Goal: Task Accomplishment & Management: Manage account settings

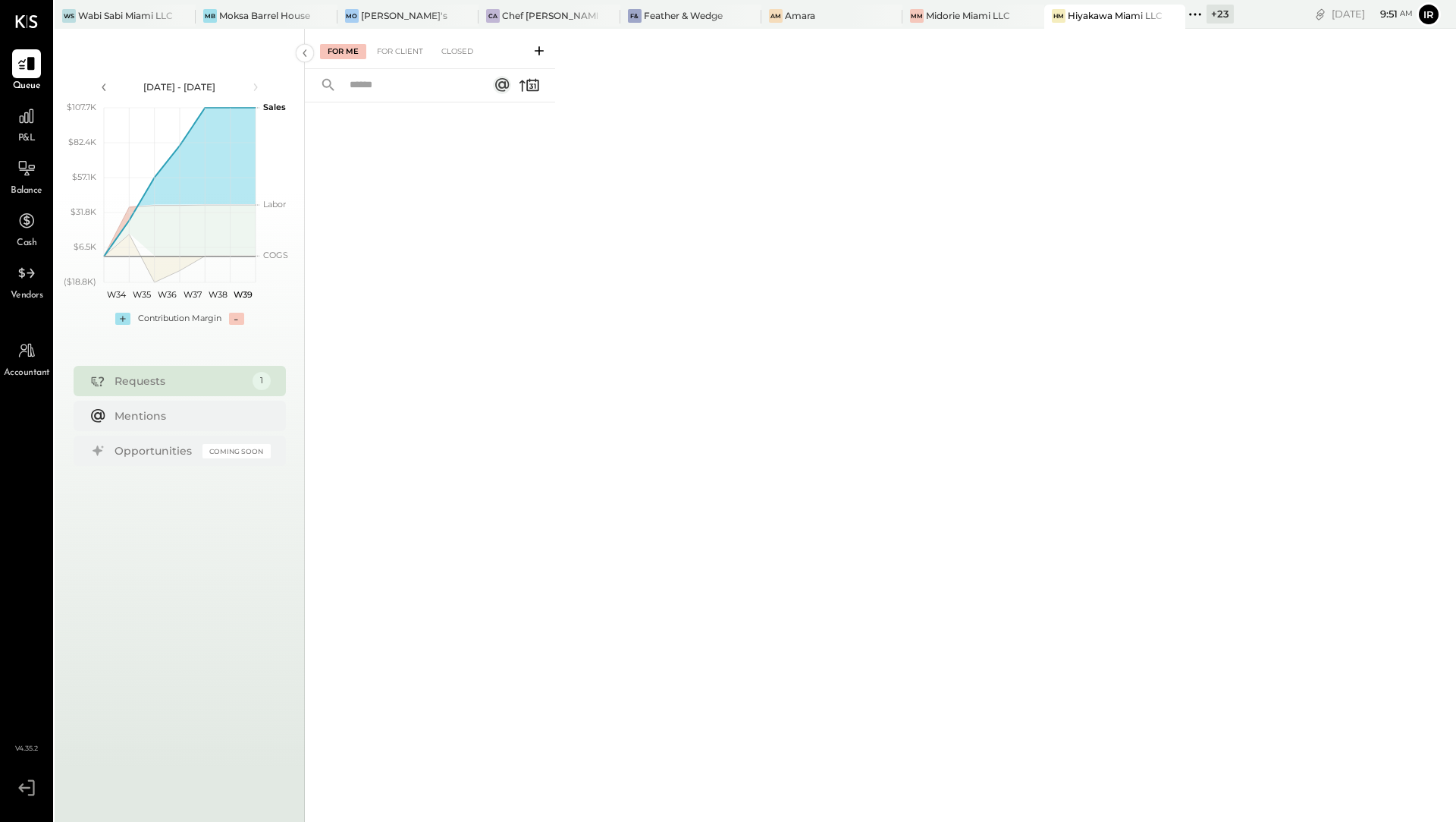
click at [38, 130] on div "P&L" at bounding box center [27, 123] width 29 height 44
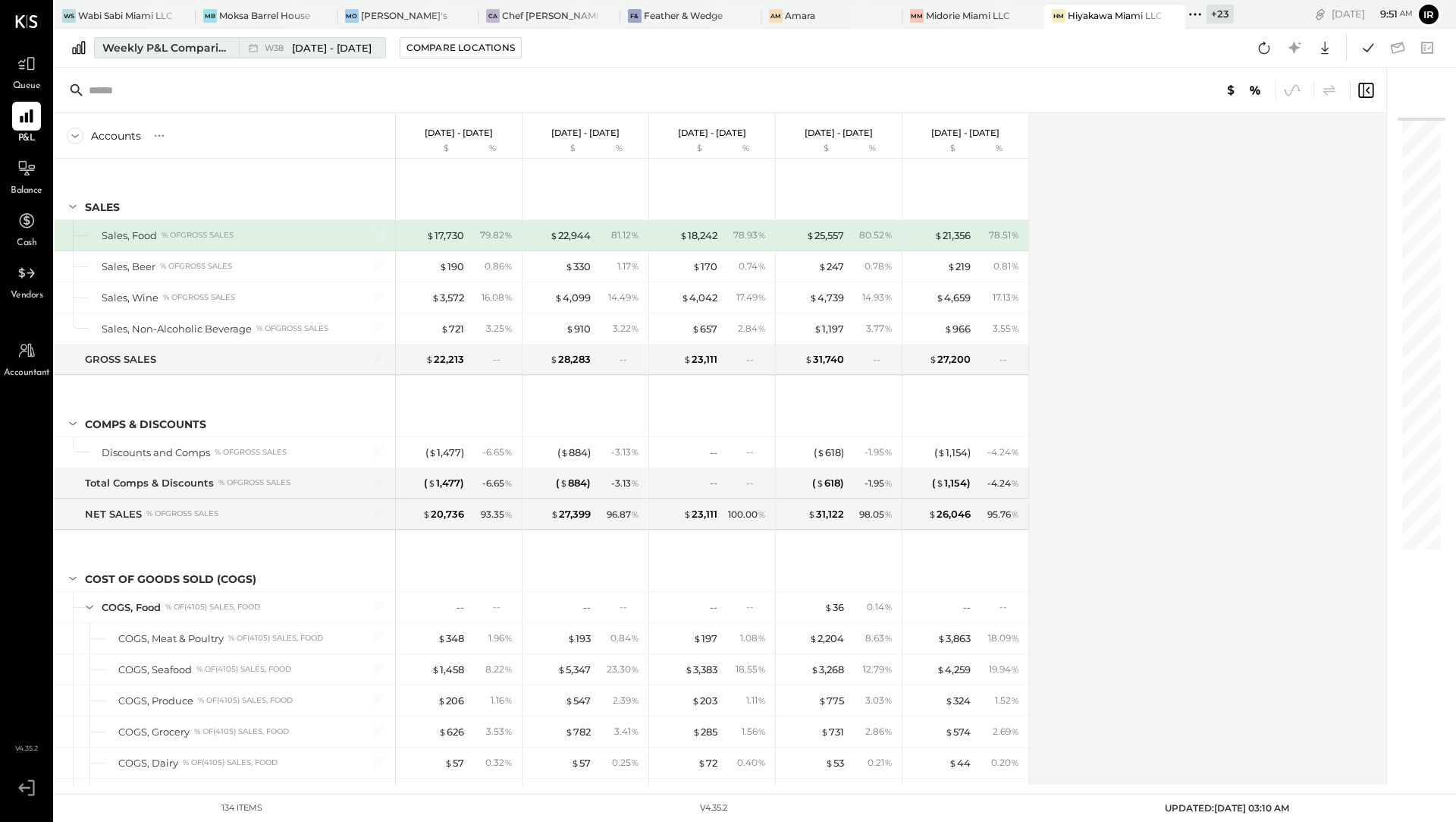
click at [163, 51] on div "Weekly P&L Comparison" at bounding box center [166, 48] width 128 height 15
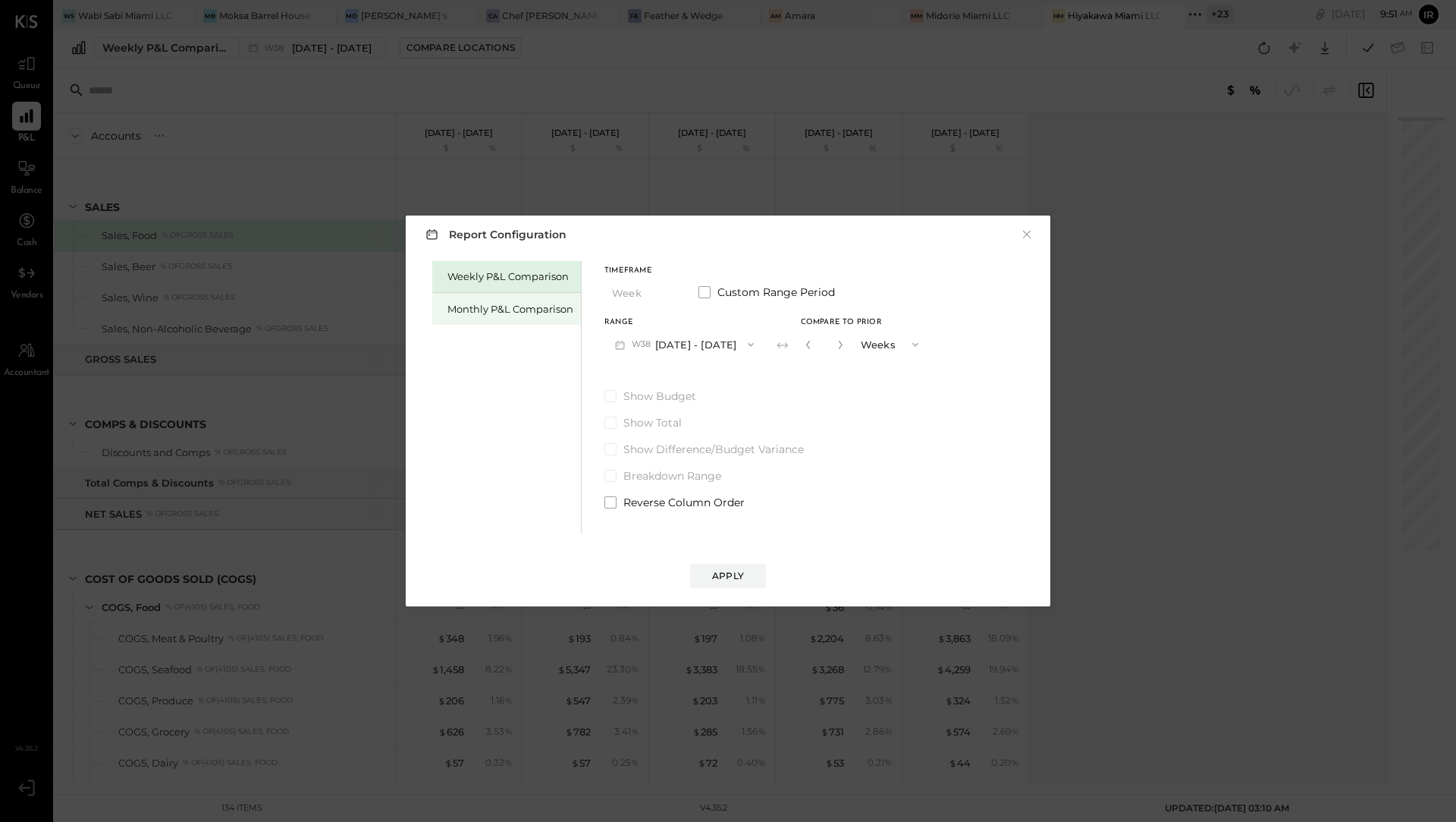
click at [474, 311] on div "Monthly P&L Comparison" at bounding box center [510, 309] width 126 height 15
click at [745, 347] on icon "button" at bounding box center [751, 344] width 12 height 12
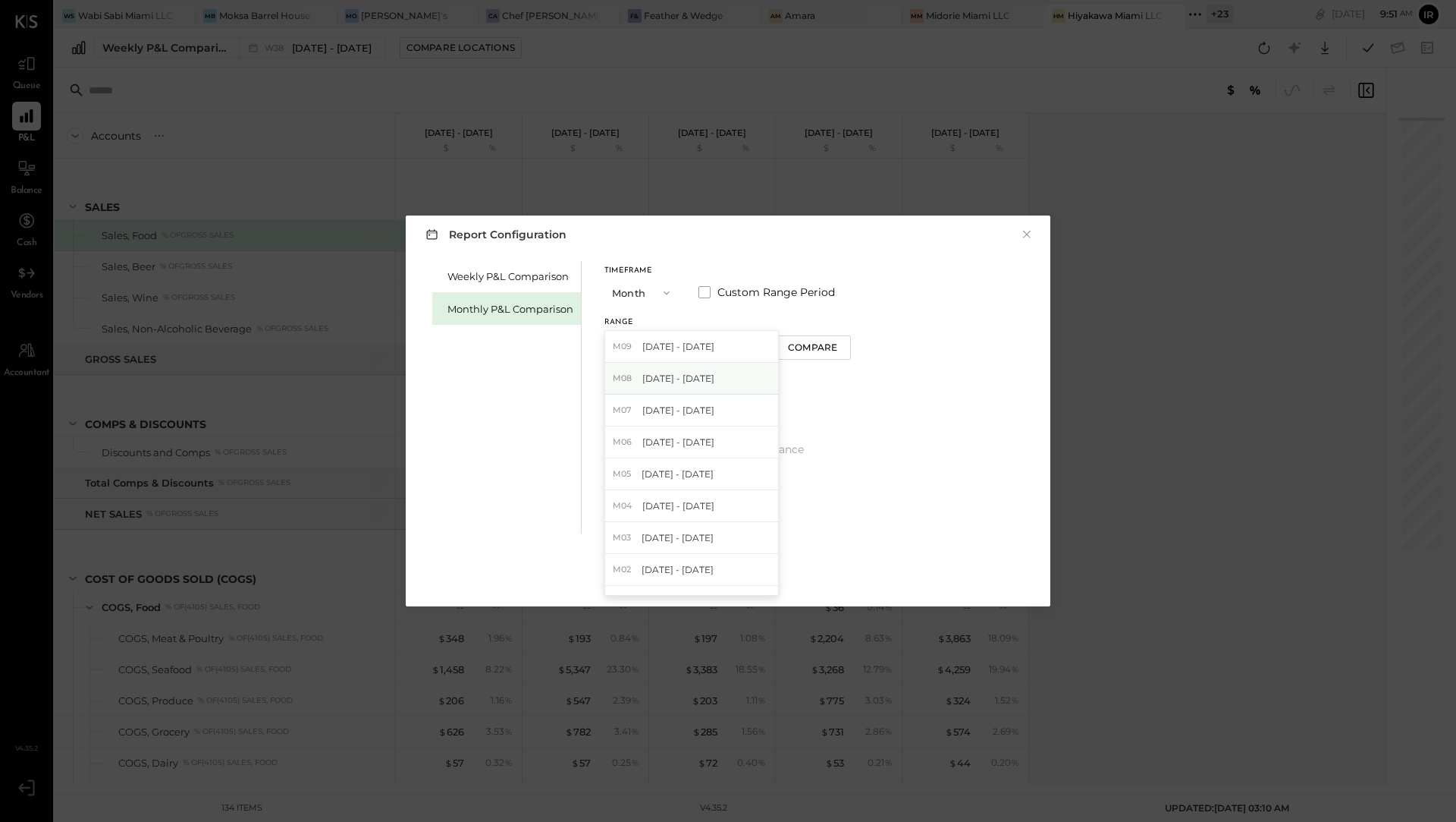
click at [718, 376] on div "M08 [DATE] - [DATE]" at bounding box center [692, 378] width 173 height 32
click at [822, 343] on div "Compare" at bounding box center [813, 347] width 50 height 13
click at [838, 344] on icon "button" at bounding box center [840, 345] width 3 height 9
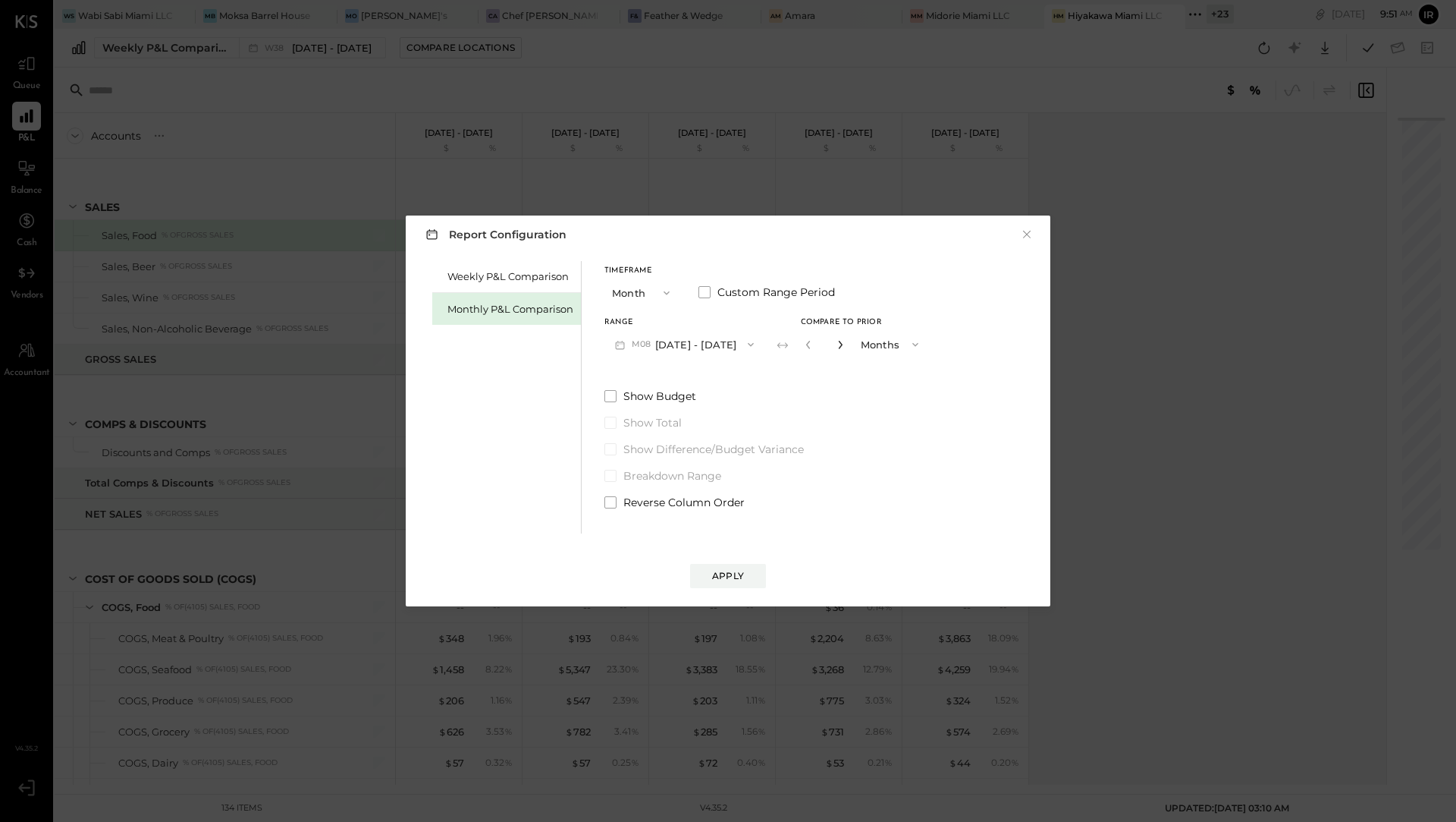
click at [838, 344] on icon "button" at bounding box center [840, 345] width 3 height 9
type input "*"
click at [717, 573] on div "Apply" at bounding box center [728, 575] width 32 height 13
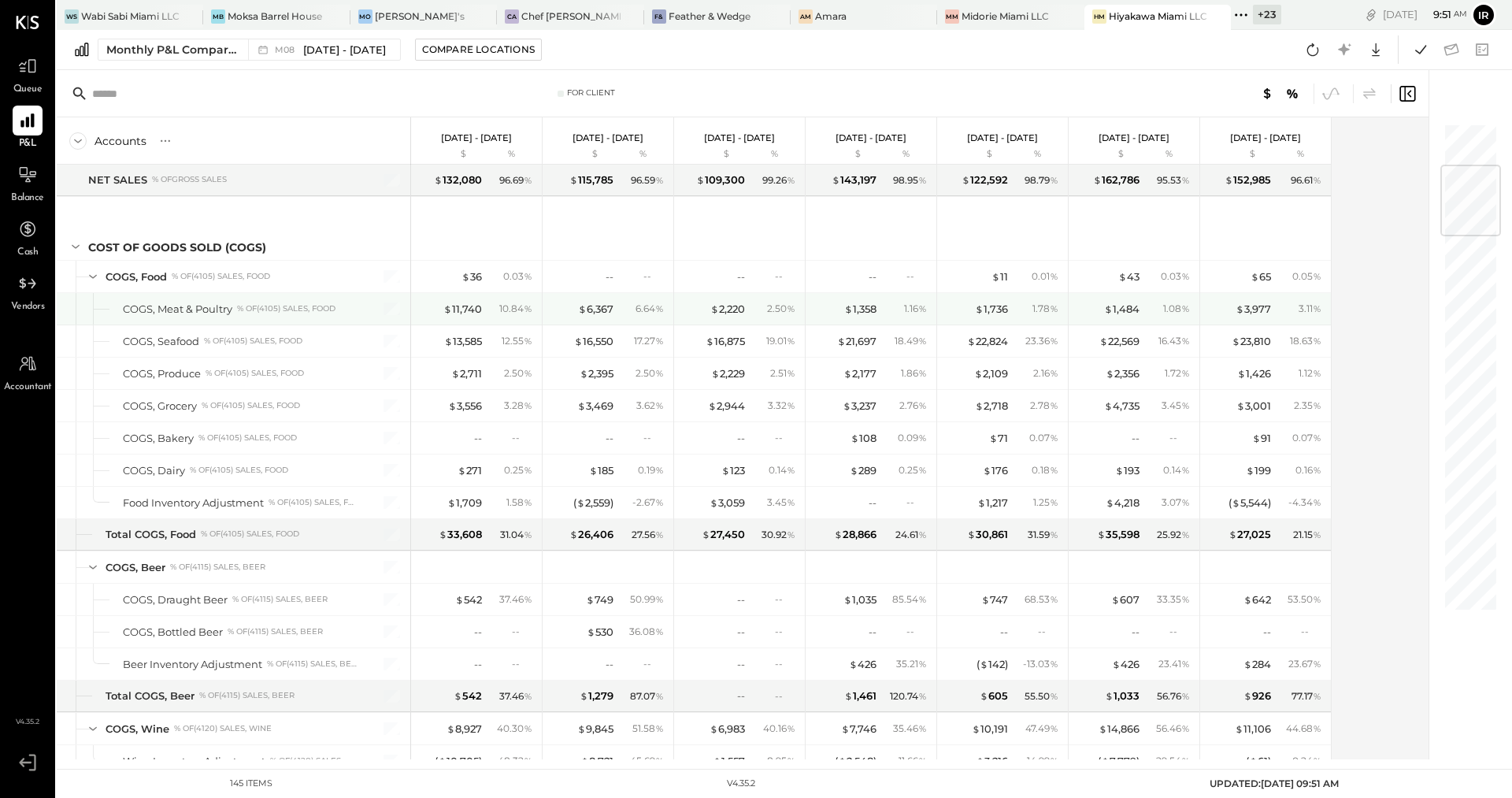
scroll to position [356, 0]
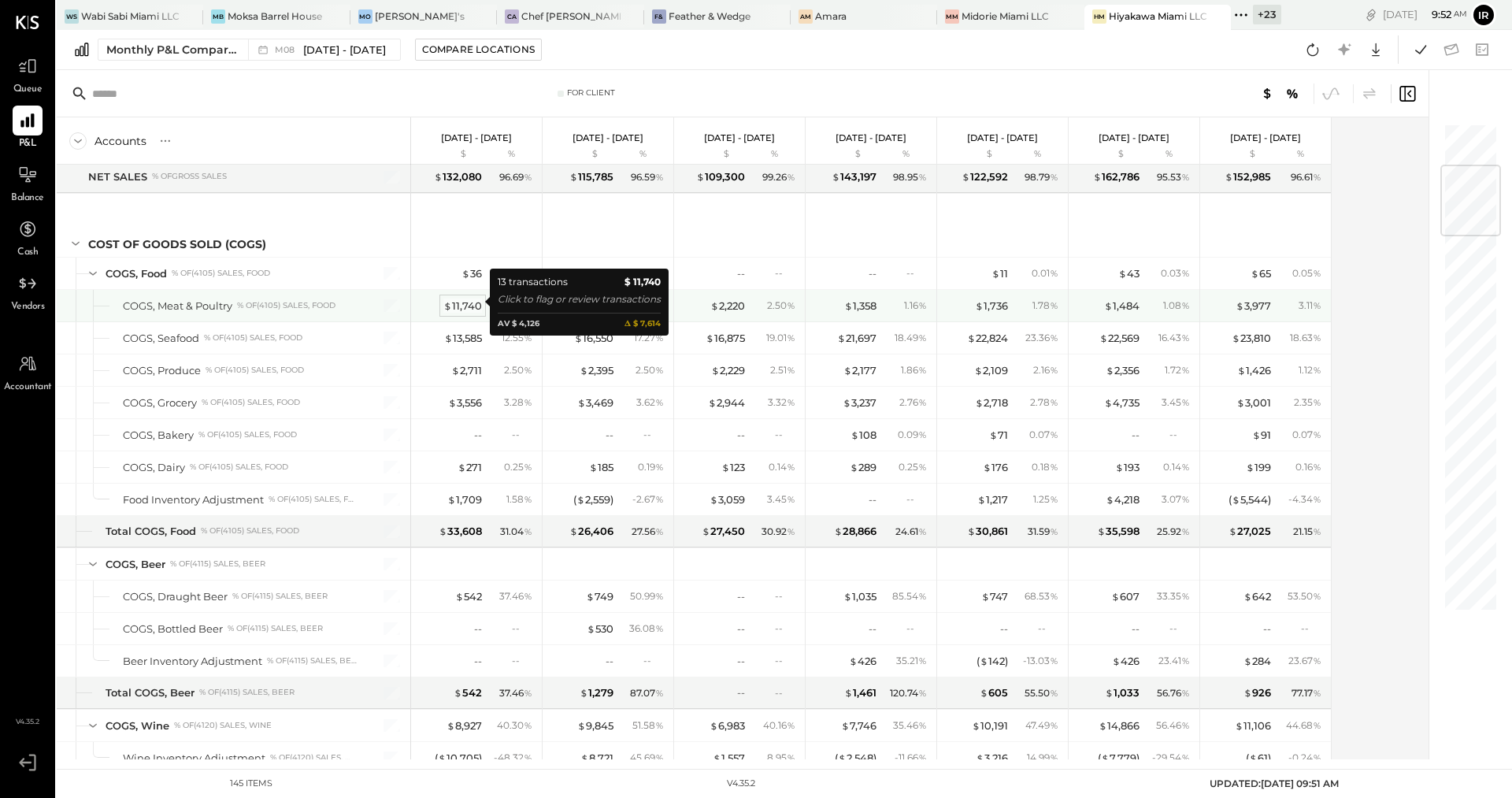
click at [472, 302] on div "$ 11,740" at bounding box center [462, 306] width 38 height 15
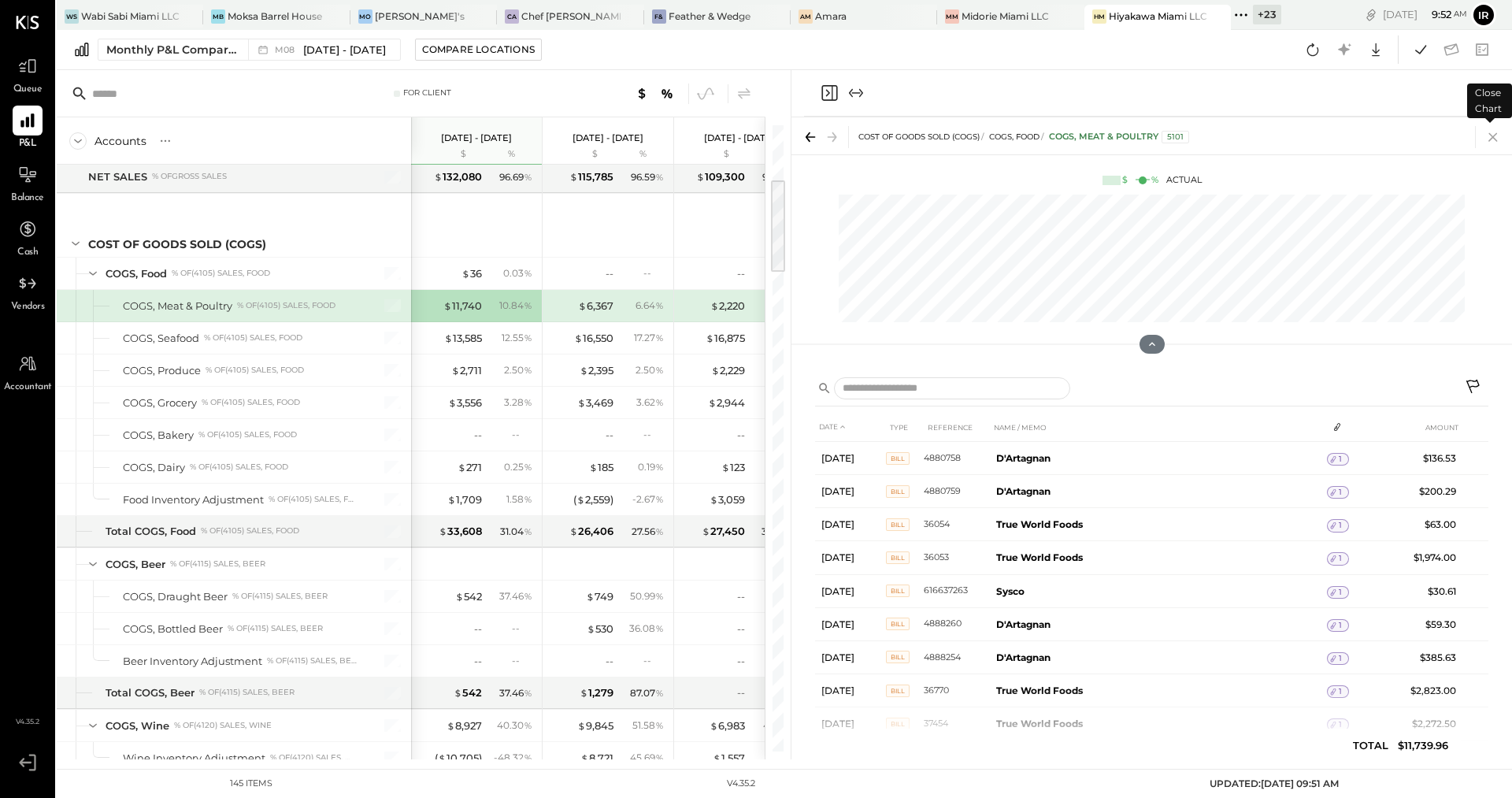
click at [1492, 135] on icon at bounding box center [1493, 138] width 9 height 9
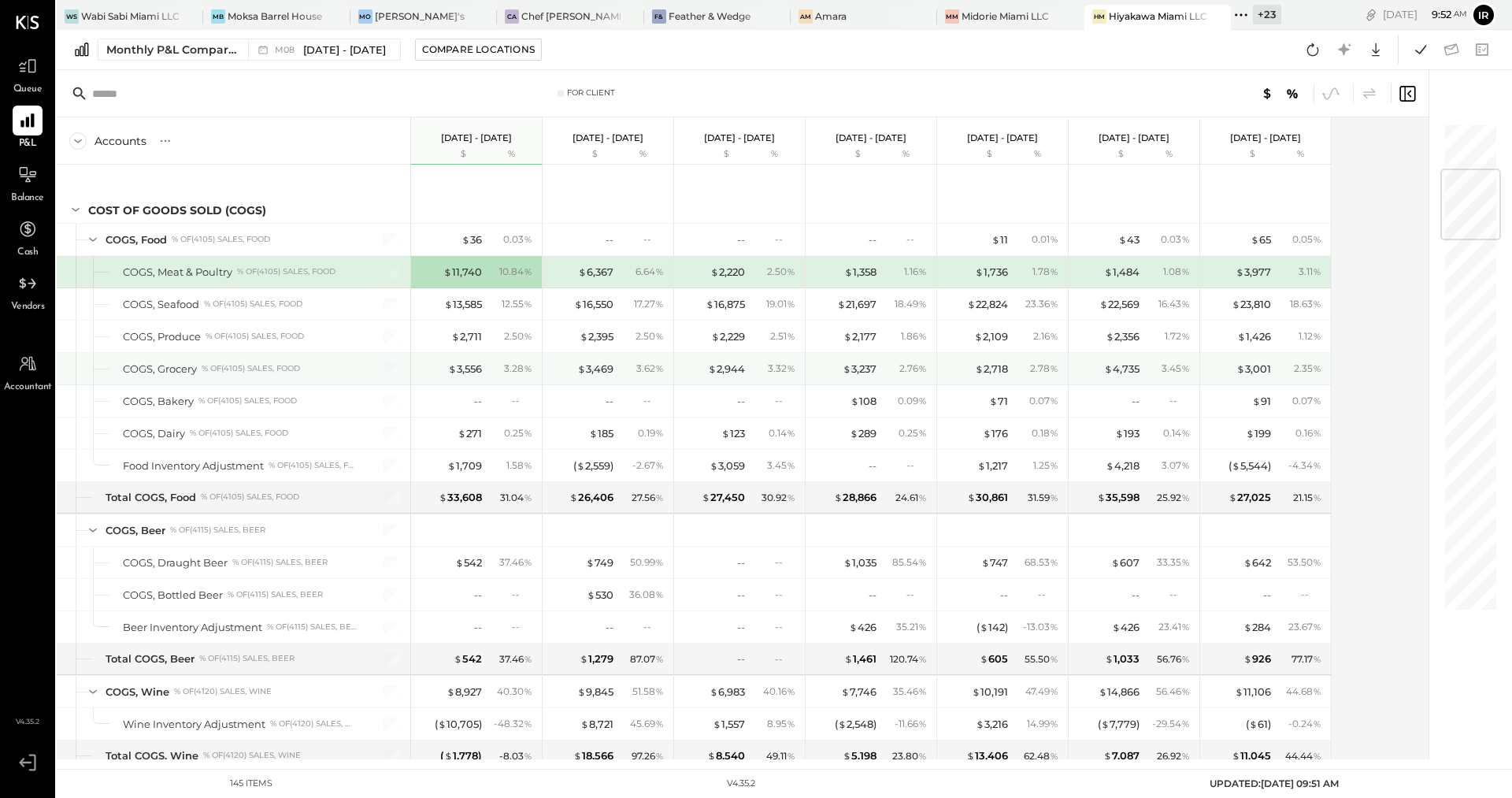
scroll to position [400, 0]
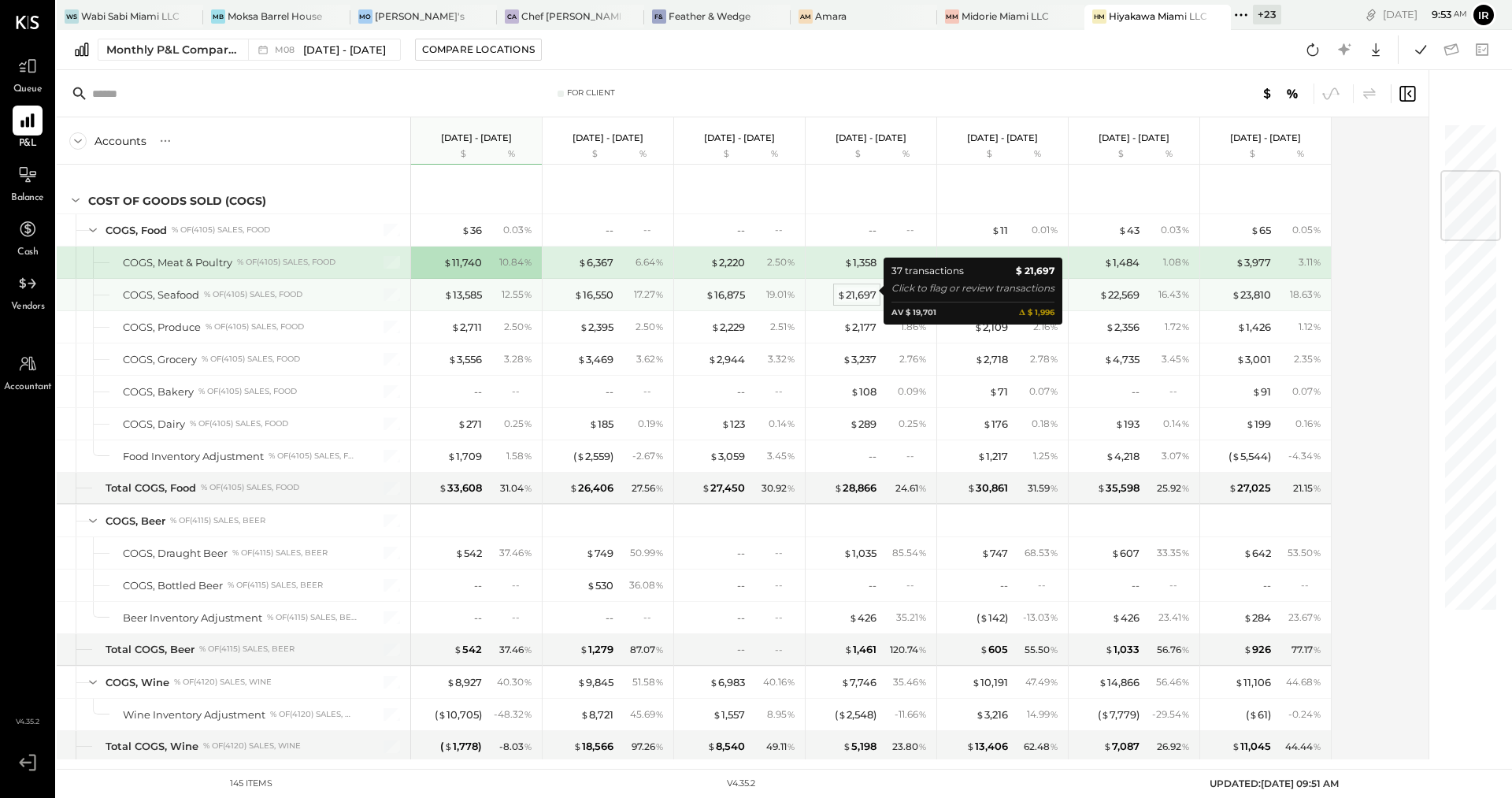
click at [868, 291] on div "$ 21,697" at bounding box center [857, 294] width 39 height 15
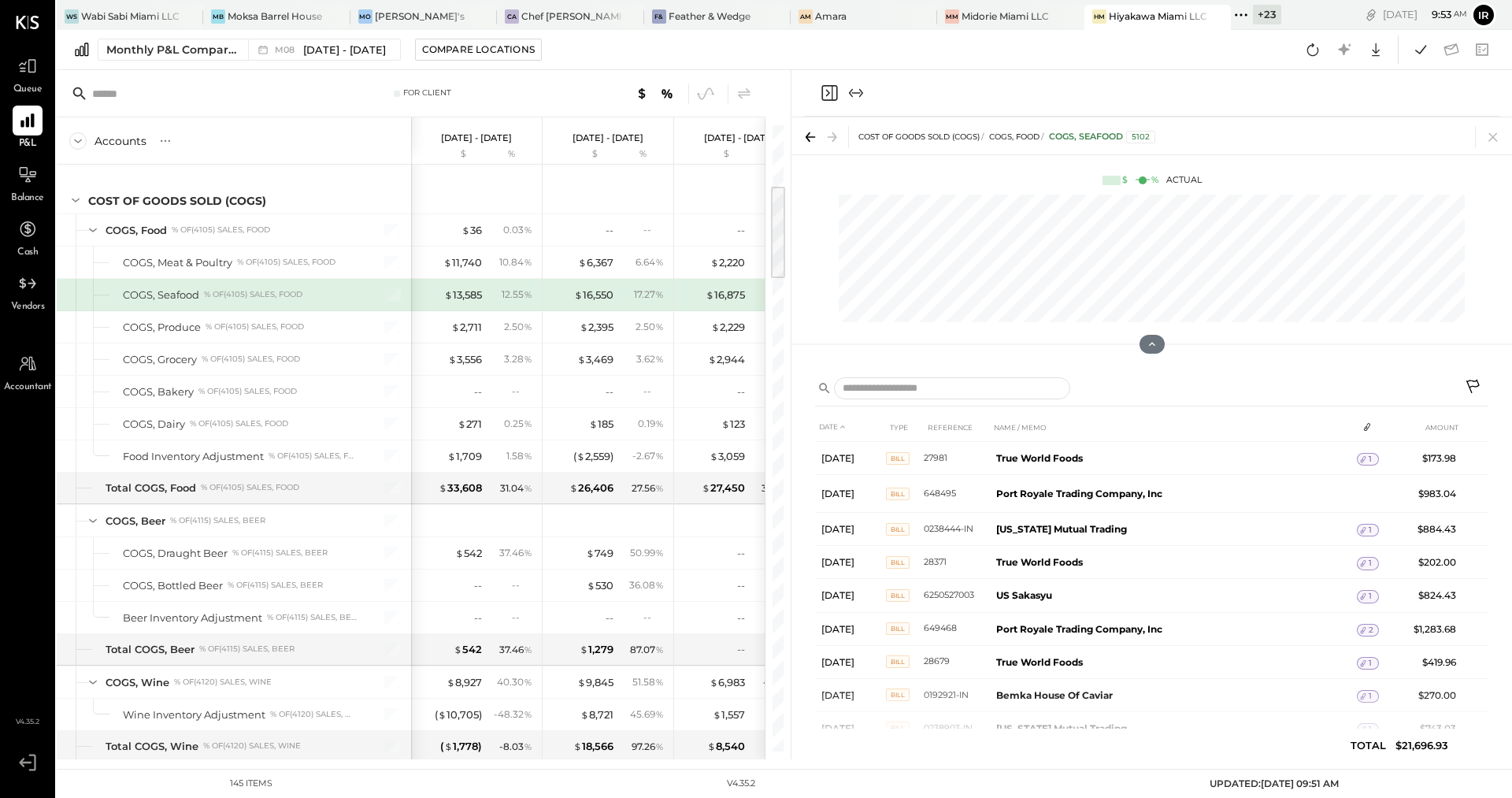
scroll to position [959, 0]
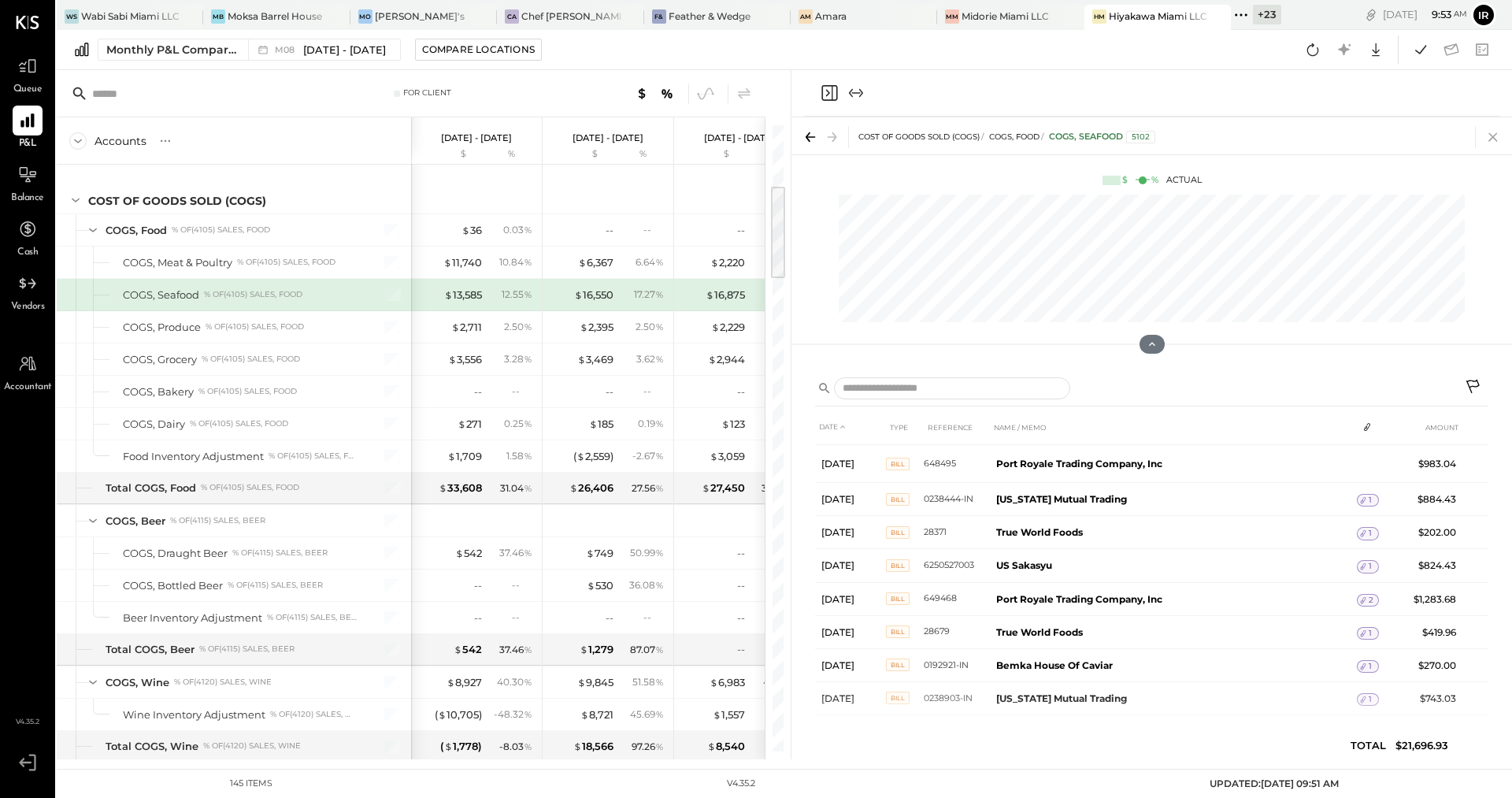
click at [1494, 138] on icon at bounding box center [1493, 138] width 9 height 9
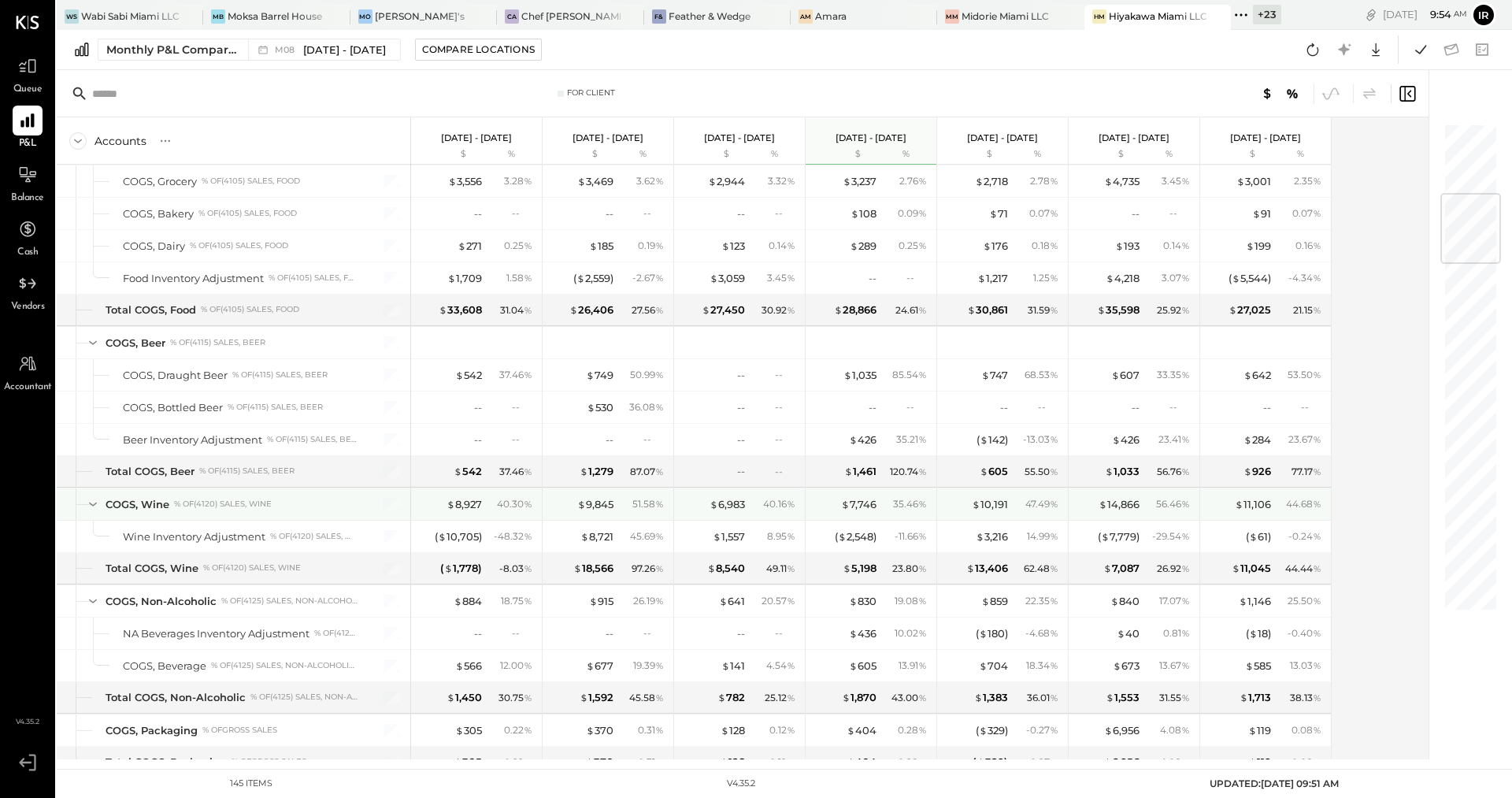
scroll to position [587, 0]
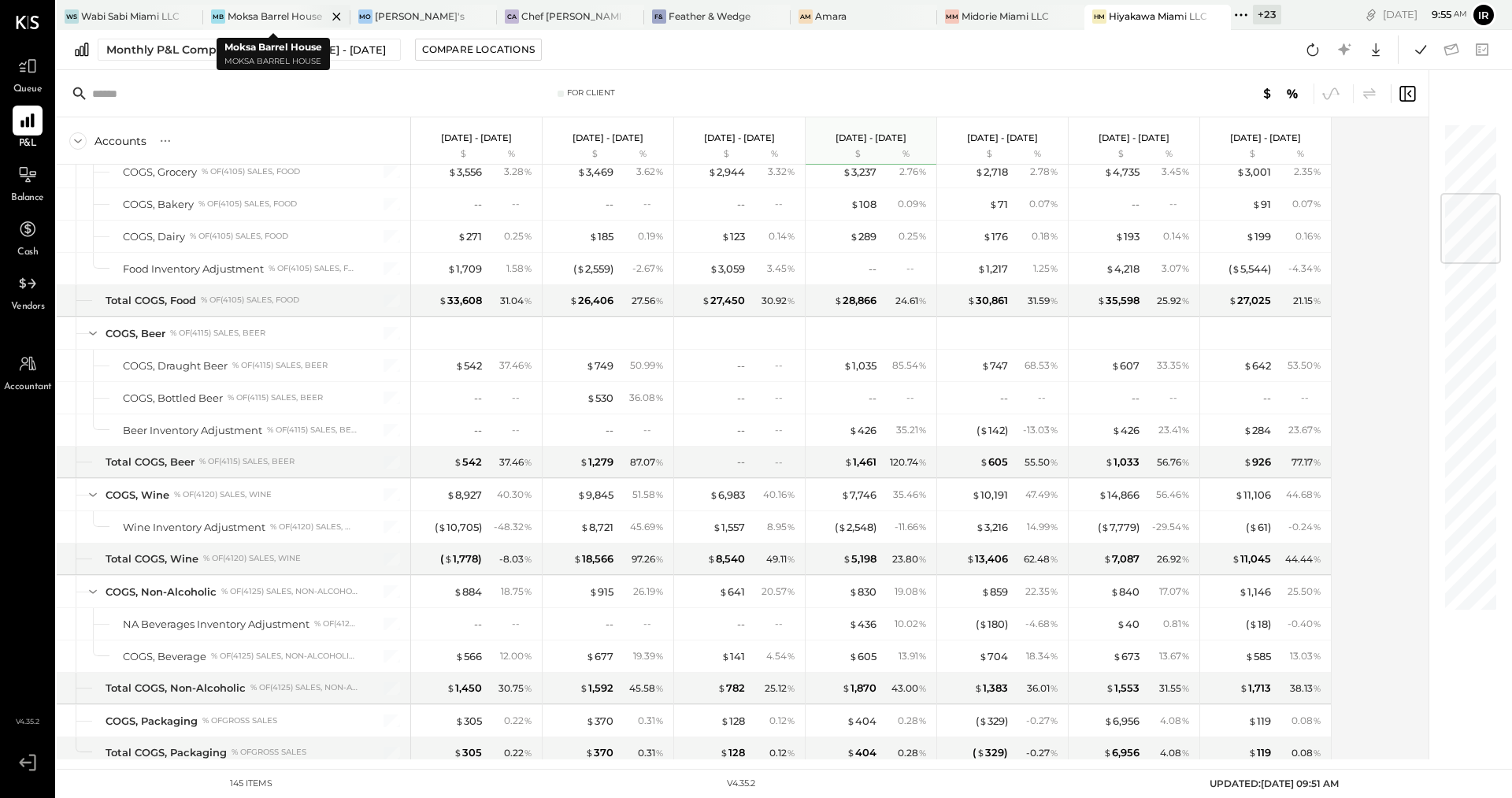
click at [295, 18] on div at bounding box center [323, 16] width 55 height 23
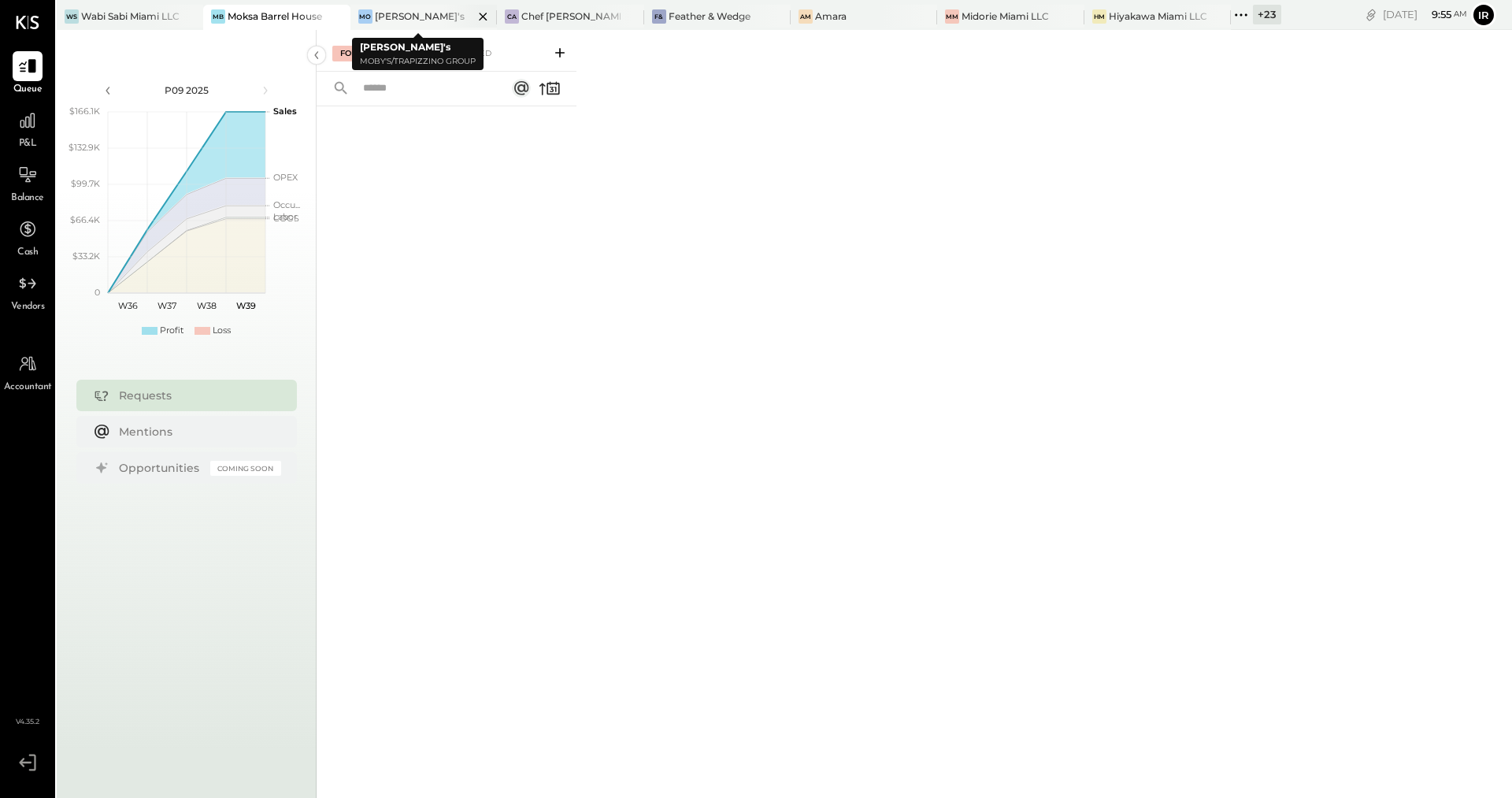
click at [388, 16] on div "[PERSON_NAME]'s" at bounding box center [420, 16] width 90 height 13
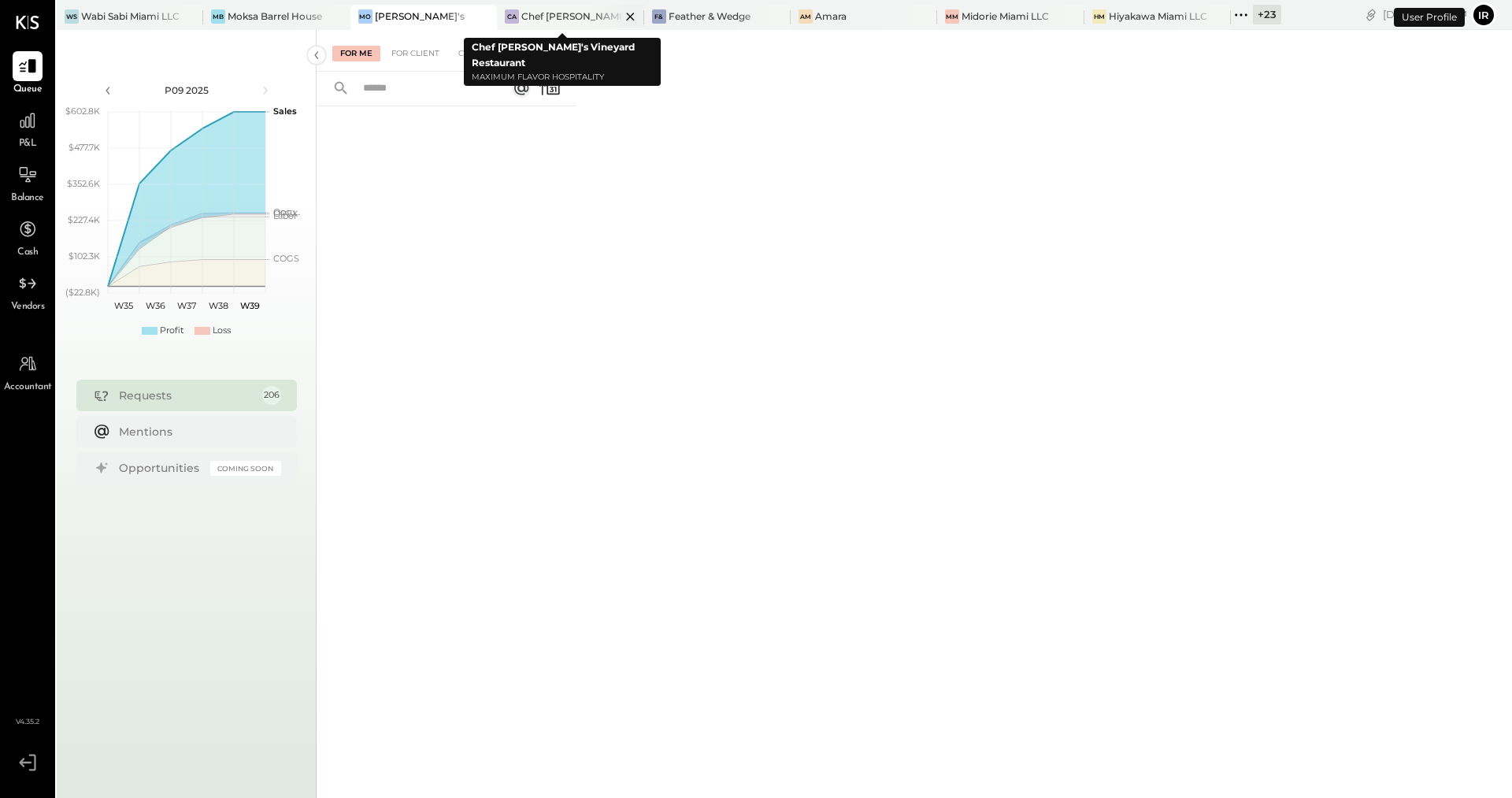
click at [571, 16] on div "Chef [PERSON_NAME]'s Vineyard Restaurant" at bounding box center [571, 16] width 99 height 13
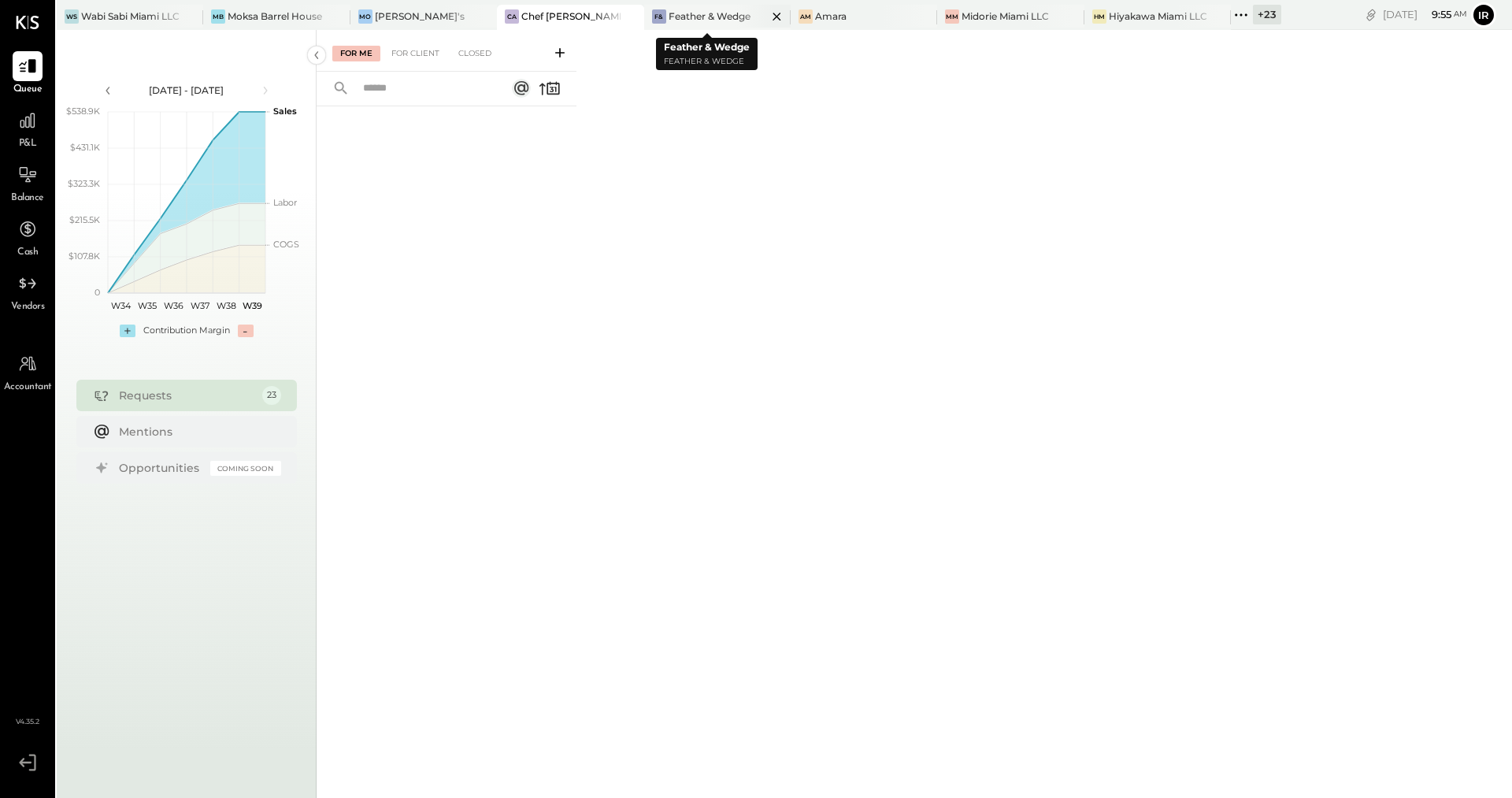
click at [675, 17] on div "Feather & Wedge" at bounding box center [709, 16] width 82 height 13
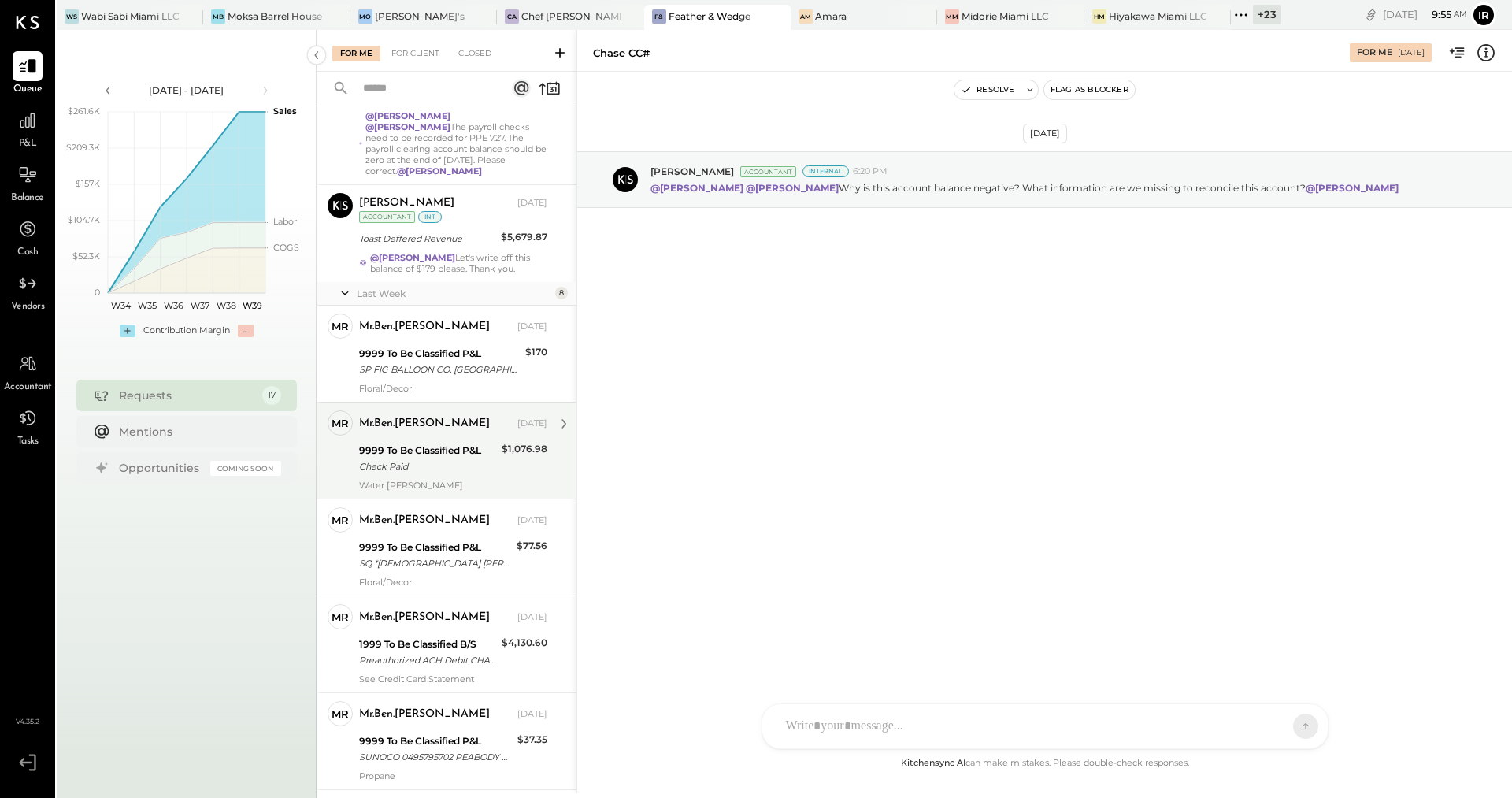
scroll to position [376, 0]
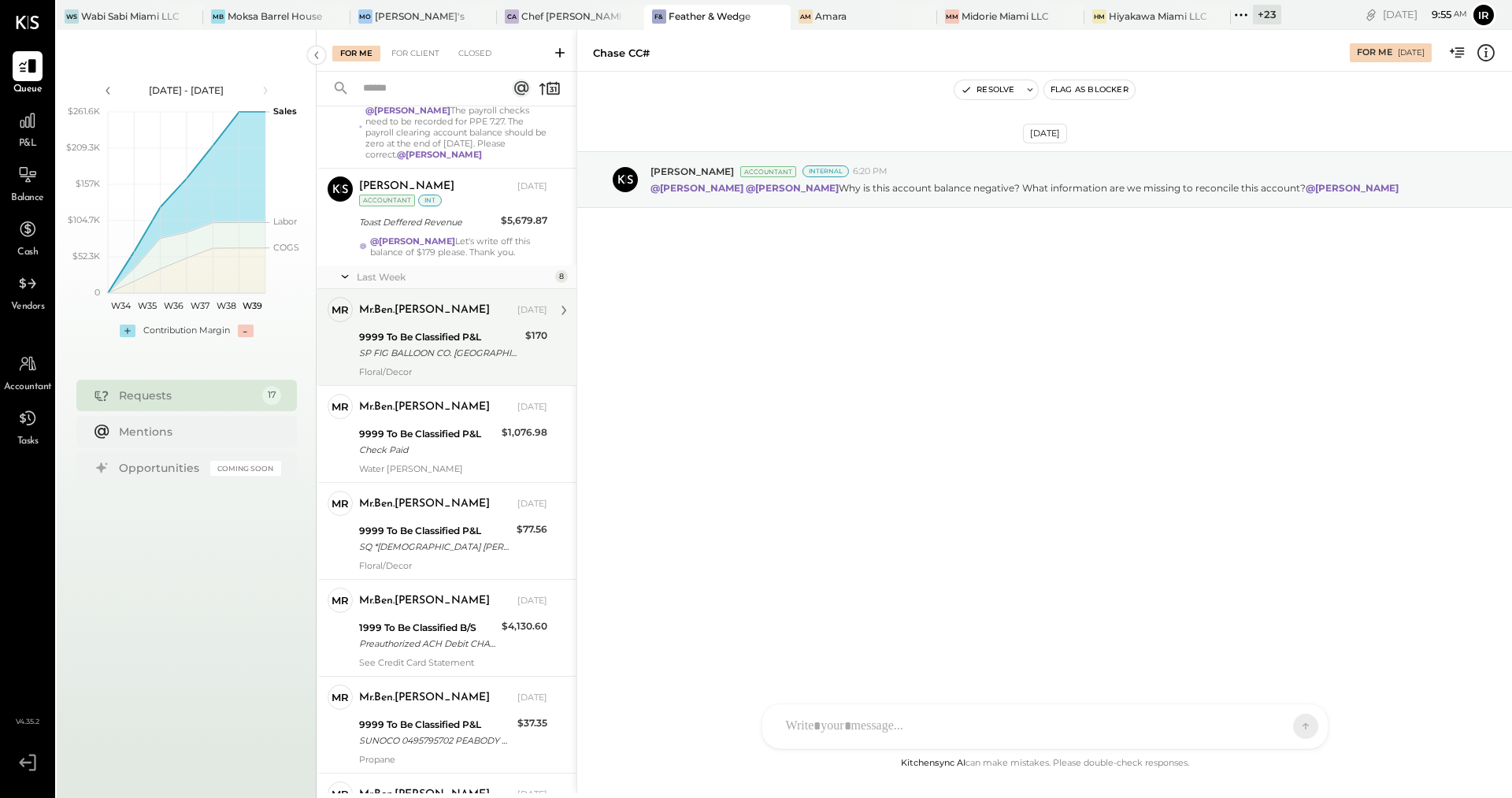
click at [427, 335] on div "9999 To Be Classified P&L SP FIG BALLOON CO. [GEOGRAPHIC_DATA]. MA" at bounding box center [440, 345] width 162 height 35
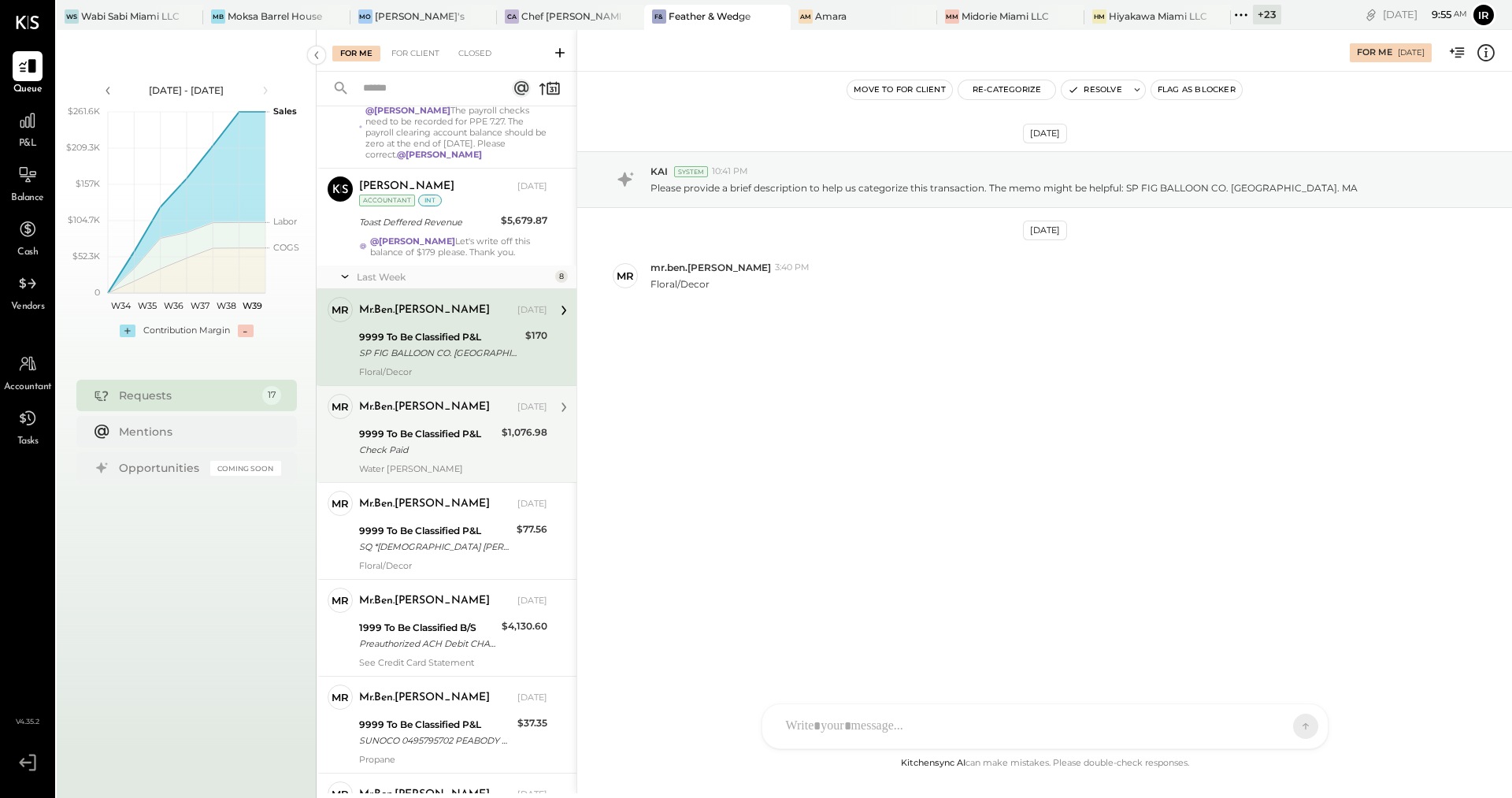
click at [436, 442] on div "Check Paid" at bounding box center [428, 450] width 138 height 16
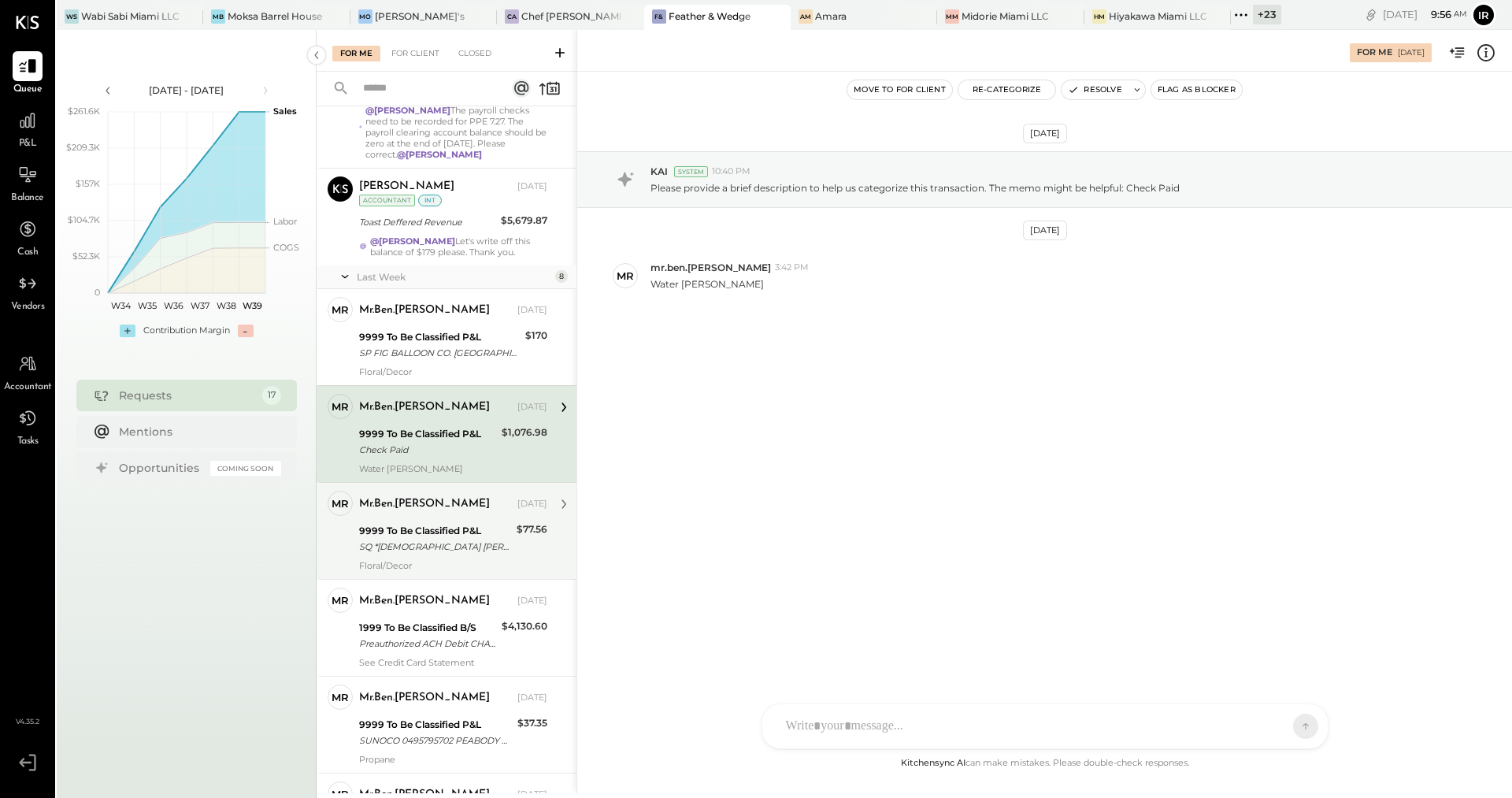
click at [416, 522] on div "9999 To Be Classified P&L SQ *BUDDHA [GEOGRAPHIC_DATA]" at bounding box center [436, 539] width 153 height 35
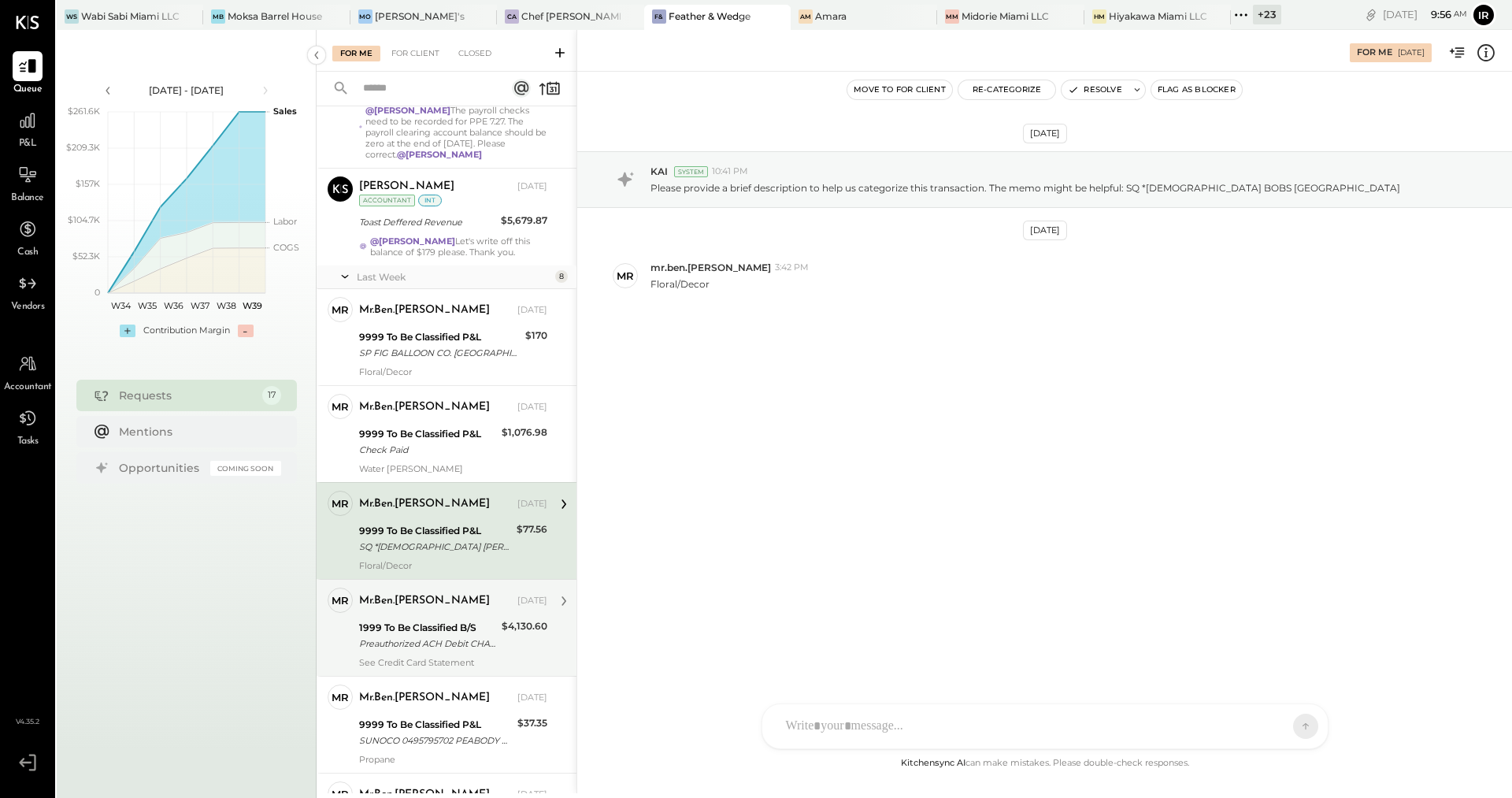
click at [393, 619] on div "1999 To Be Classified B/S" at bounding box center [428, 627] width 138 height 16
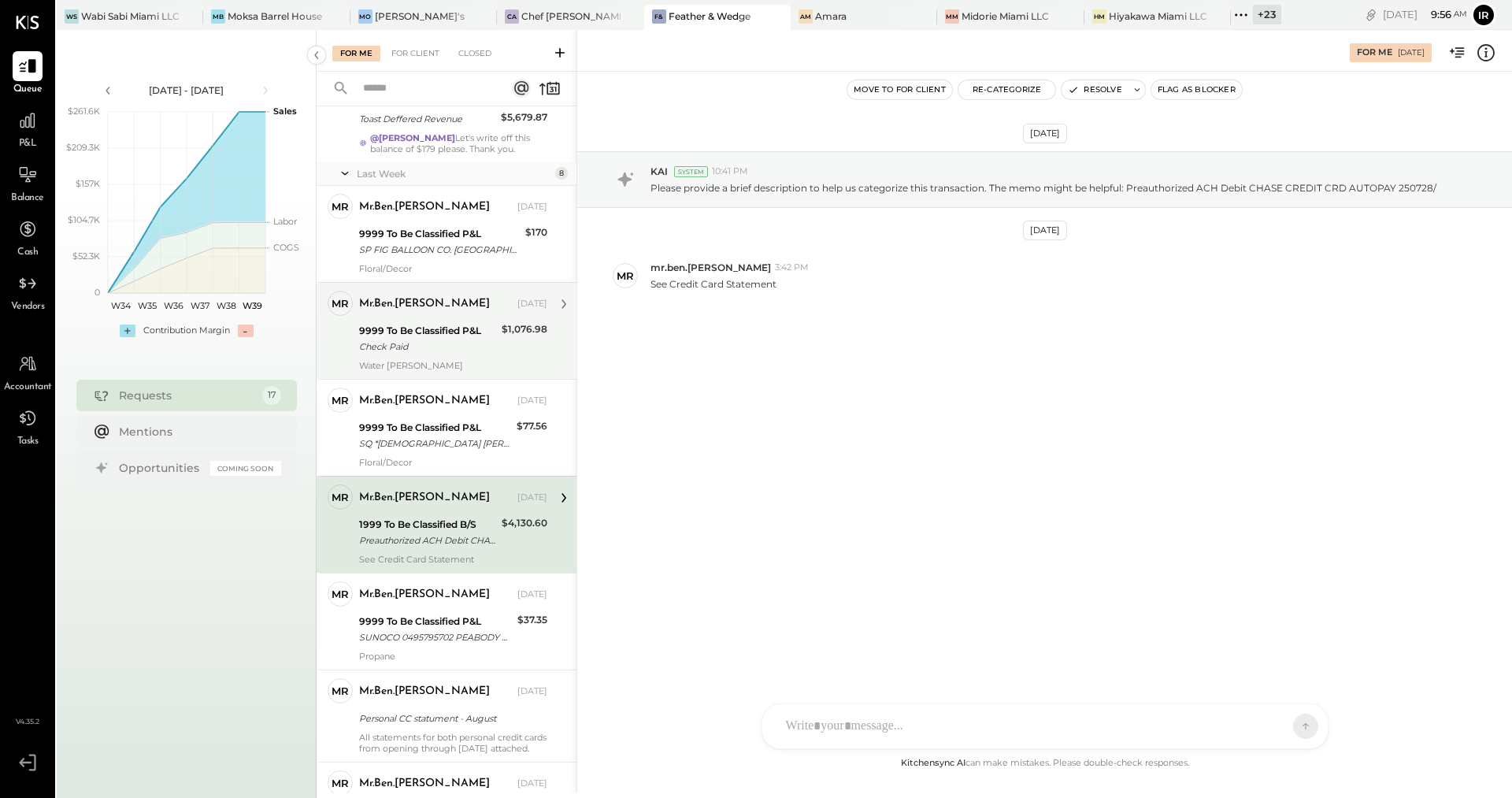
scroll to position [493, 0]
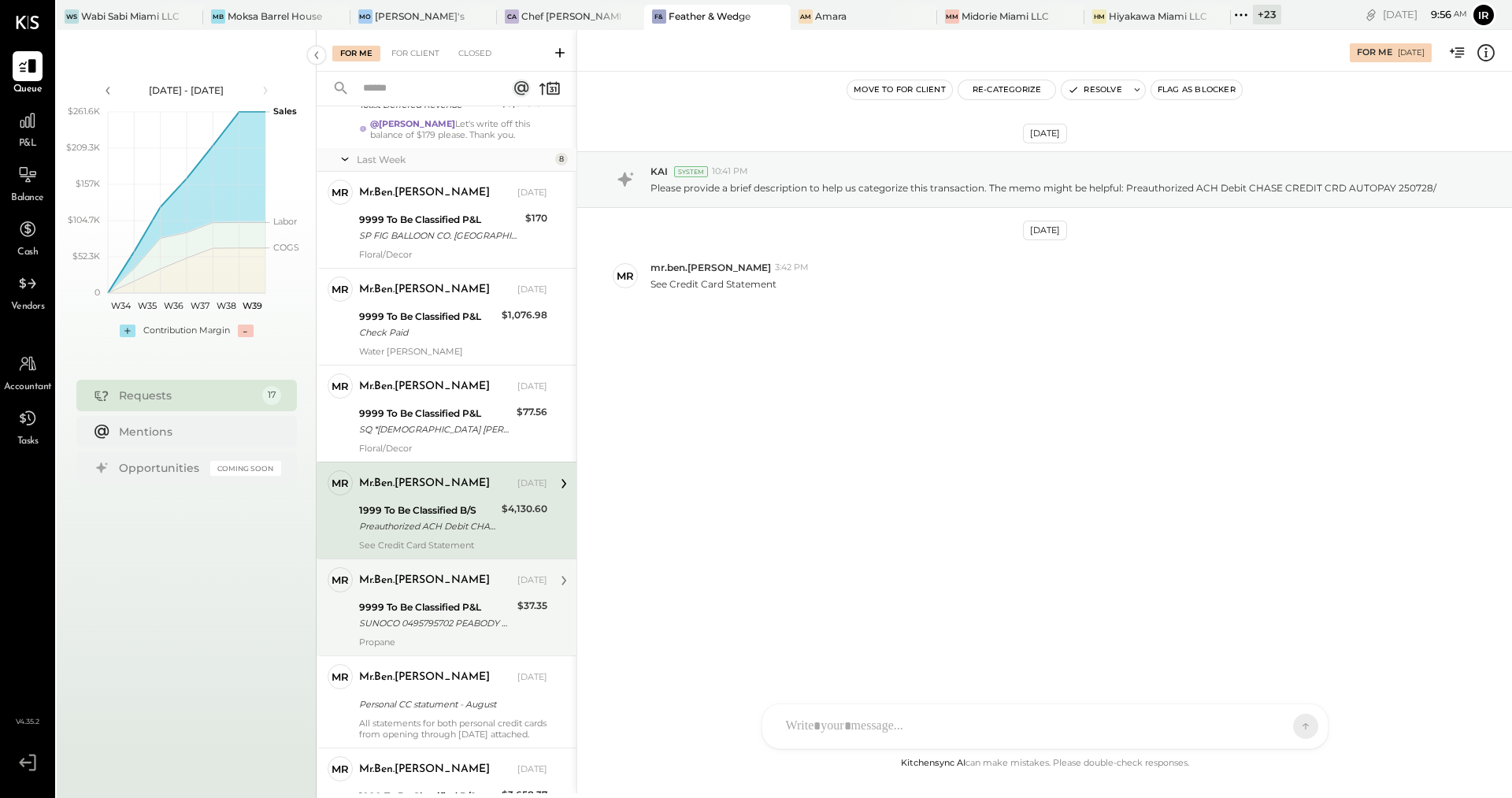
click at [427, 598] on div "9999 To Be Classified P&L SUNOCO 0495795702 PEABODY MA" at bounding box center [436, 615] width 154 height 35
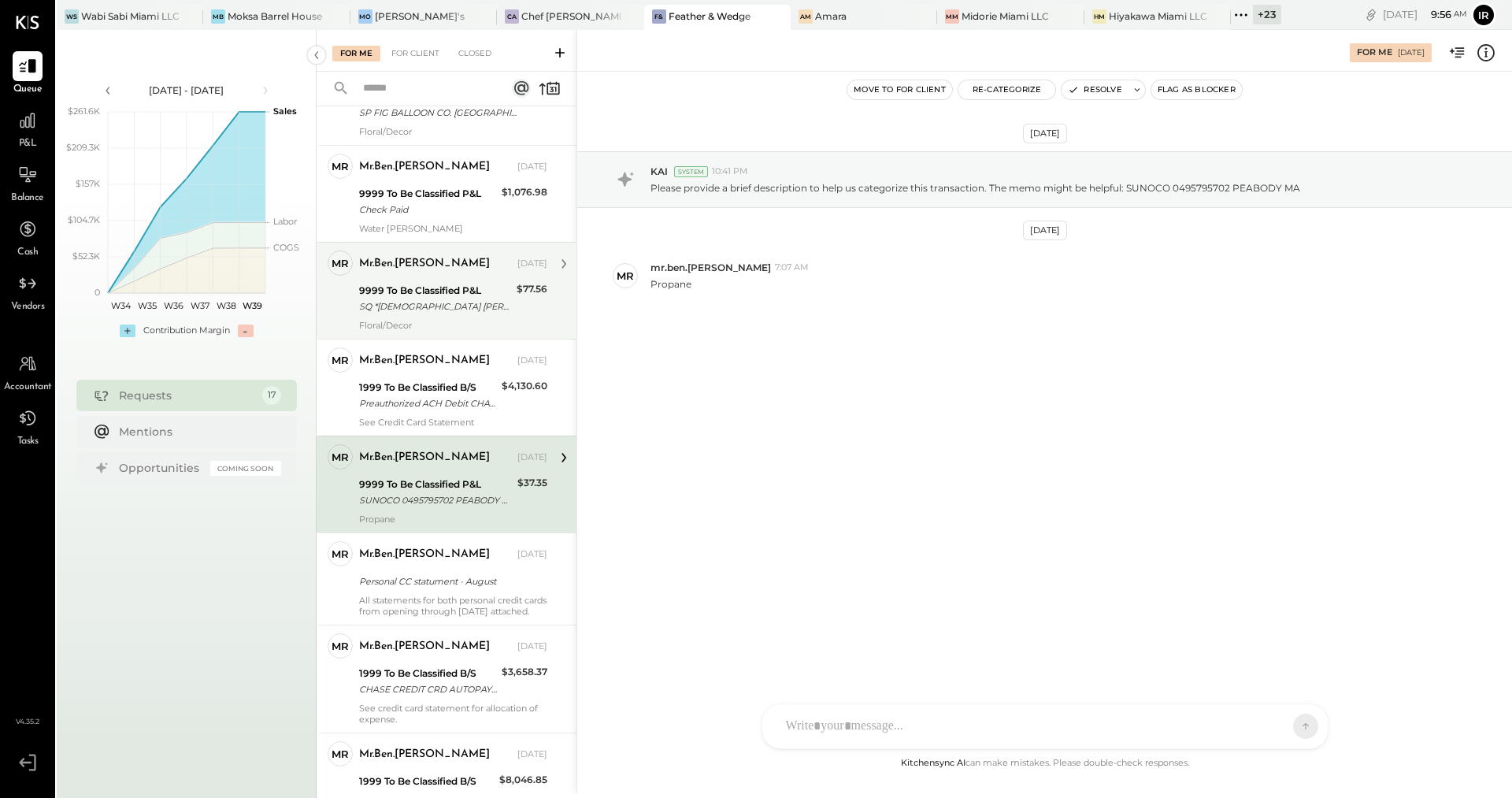
scroll to position [630, 0]
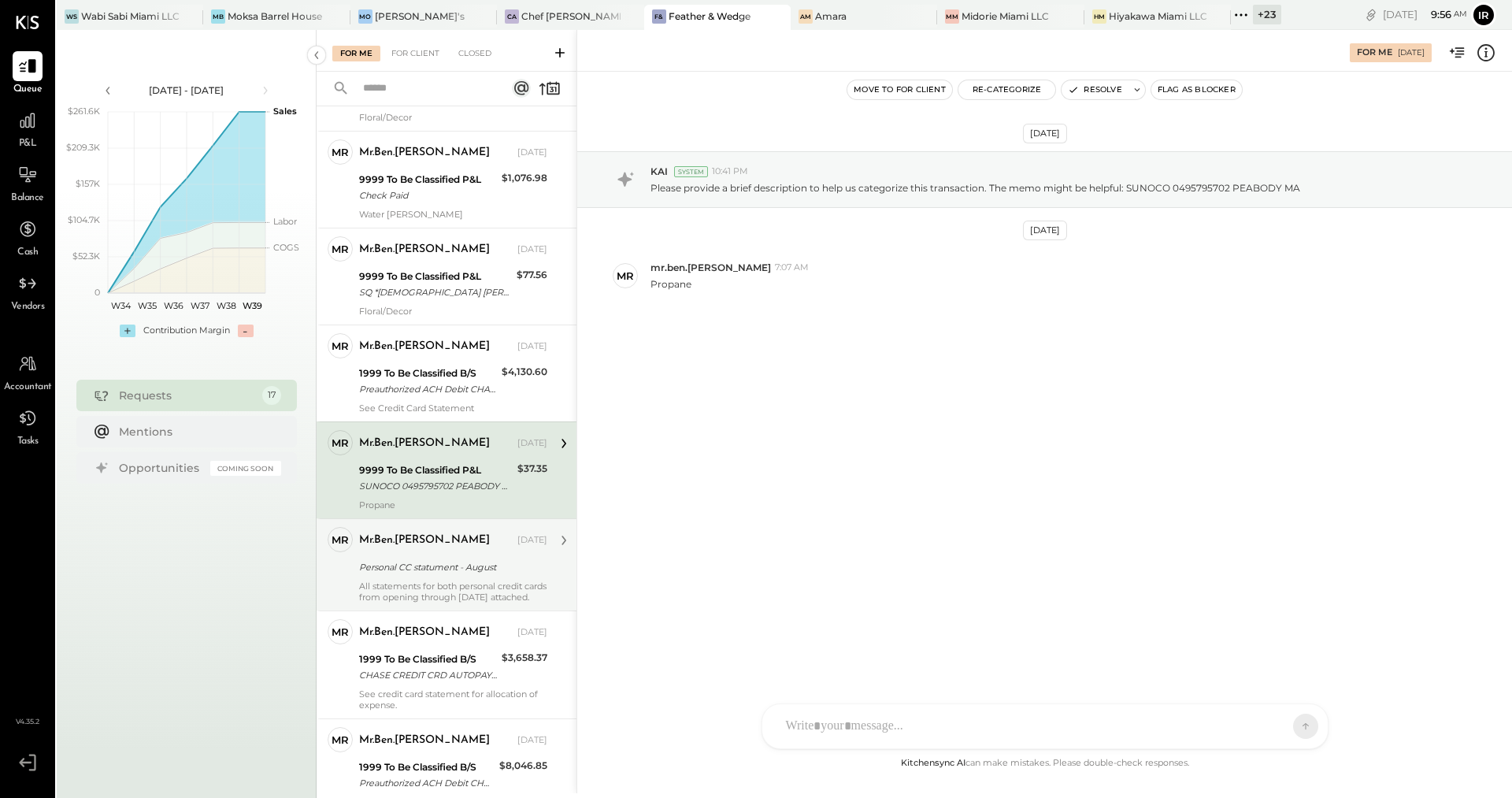
click at [391, 559] on div "Personal CC statument - August" at bounding box center [451, 567] width 183 height 16
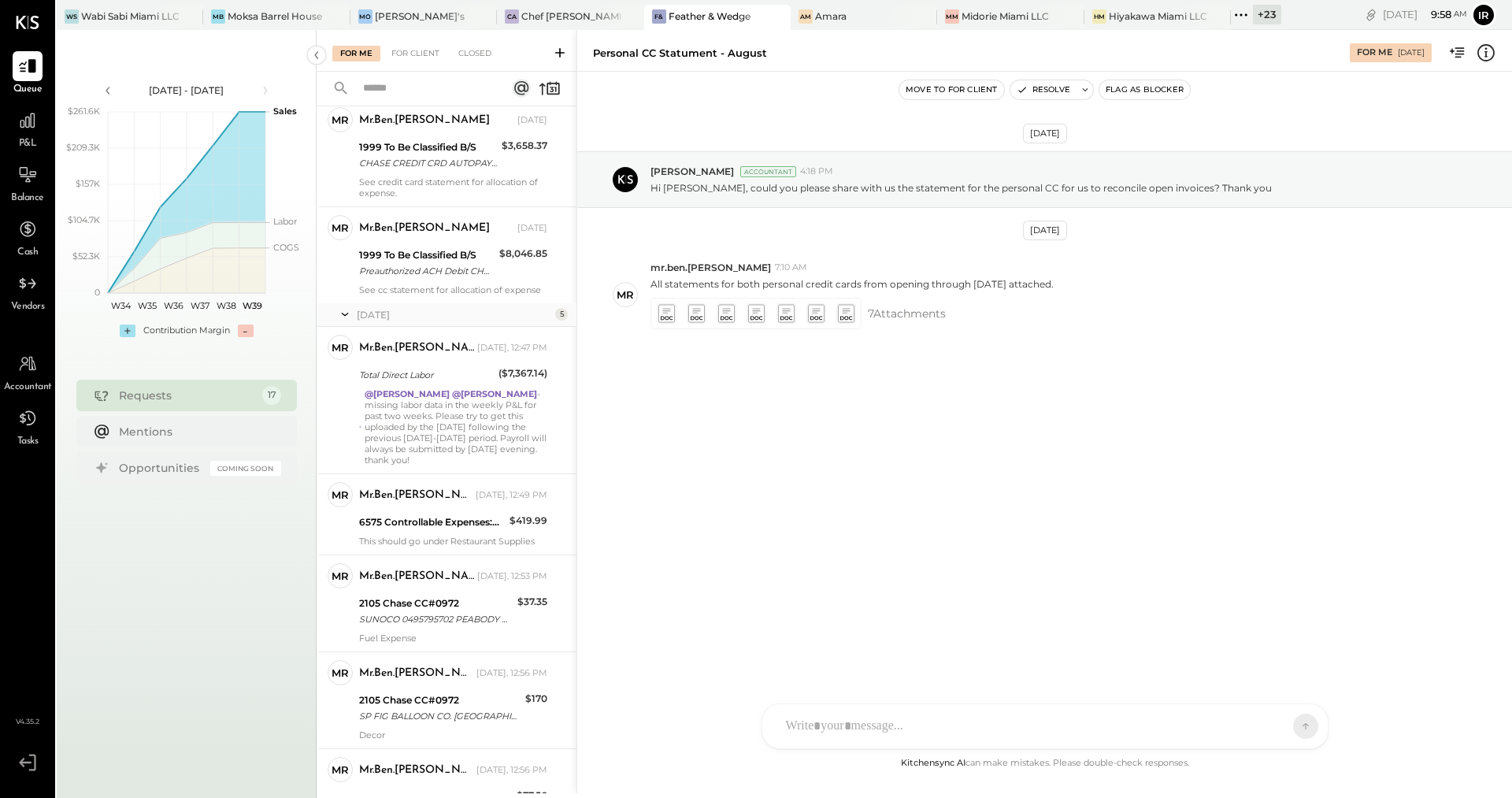
scroll to position [1148, 0]
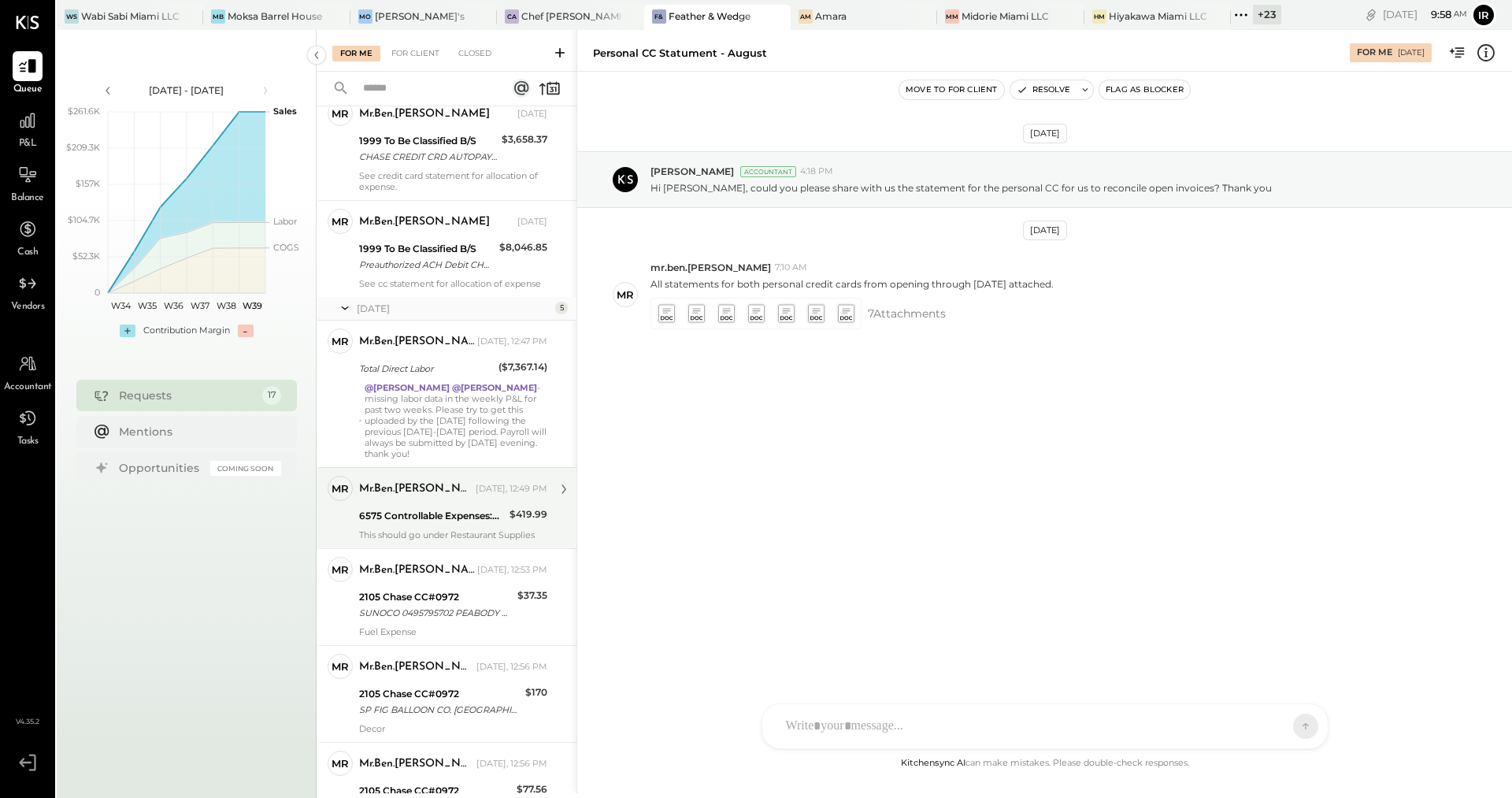
click at [456, 508] on div "6575 Controllable Expenses:General & Administrative Expenses:Office Supplies & …" at bounding box center [432, 516] width 146 height 16
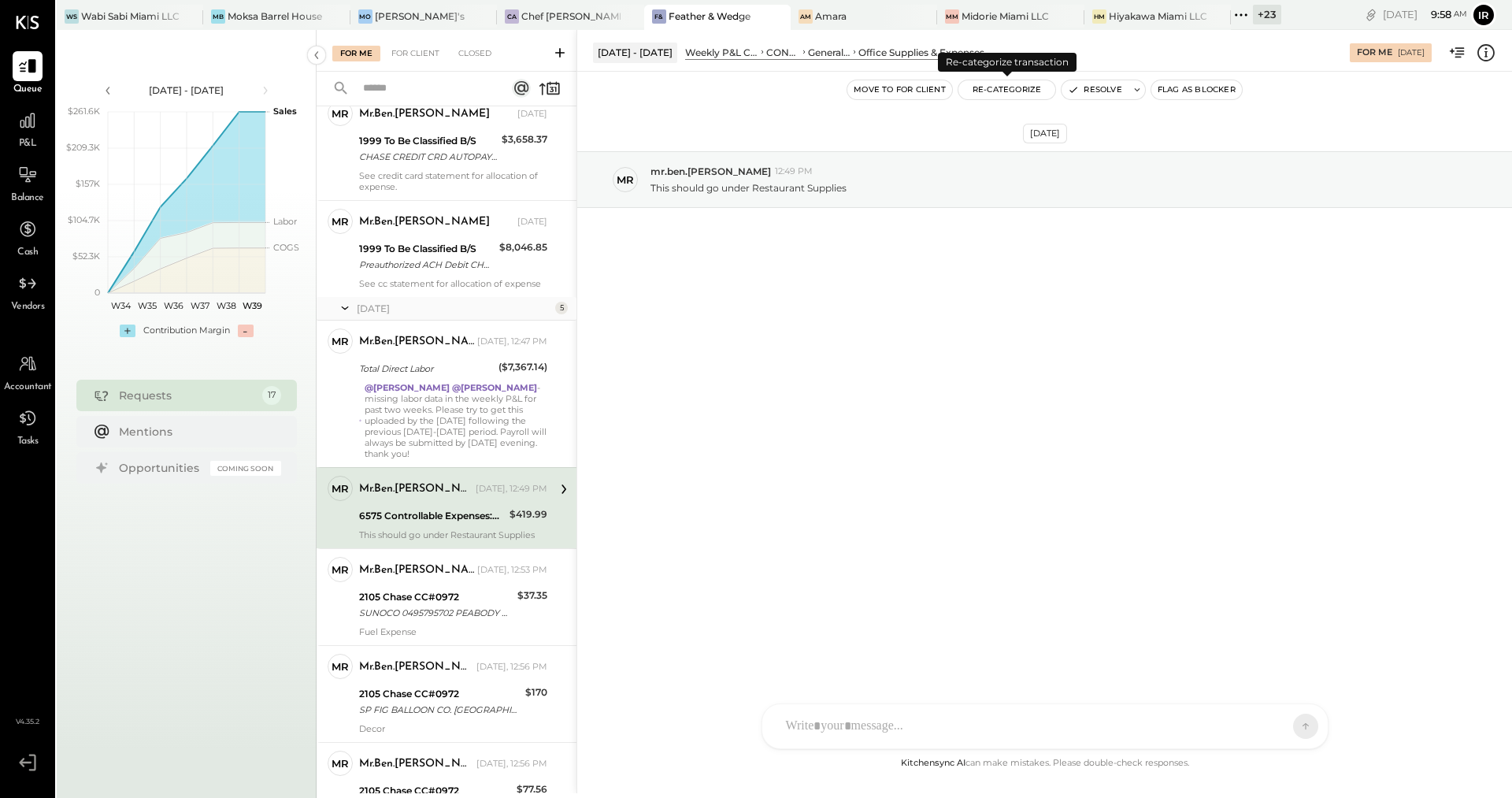
click at [1007, 89] on button "Re-Categorize" at bounding box center [1007, 89] width 98 height 19
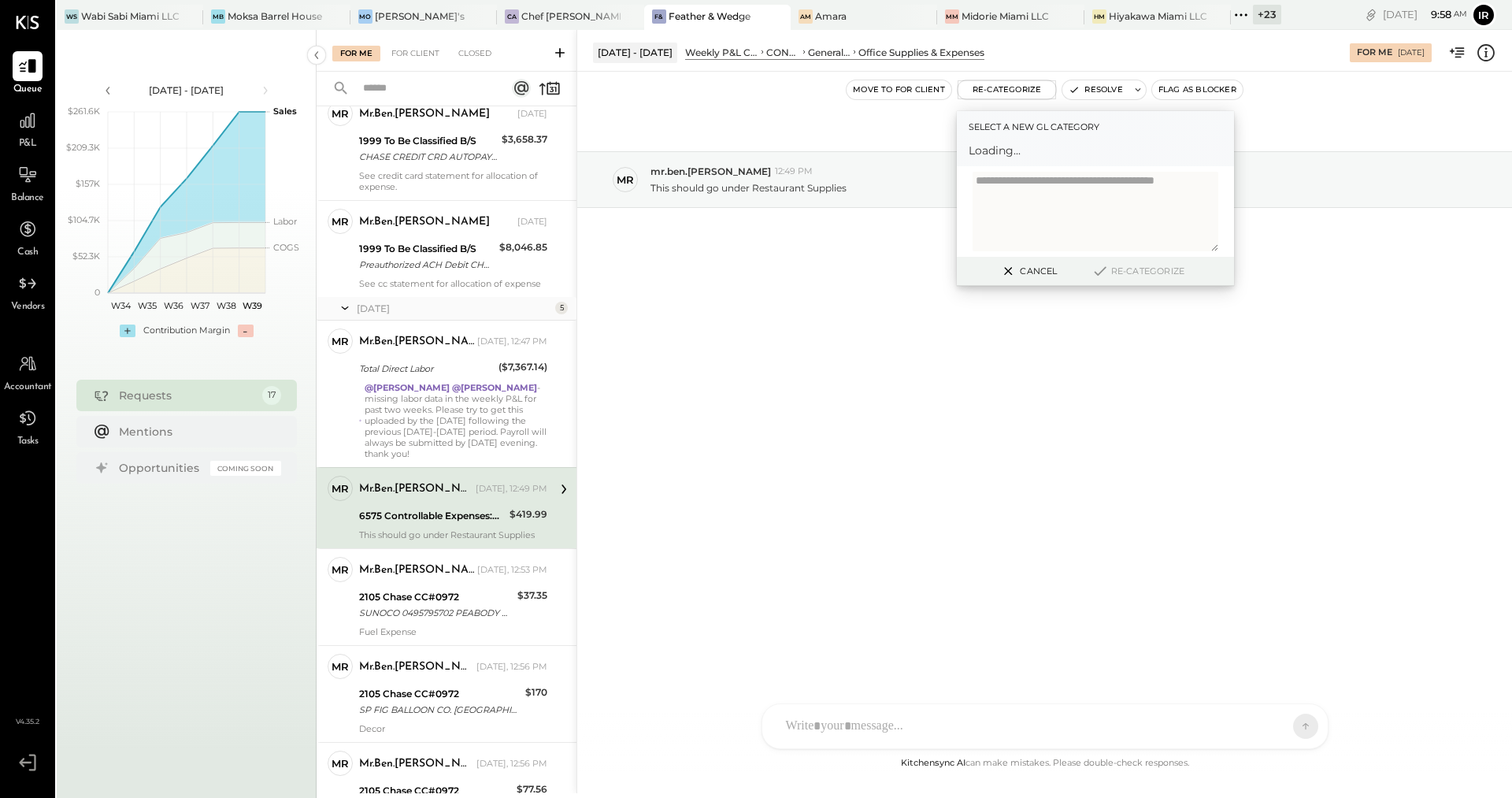
click at [1034, 153] on span "Loading..." at bounding box center [1095, 150] width 253 height 16
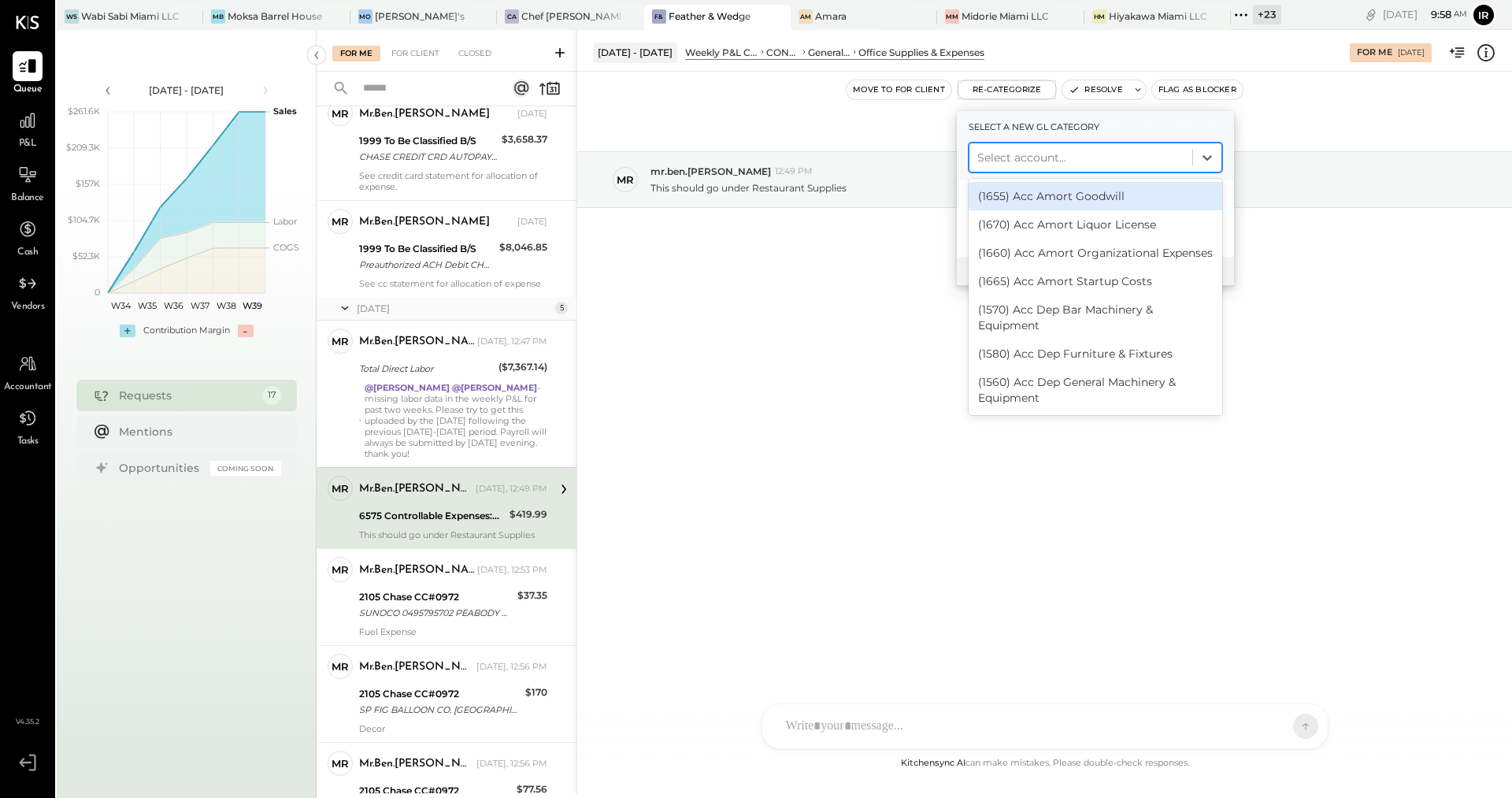
click at [1034, 156] on div at bounding box center [1081, 157] width 207 height 19
type input "****"
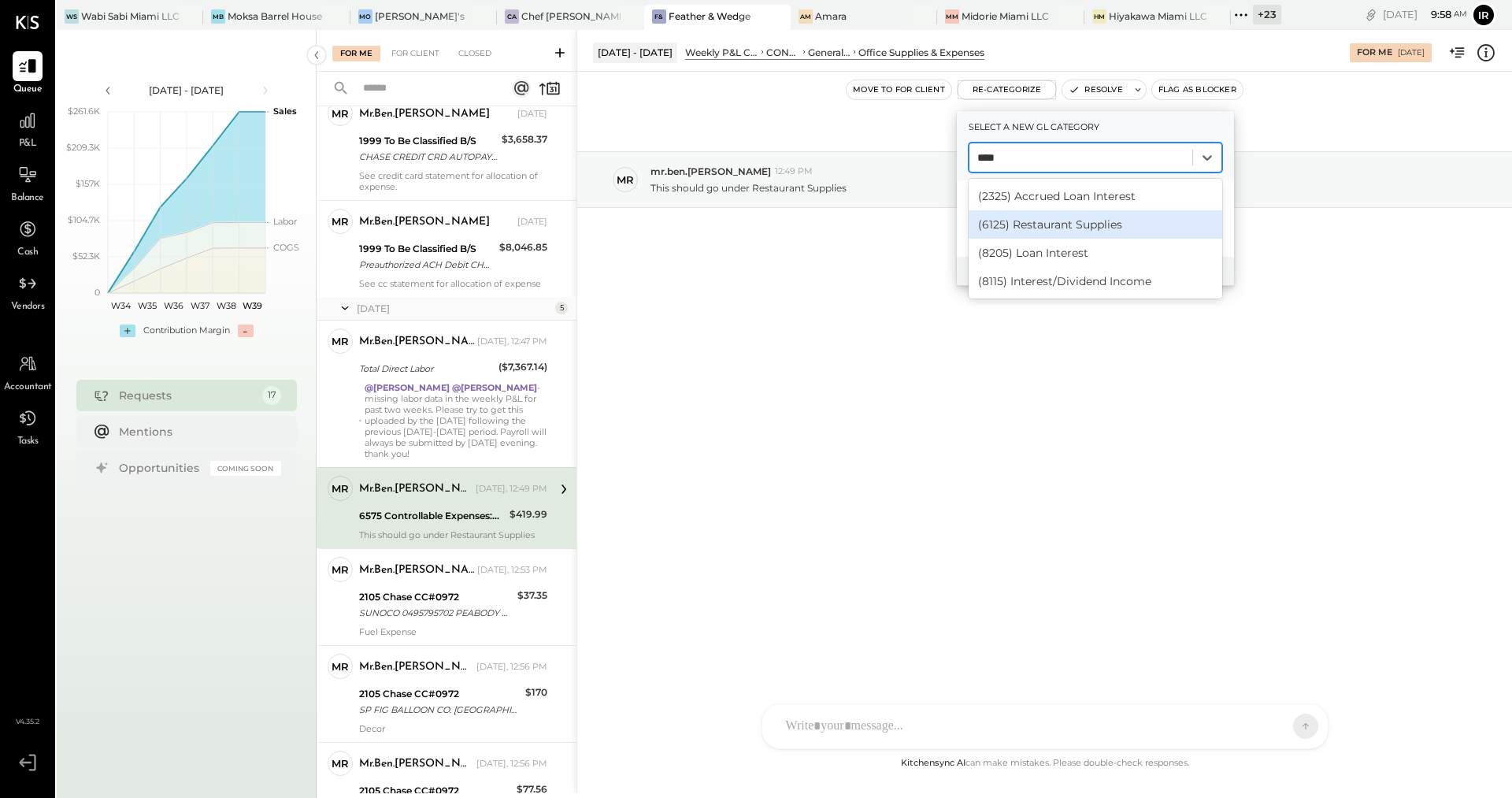
click at [1060, 223] on div "(6125) Restaurant Supplies" at bounding box center [1095, 225] width 253 height 28
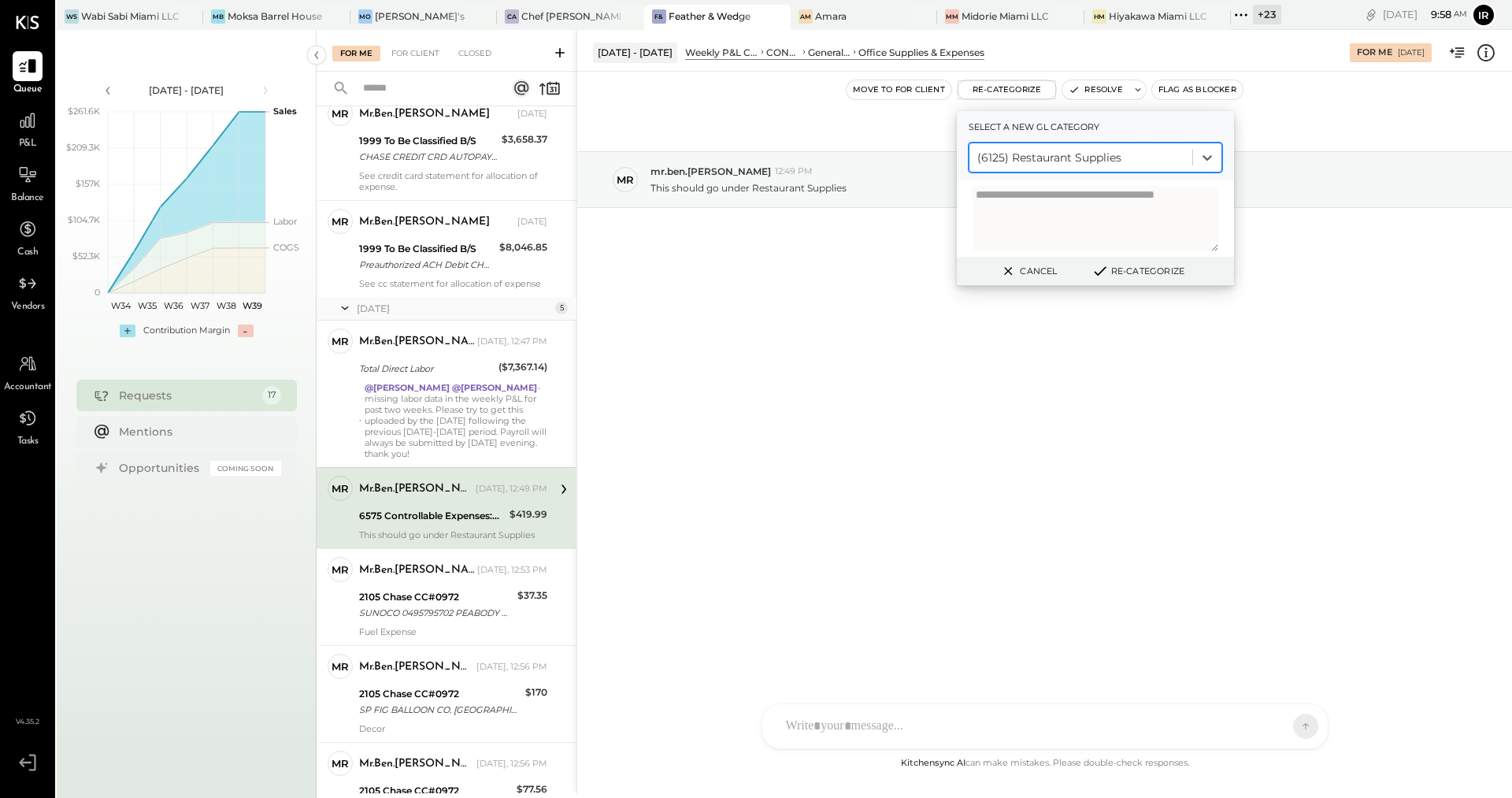
click at [1126, 269] on button "Re-Categorize" at bounding box center [1138, 270] width 104 height 19
click at [615, 28] on div at bounding box center [614, 28] width 22 height 22
click at [1145, 270] on button "Re-Categorize" at bounding box center [1138, 270] width 104 height 19
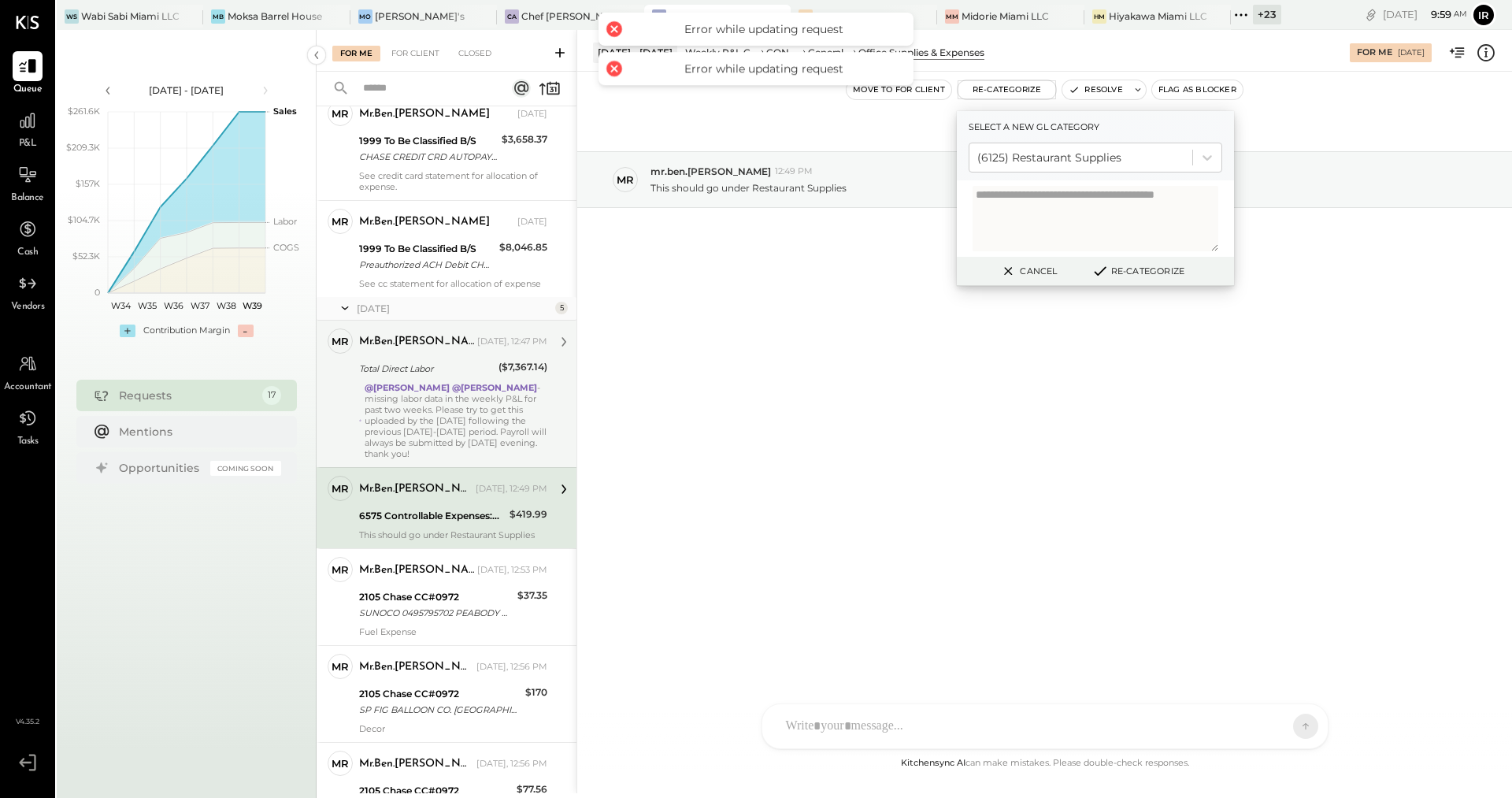
scroll to position [1213, 0]
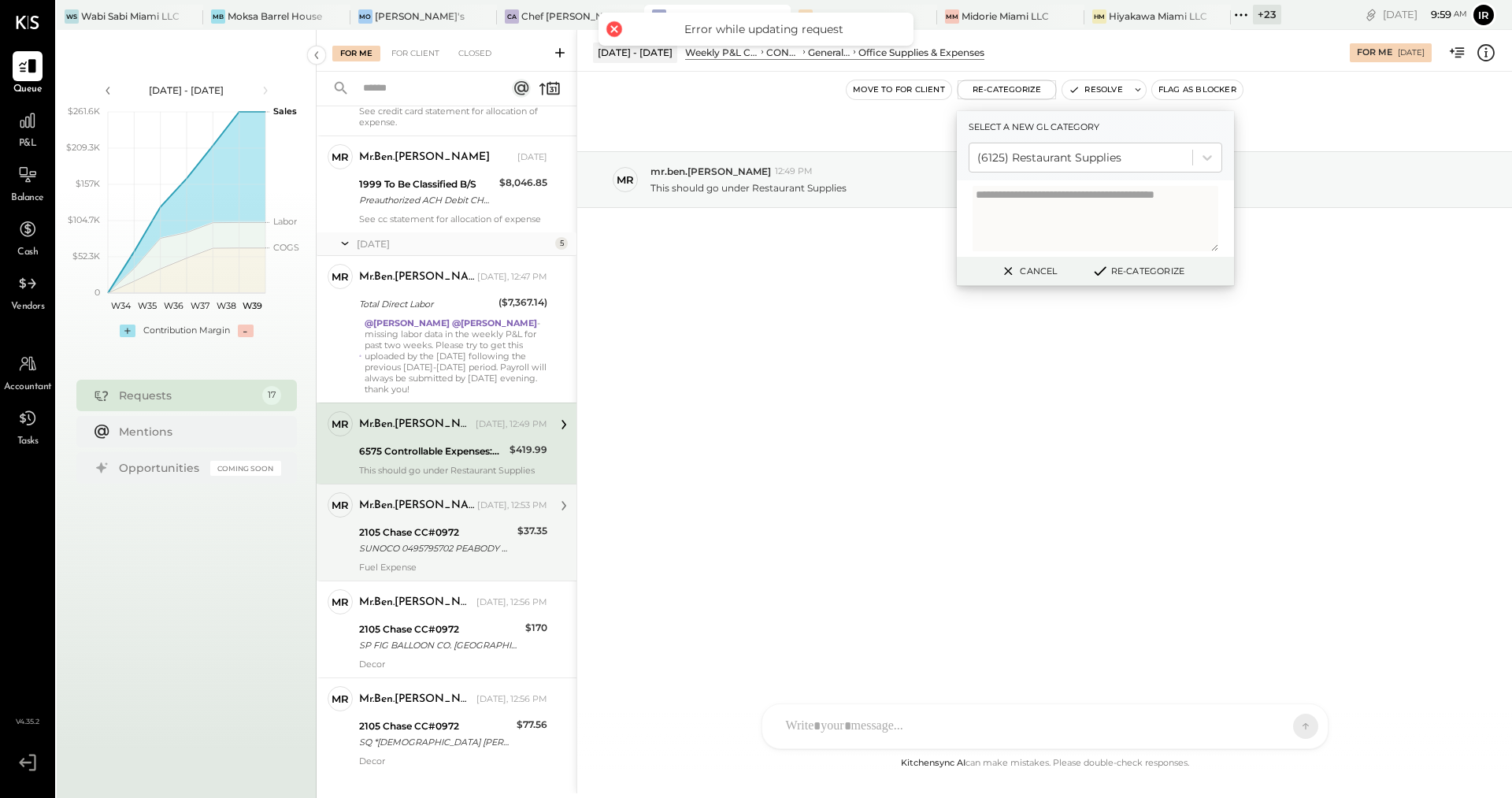
click at [468, 540] on div "SUNOCO 0495795702 PEABODY MA" at bounding box center [436, 548] width 154 height 16
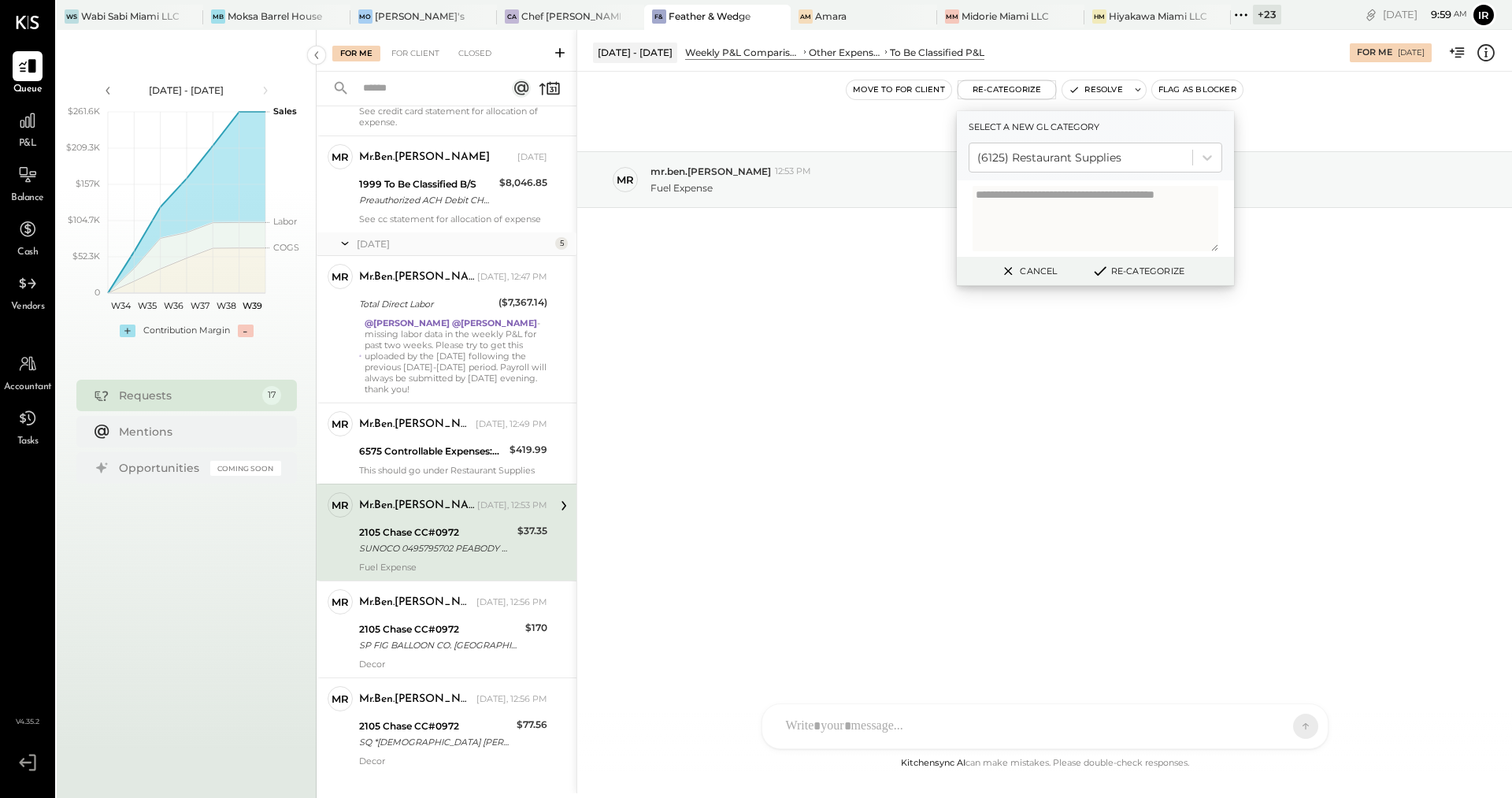
click at [1013, 269] on icon at bounding box center [1009, 270] width 20 height 19
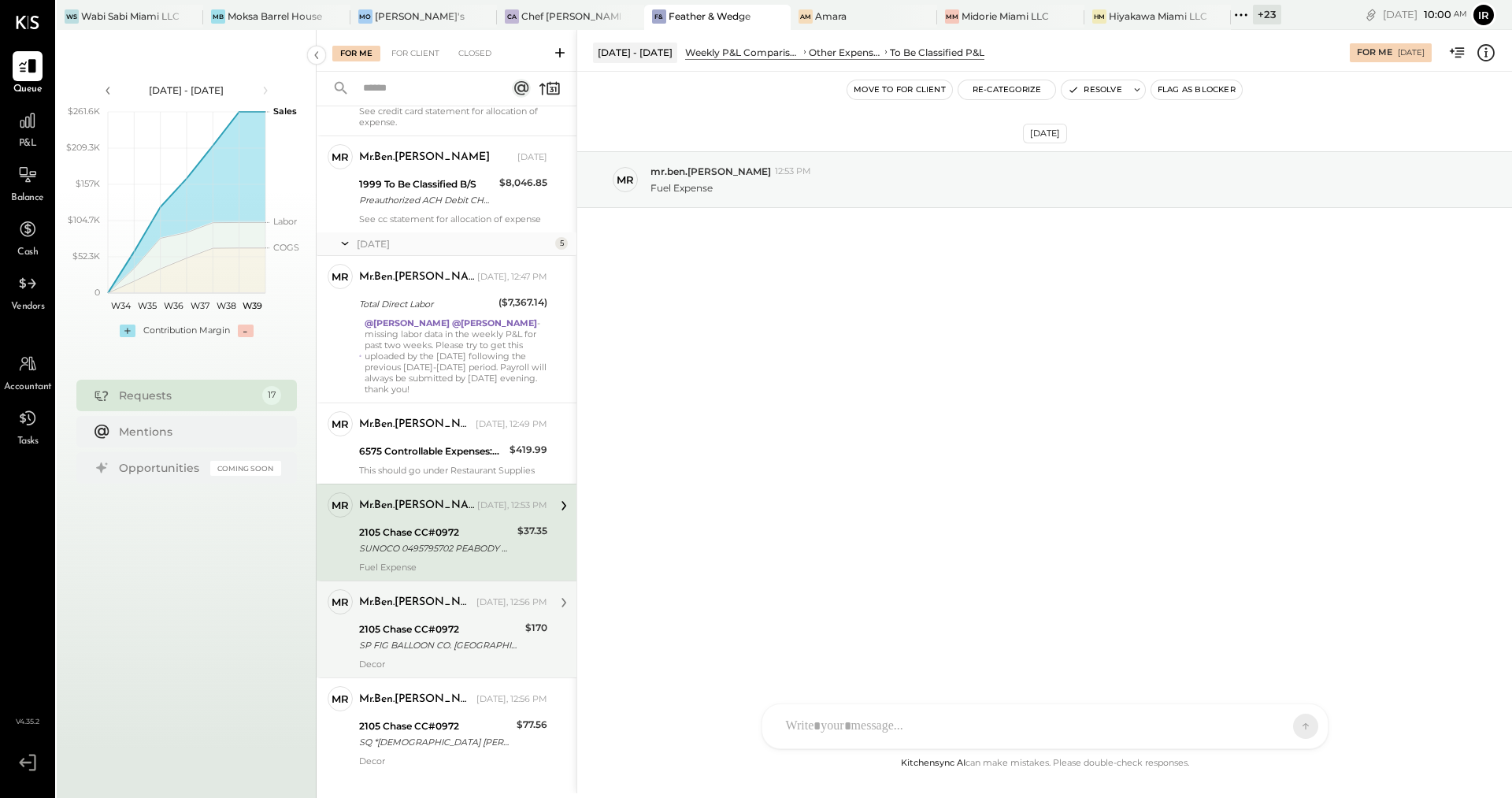
click at [487, 619] on div "2105 Chase CC#0972 SP FIG BALLOON CO. [GEOGRAPHIC_DATA]. MA" at bounding box center [440, 636] width 162 height 35
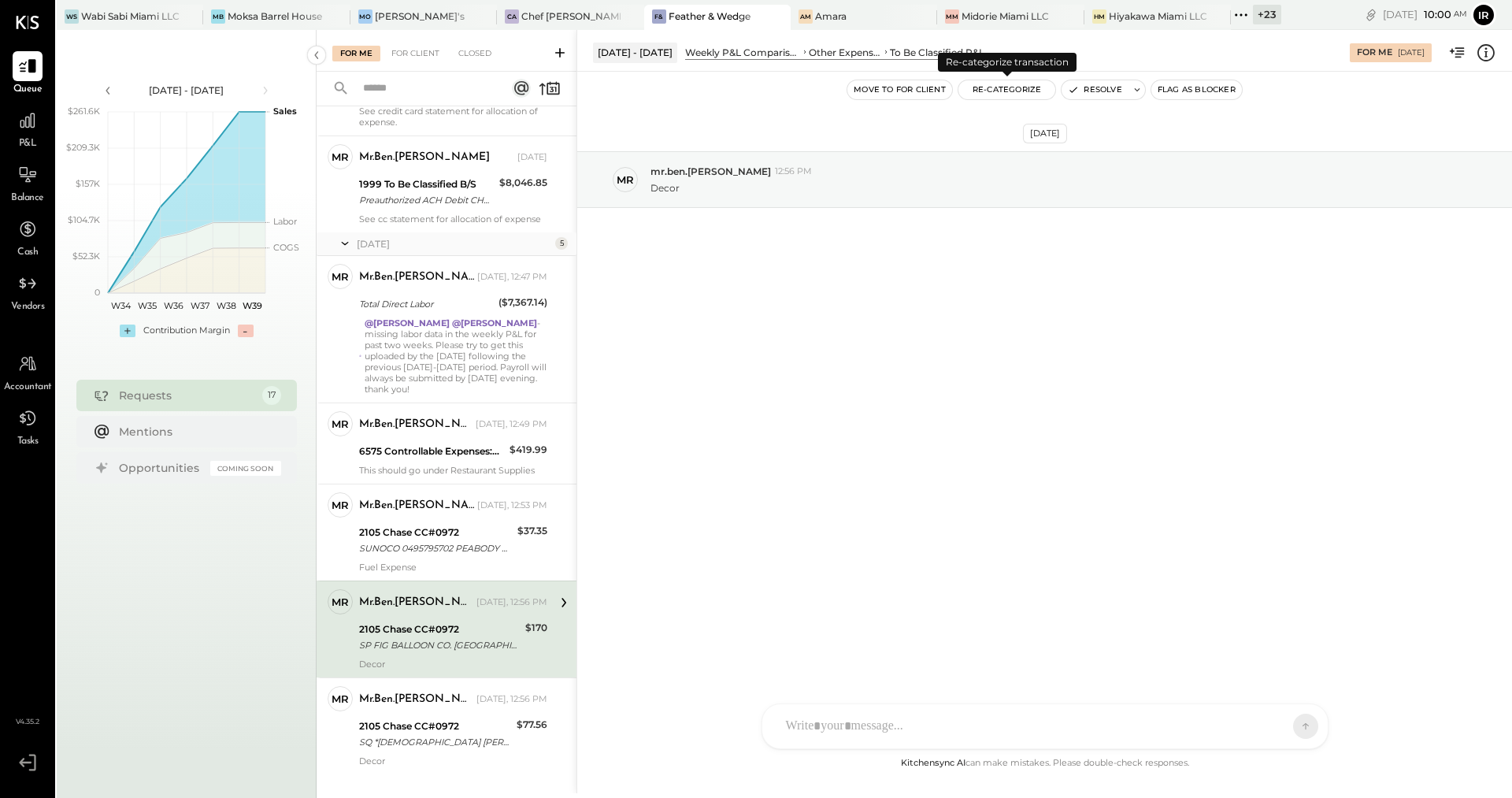
click at [990, 93] on button "Re-Categorize" at bounding box center [1007, 89] width 98 height 19
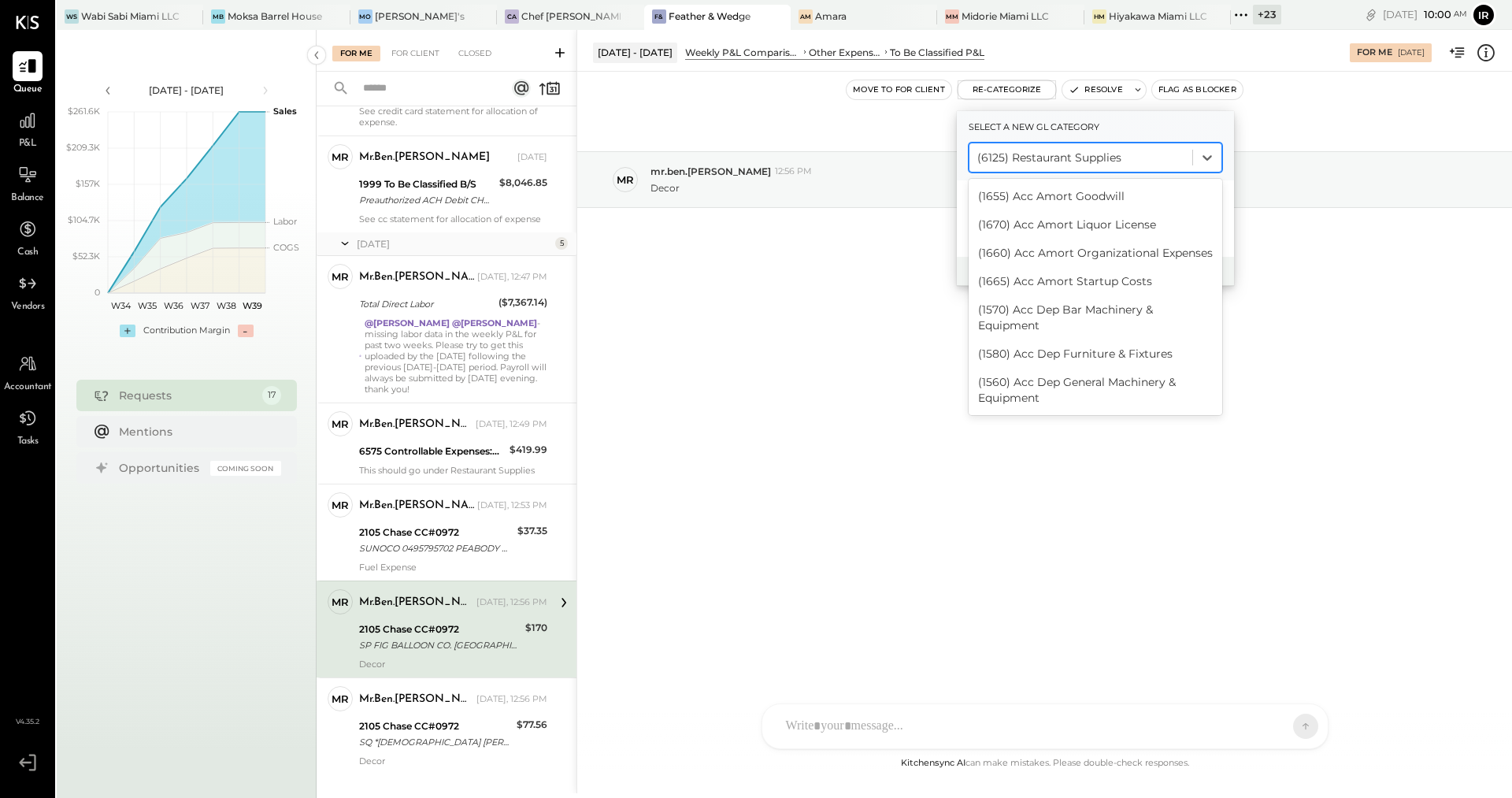
click at [1148, 157] on div at bounding box center [1081, 157] width 207 height 19
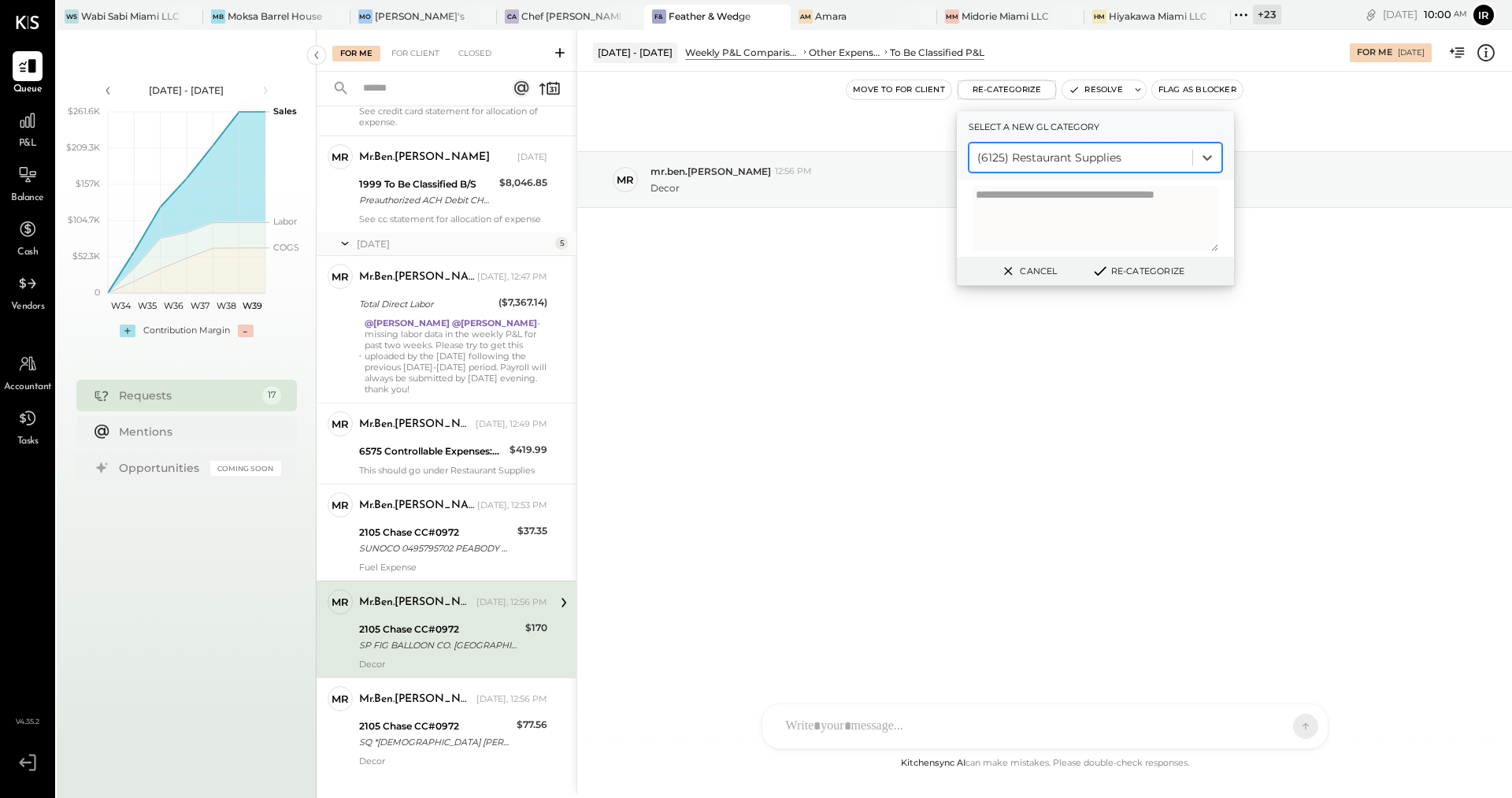
click at [1121, 165] on div at bounding box center [1081, 157] width 207 height 19
type input "****"
click at [1100, 202] on div "(6130) Decorations" at bounding box center [1095, 196] width 253 height 28
click at [1124, 272] on button "Re-Categorize" at bounding box center [1138, 270] width 104 height 19
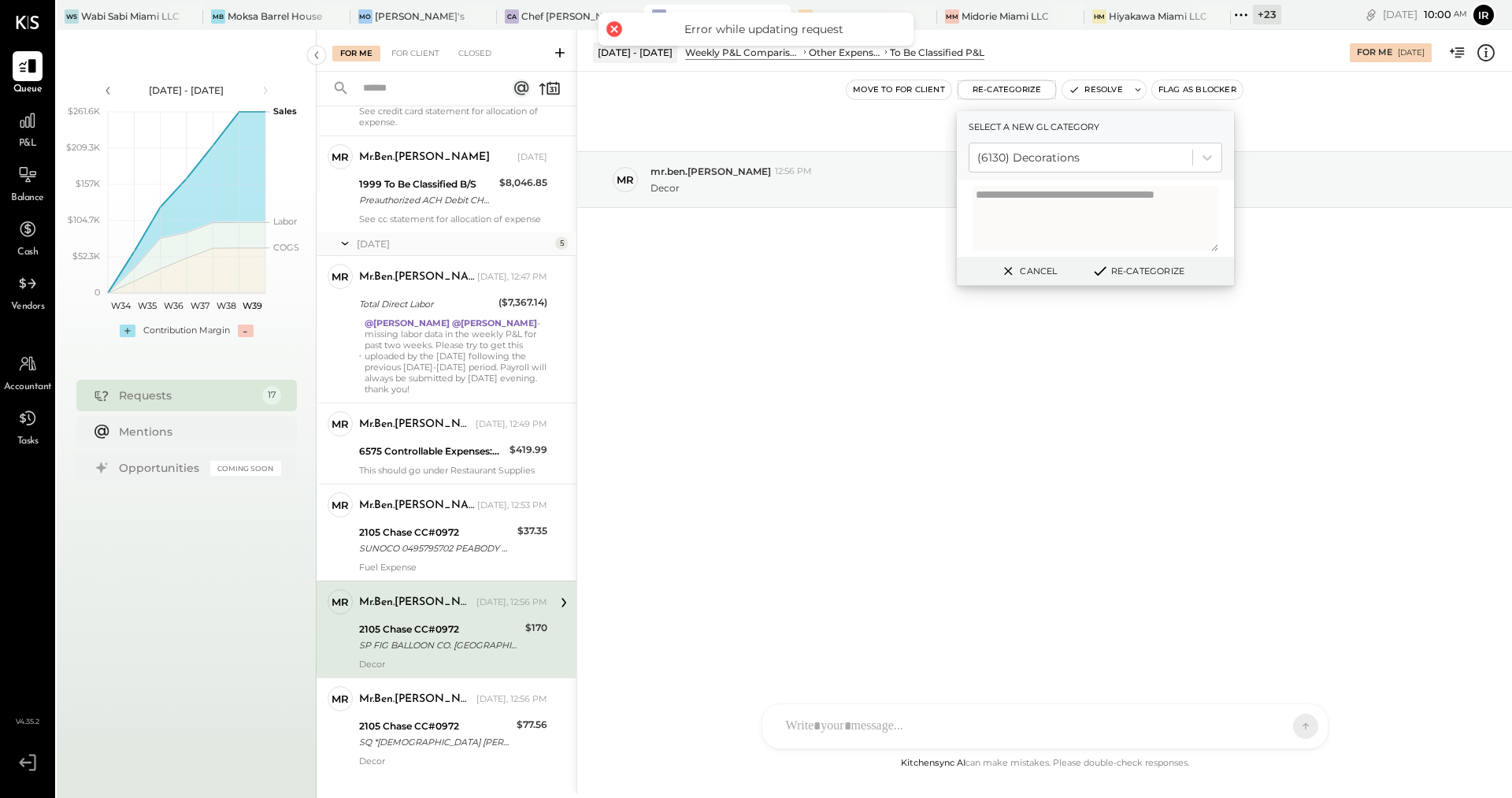
click at [611, 29] on div at bounding box center [614, 28] width 22 height 22
click at [612, 28] on div at bounding box center [614, 28] width 22 height 22
click at [1007, 267] on icon at bounding box center [1009, 270] width 20 height 19
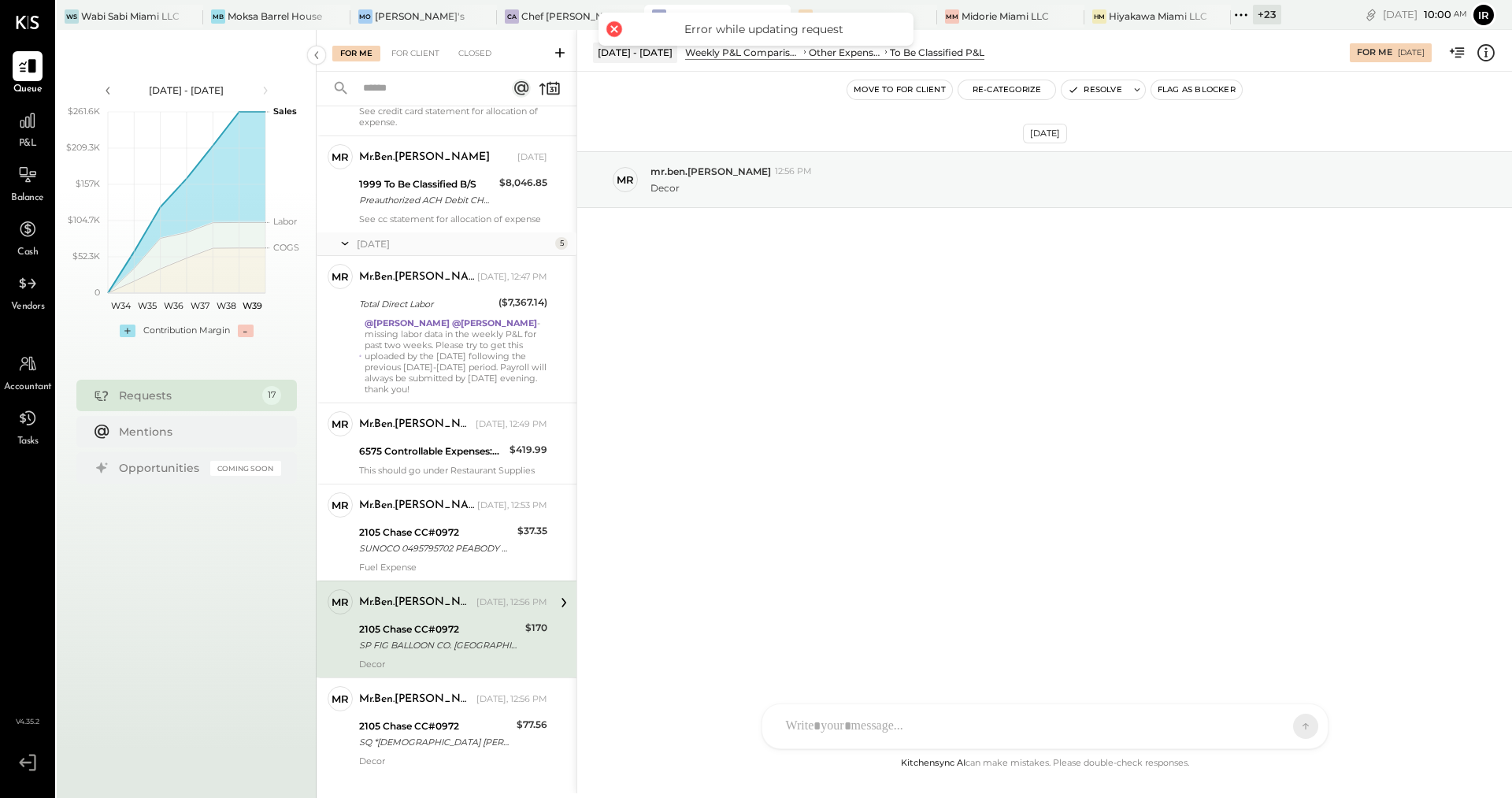
click at [614, 25] on div at bounding box center [614, 28] width 22 height 22
click at [276, 20] on div "Moksa Barrel House" at bounding box center [275, 16] width 94 height 13
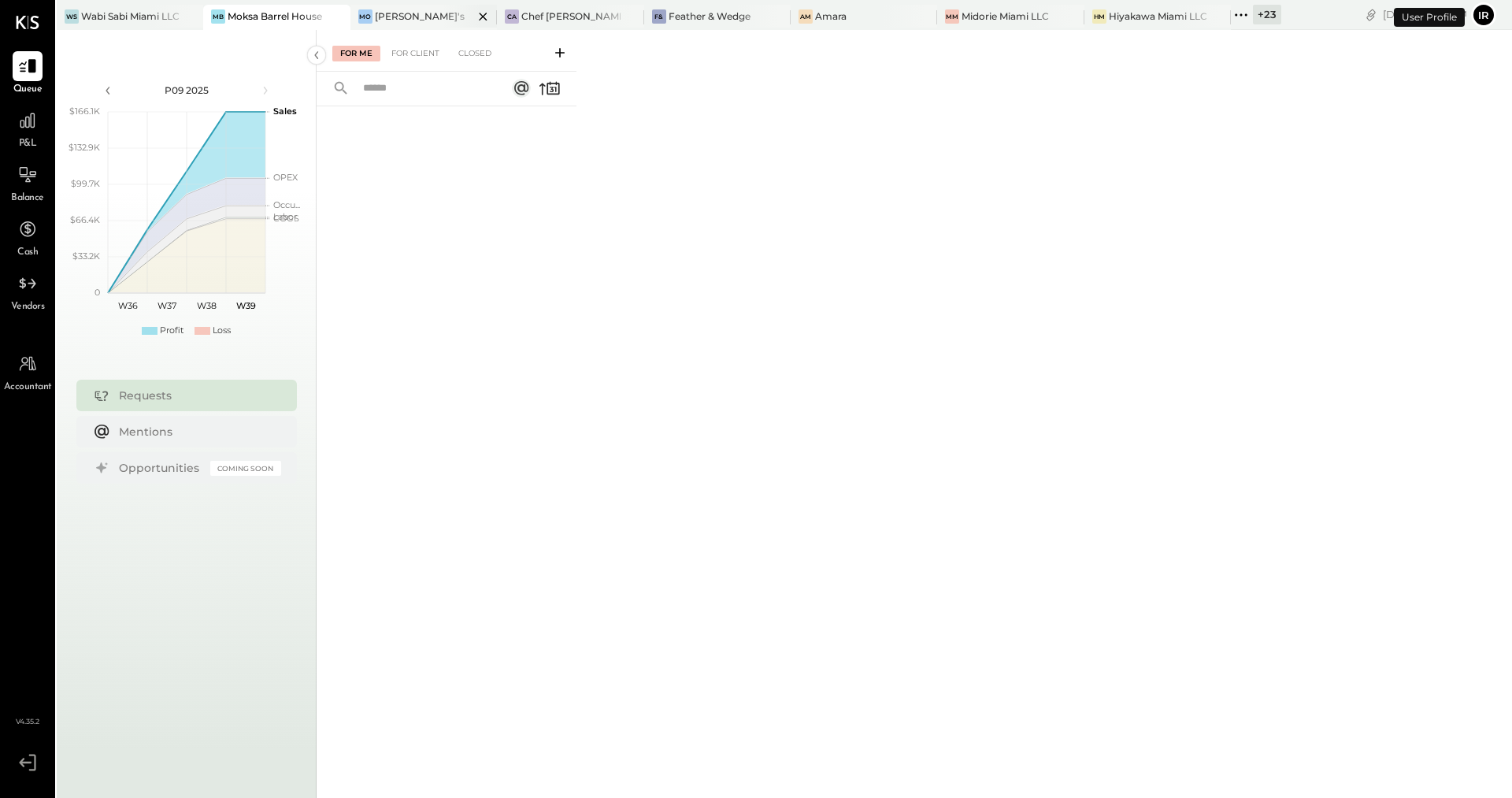
click at [391, 23] on div "[PERSON_NAME]'s" at bounding box center [412, 17] width 123 height 14
click at [548, 14] on div "Chef [PERSON_NAME]'s Vineyard Restaurant" at bounding box center [571, 16] width 99 height 13
click at [423, 50] on div "For Client" at bounding box center [416, 53] width 64 height 16
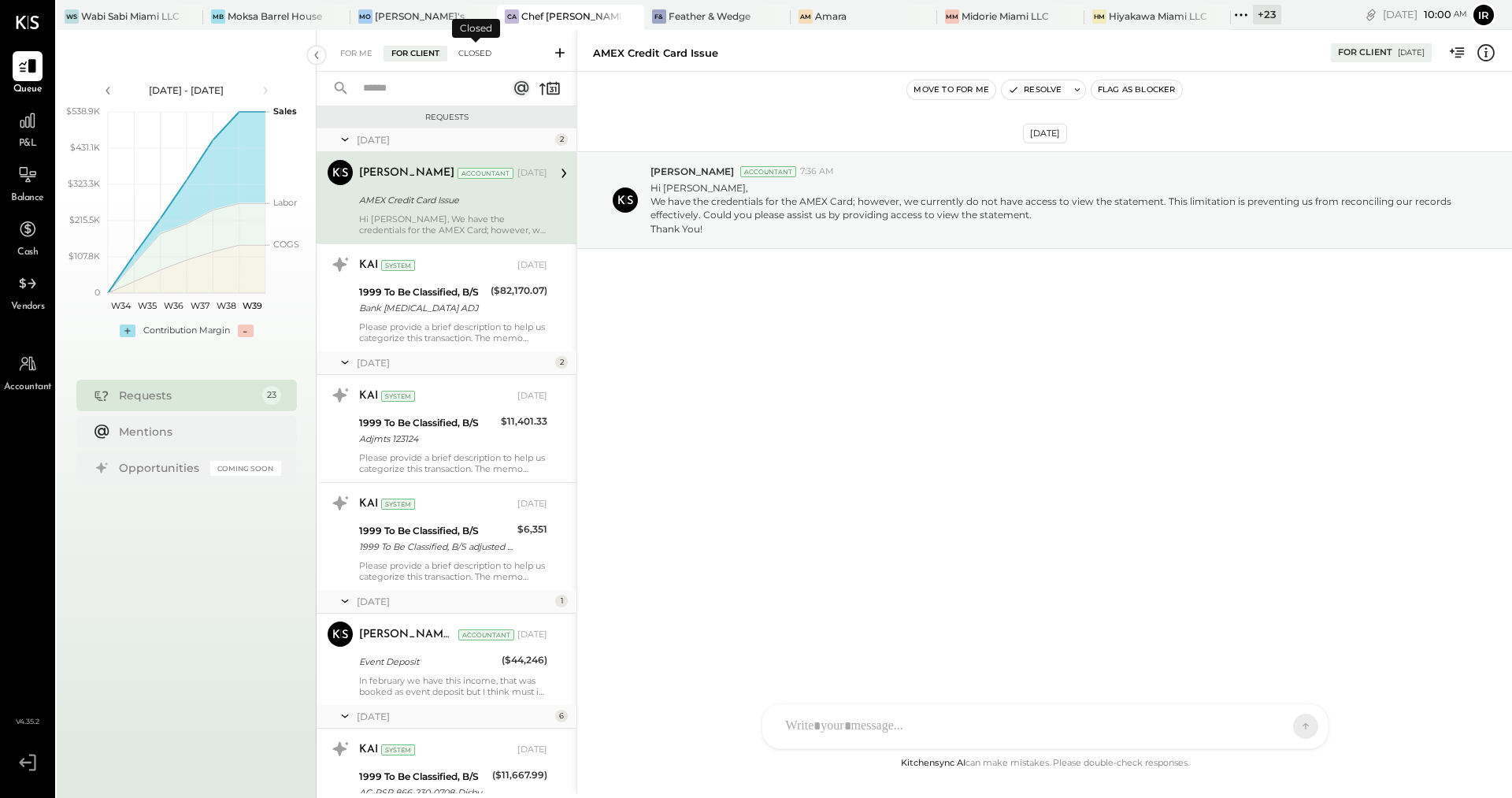
click at [473, 52] on div "Closed" at bounding box center [475, 53] width 49 height 16
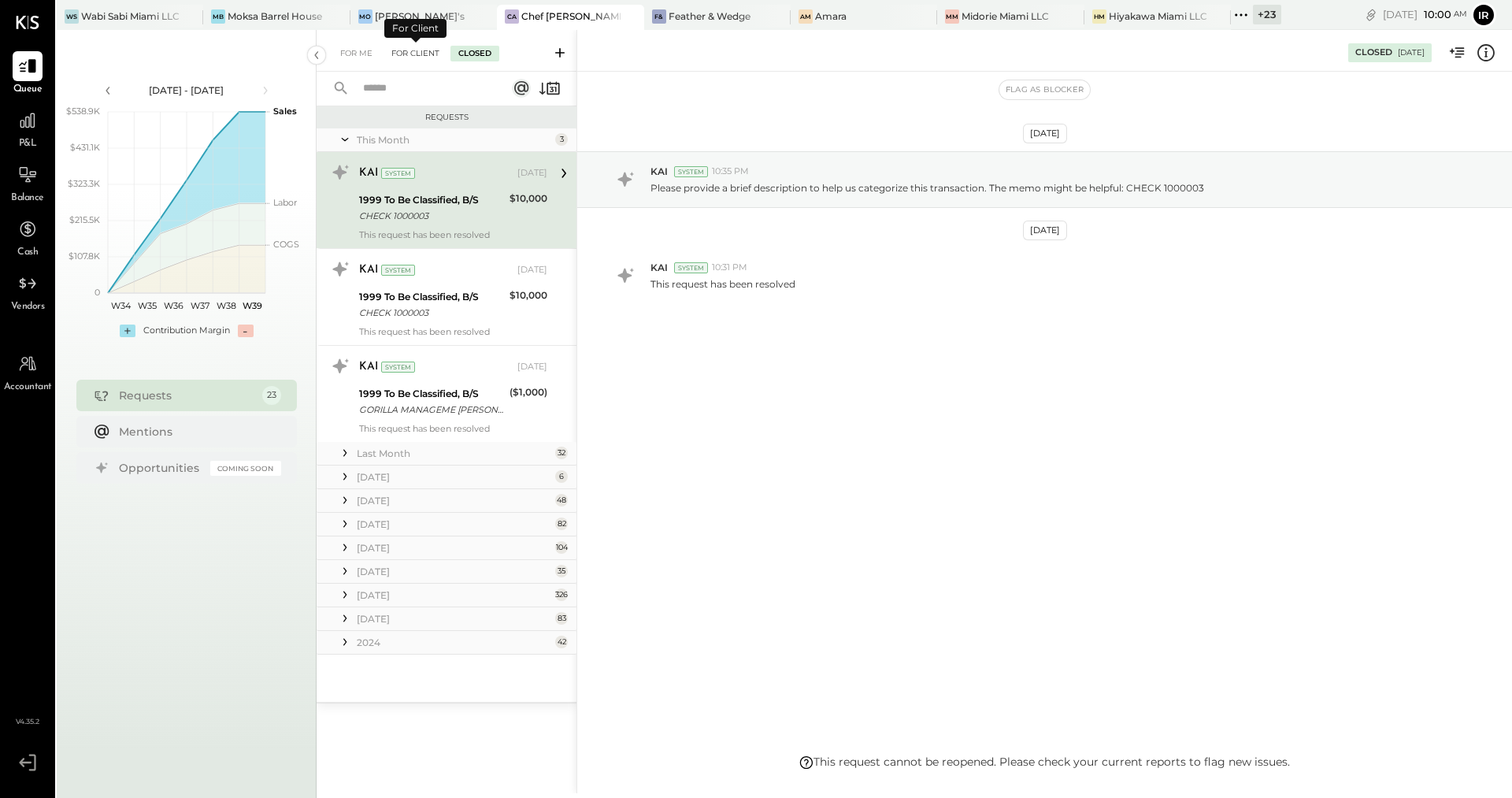
click at [412, 55] on div "For Client" at bounding box center [416, 53] width 64 height 16
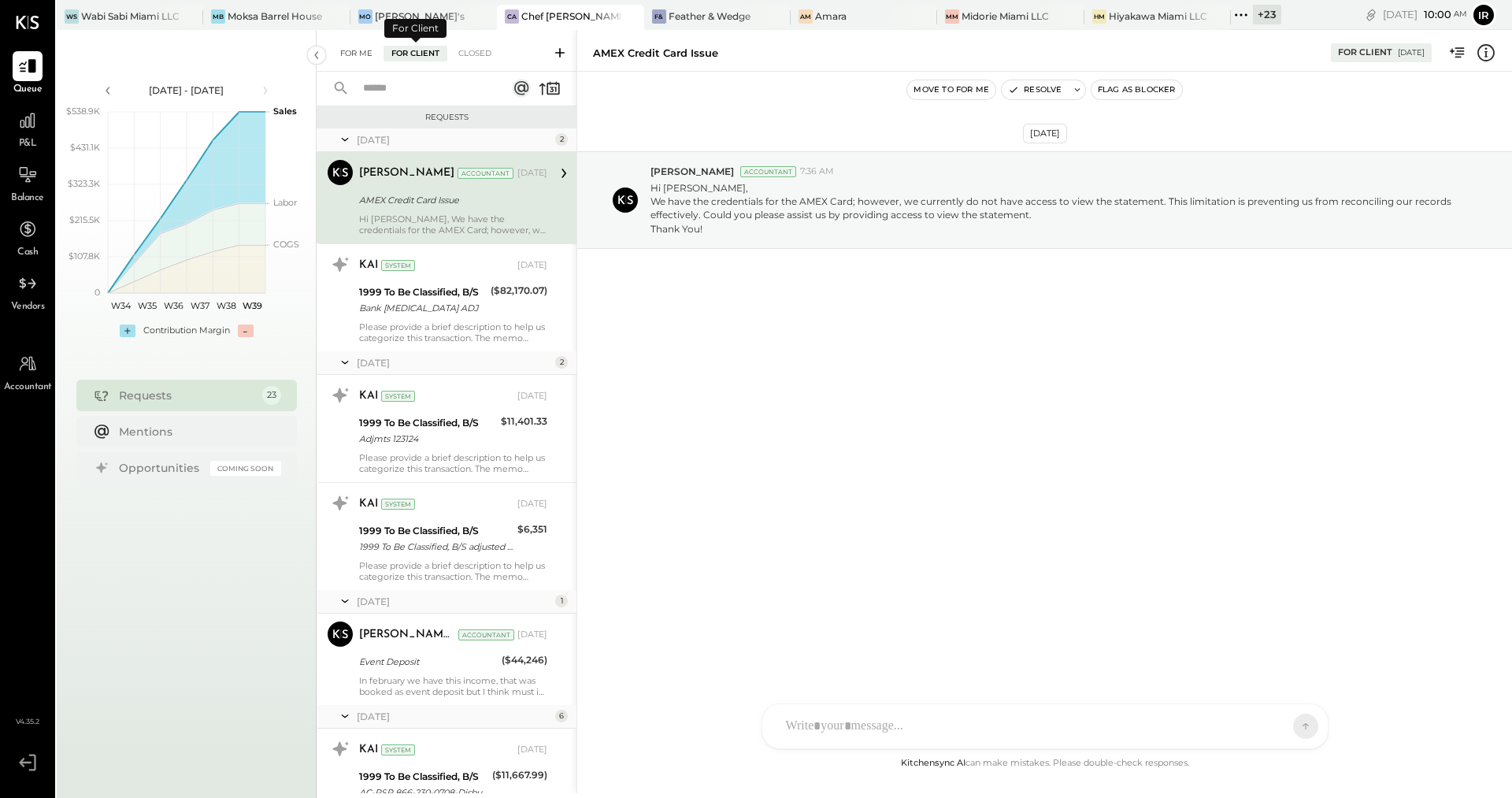
click at [342, 59] on div "For Me" at bounding box center [356, 53] width 48 height 16
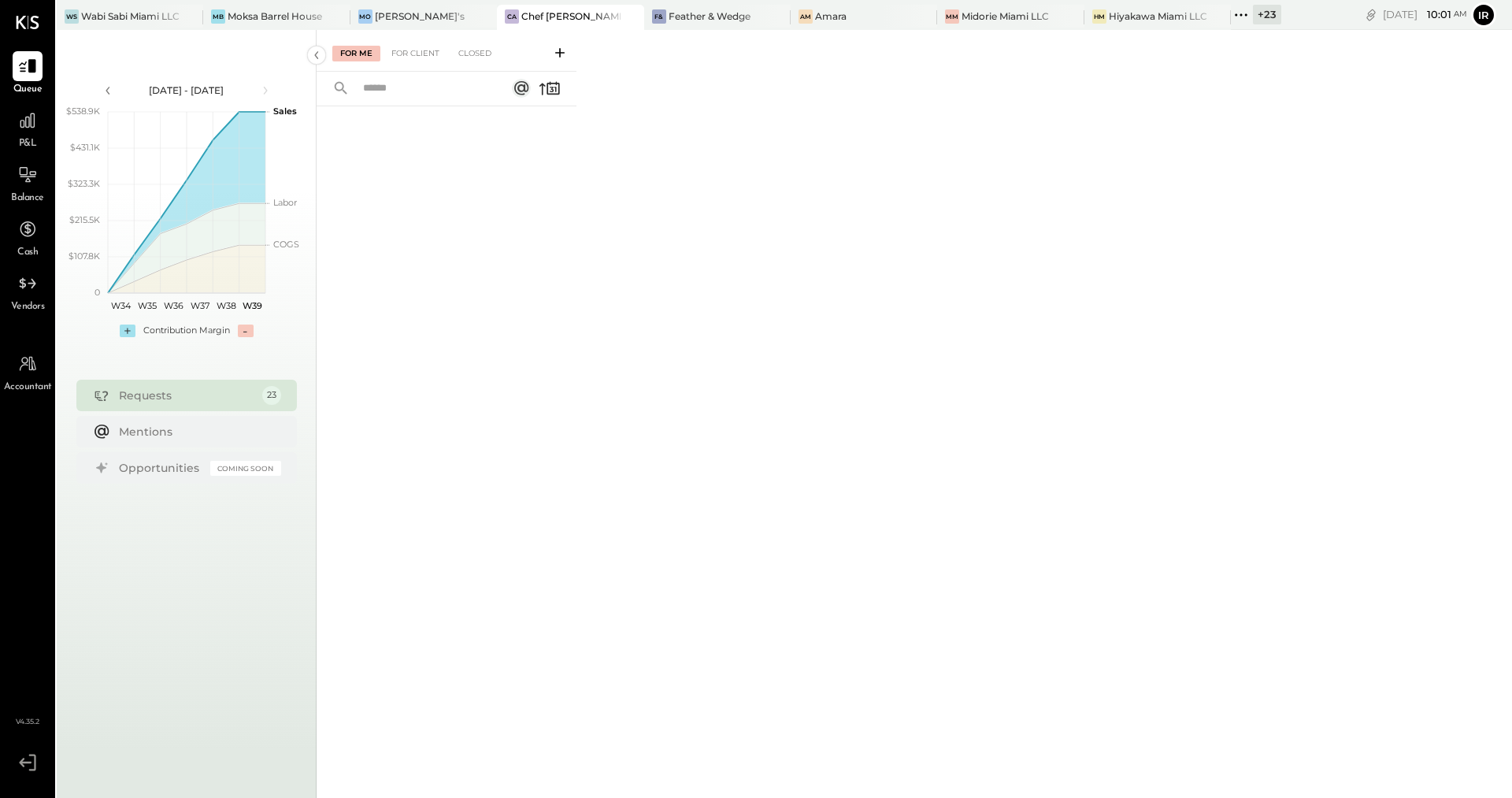
click at [420, 4] on div "WS Wabi Sabi Miami LLC MB [GEOGRAPHIC_DATA] Mo Moby's [GEOGRAPHIC_DATA] Chef [P…" at bounding box center [669, 15] width 1225 height 30
click at [415, 13] on div "[PERSON_NAME]'s" at bounding box center [412, 17] width 123 height 14
click at [277, 24] on div "MB Moksa Barrel House" at bounding box center [276, 17] width 147 height 25
click at [142, 16] on div "Wabi Sabi Miami LLC" at bounding box center [130, 16] width 99 height 13
click at [700, 14] on div "Feather & Wedge" at bounding box center [709, 16] width 82 height 13
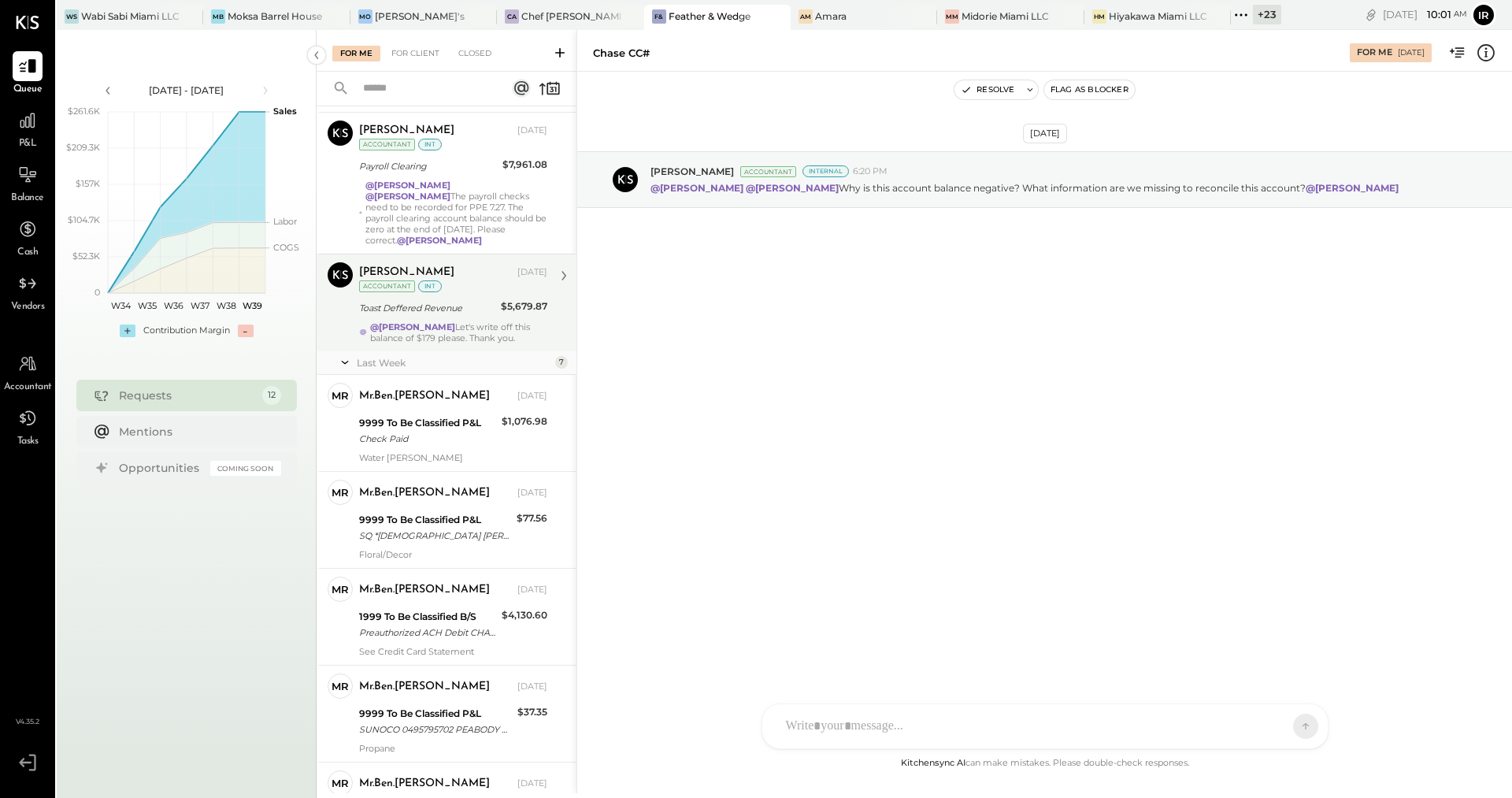
scroll to position [308, 0]
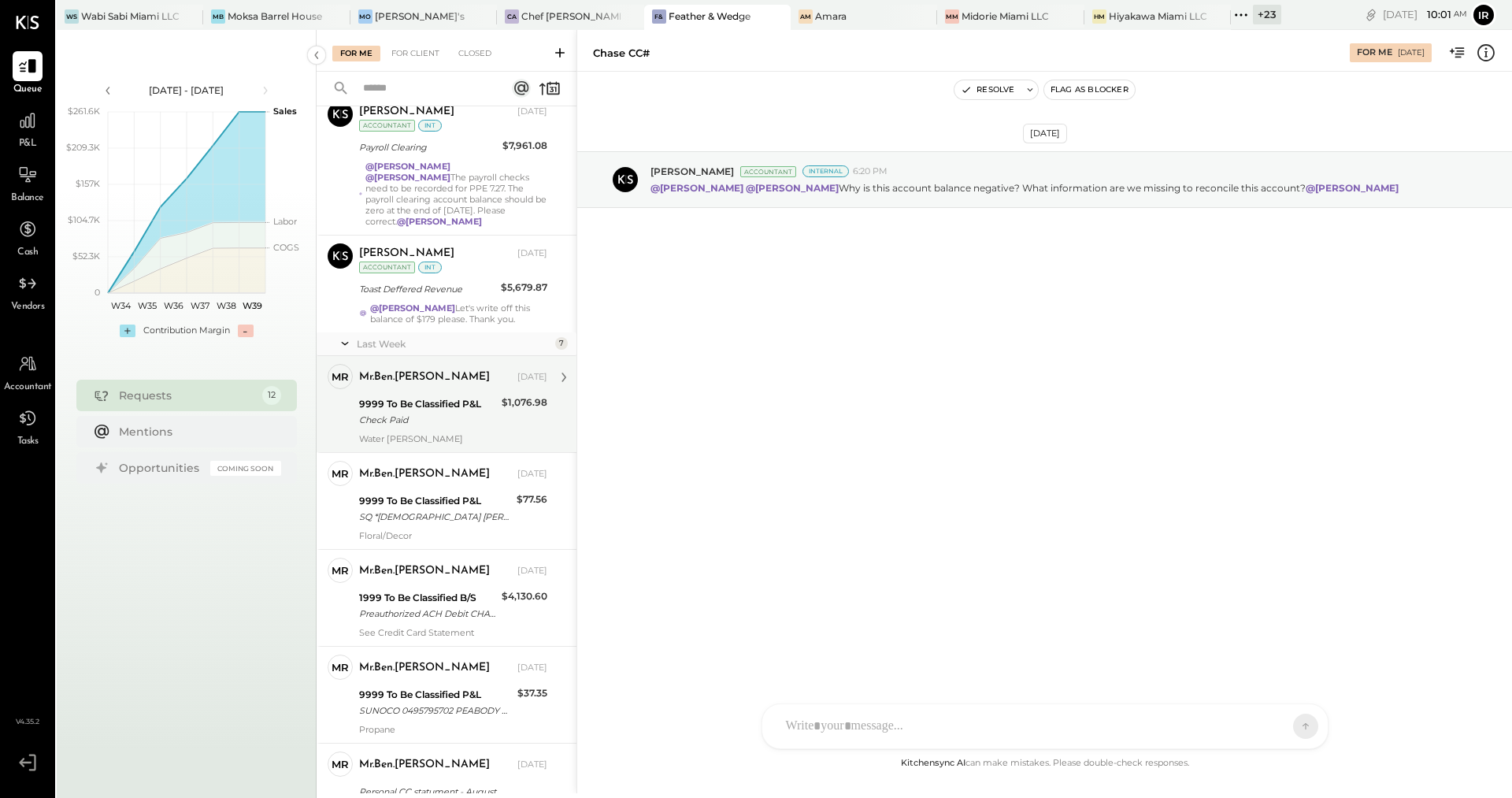
click at [486, 411] on div "Check Paid" at bounding box center [428, 419] width 138 height 16
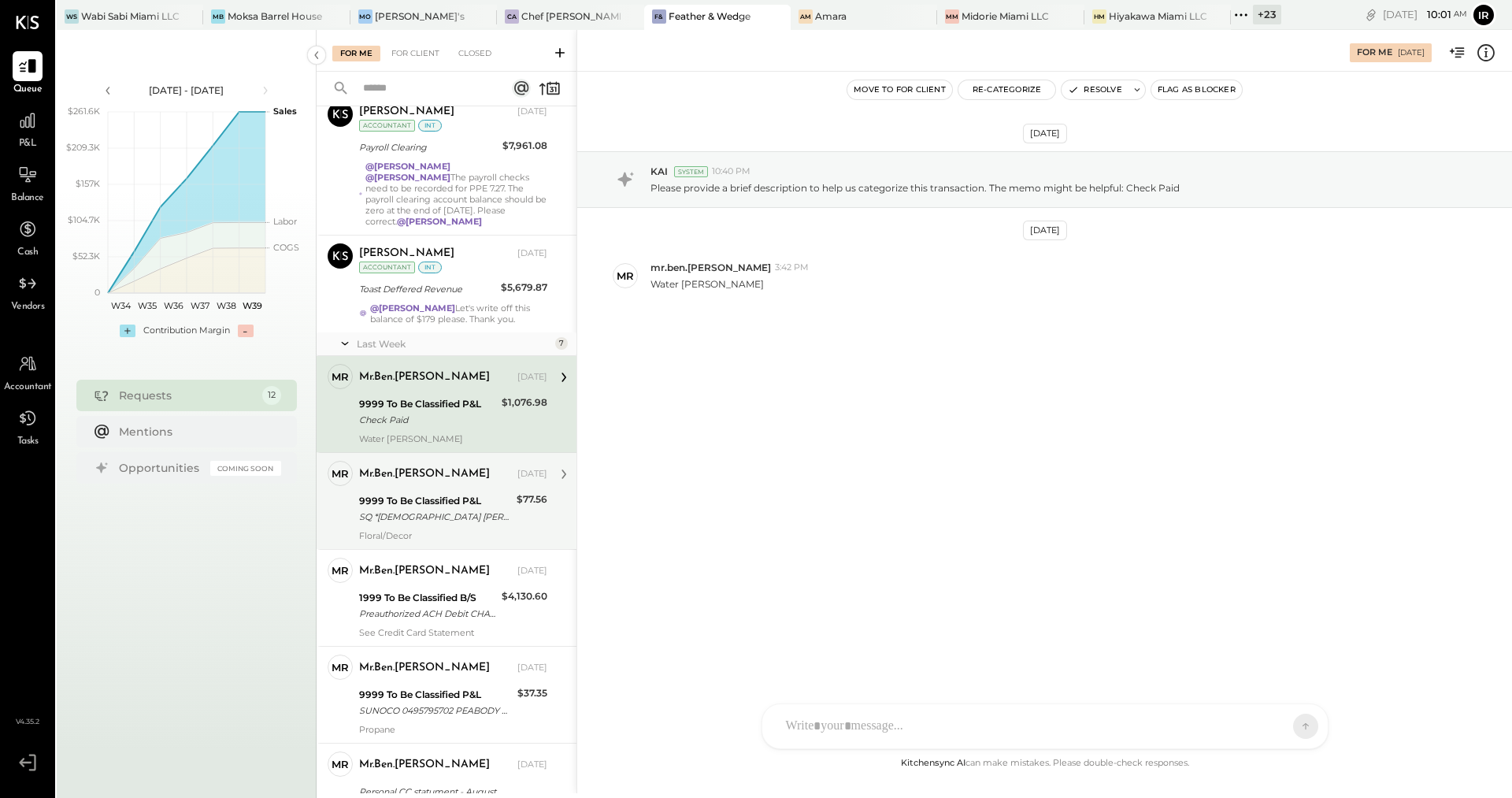
click at [489, 493] on div "9999 To Be Classified P&L" at bounding box center [436, 501] width 153 height 16
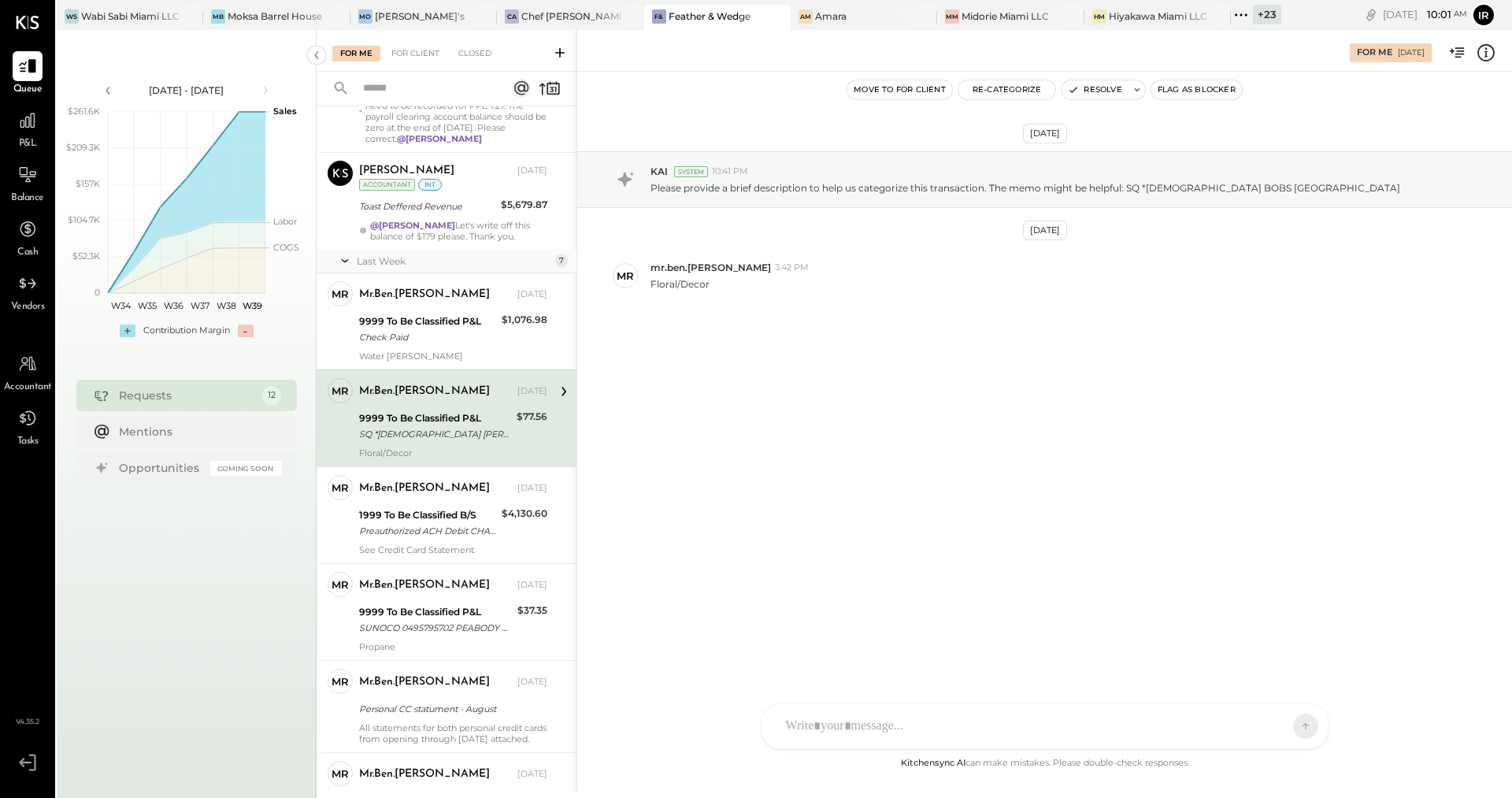
scroll to position [406, 0]
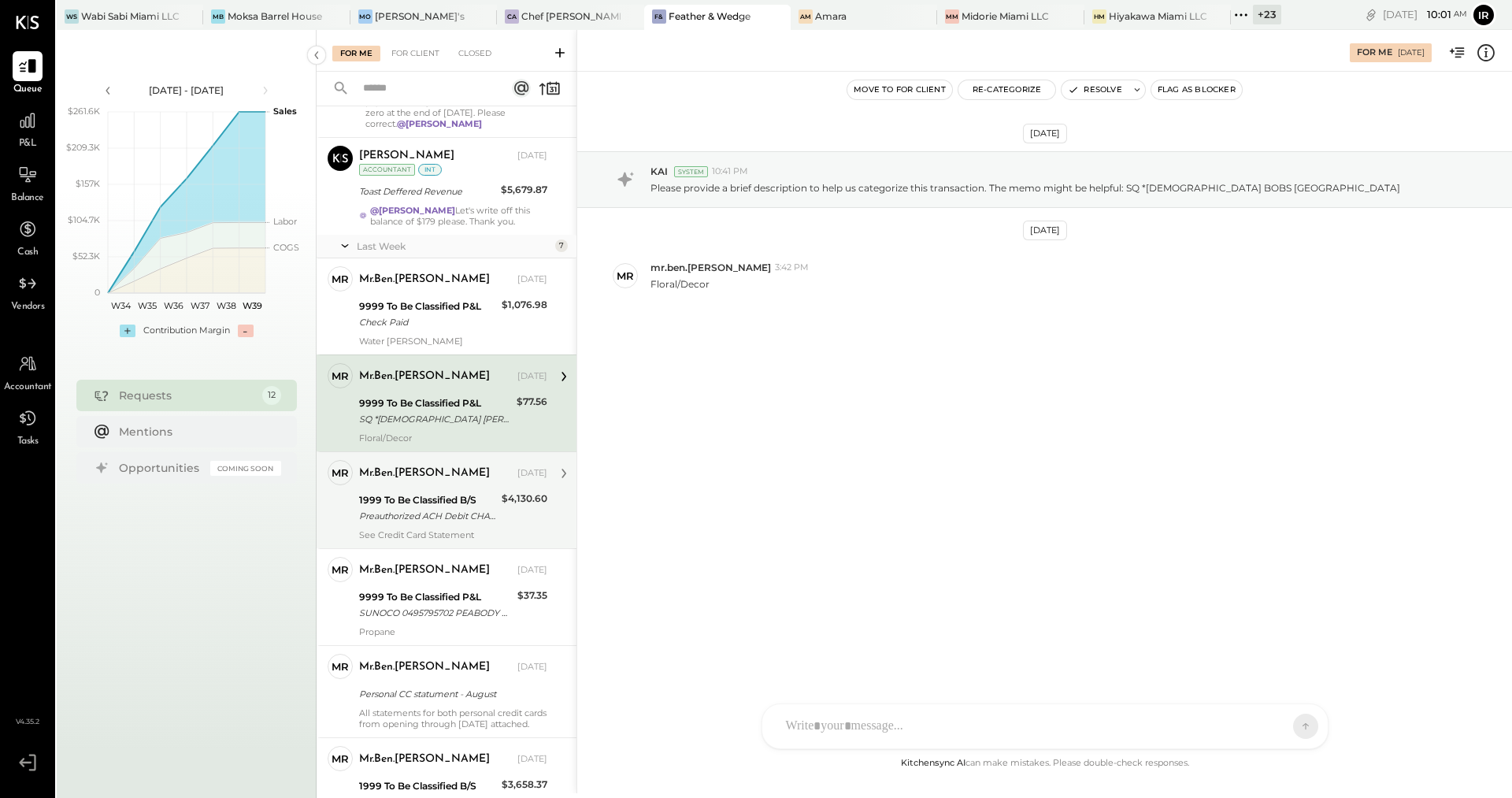
click at [454, 508] on div "Preauthorized ACH Debit CHASE CREDIT CRD AUTOPAY 250728/" at bounding box center [428, 516] width 138 height 16
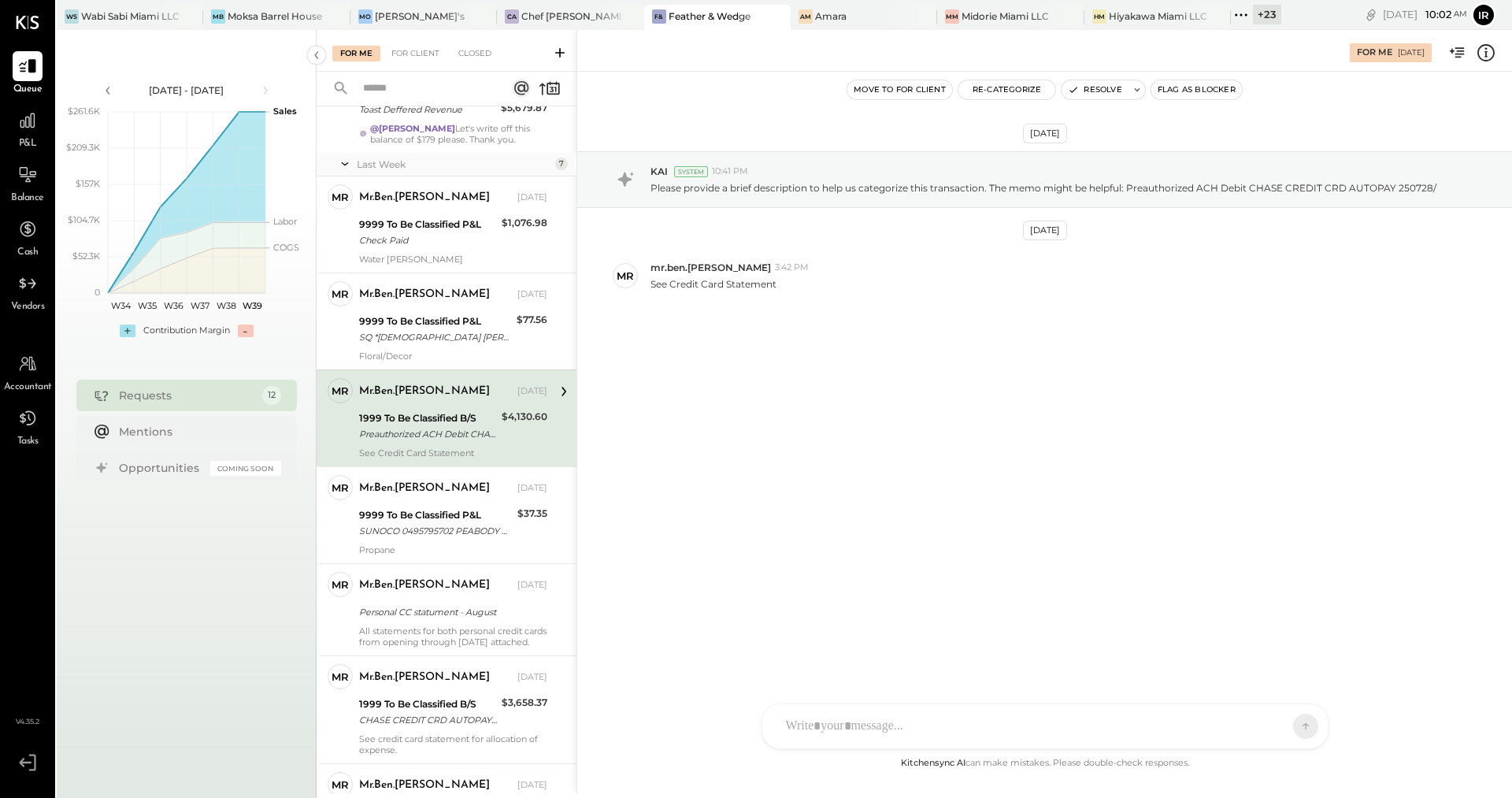
scroll to position [490, 0]
click at [454, 506] on div "9999 To Be Classified P&L" at bounding box center [436, 514] width 154 height 16
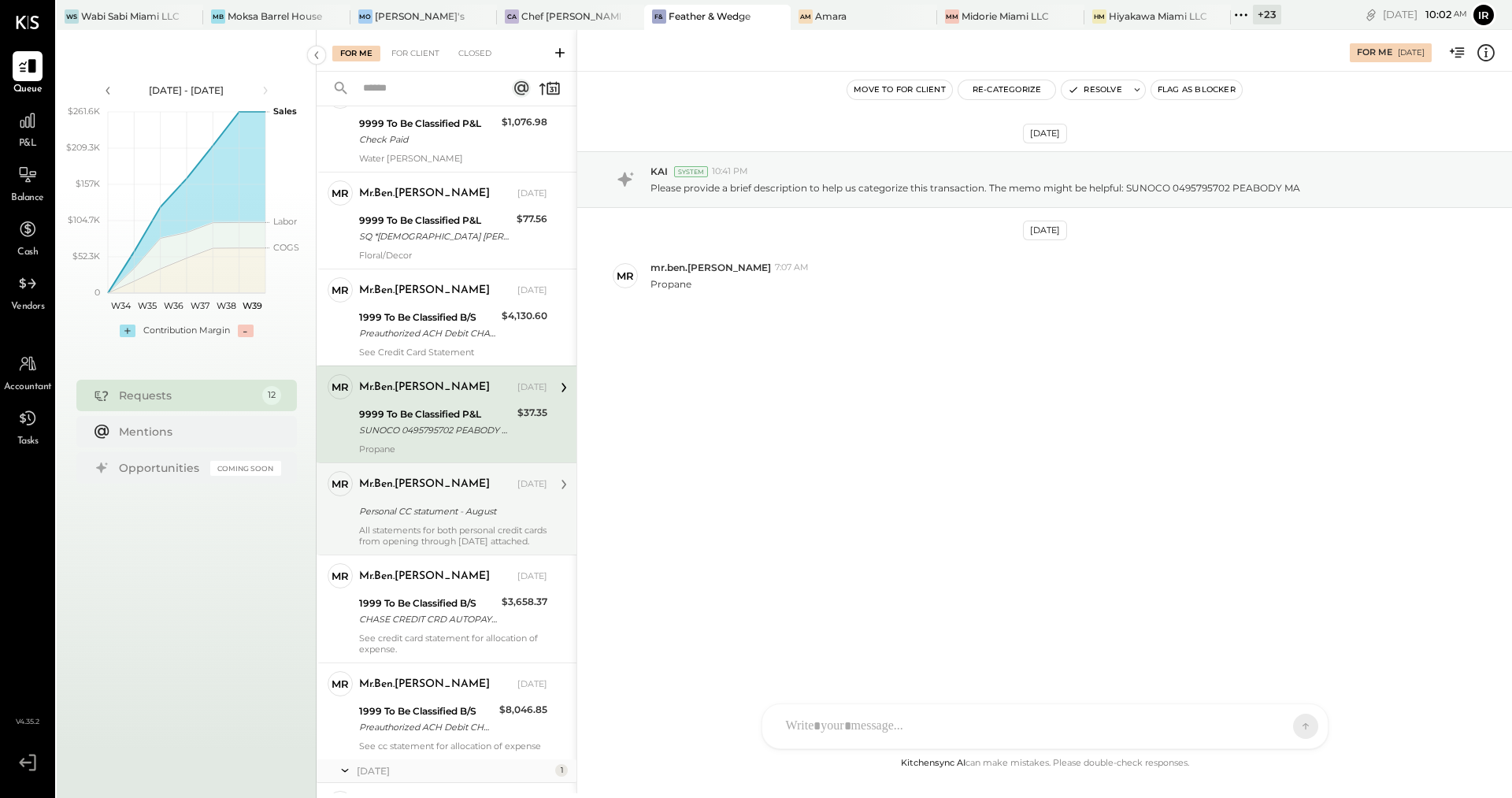
scroll to position [592, 0]
click at [428, 522] on div "All statements for both personal credit cards from opening through [DATE] attac…" at bounding box center [453, 532] width 188 height 22
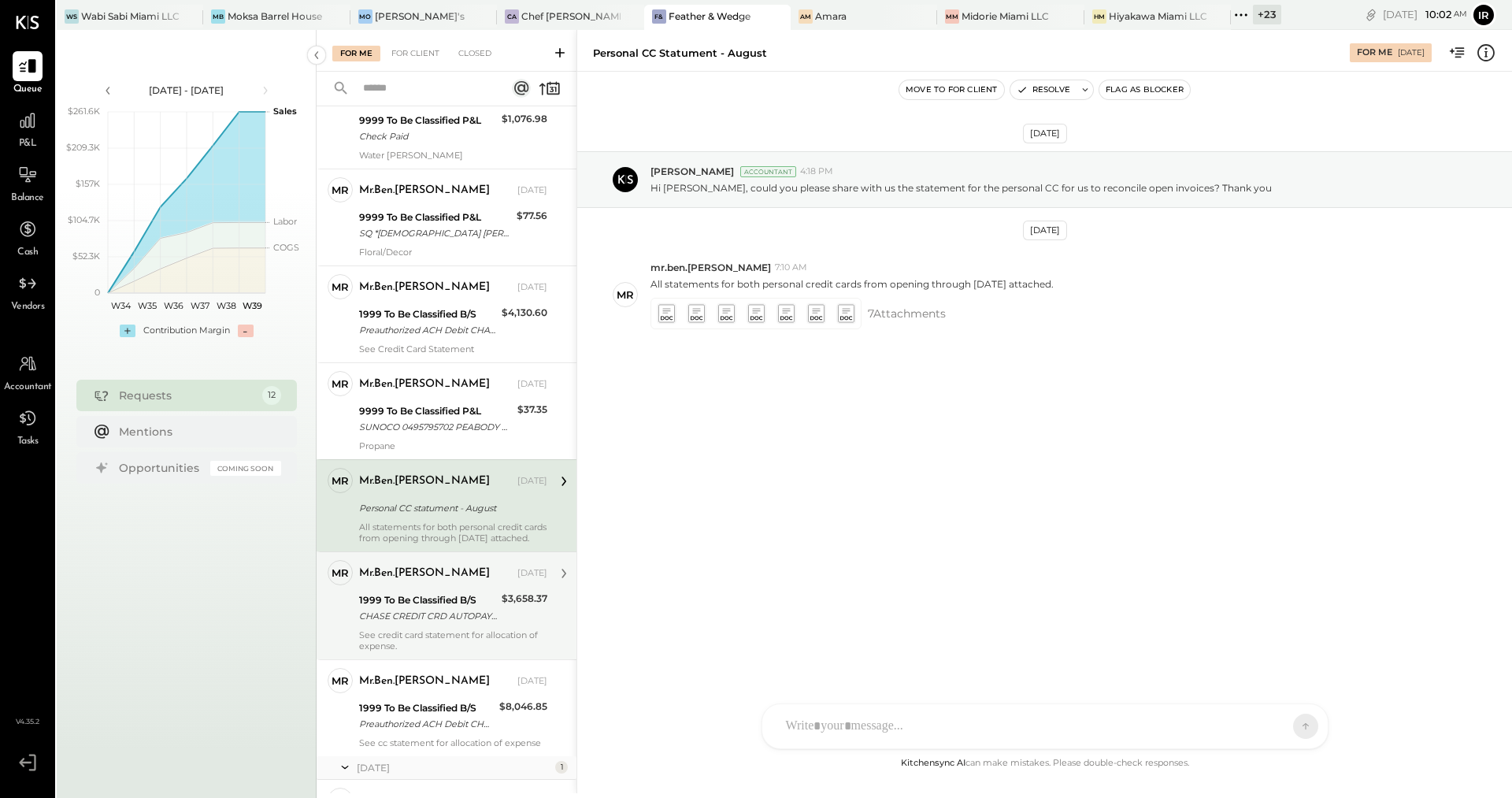
click at [411, 592] on div "1999 To Be Classified B/S" at bounding box center [428, 600] width 138 height 16
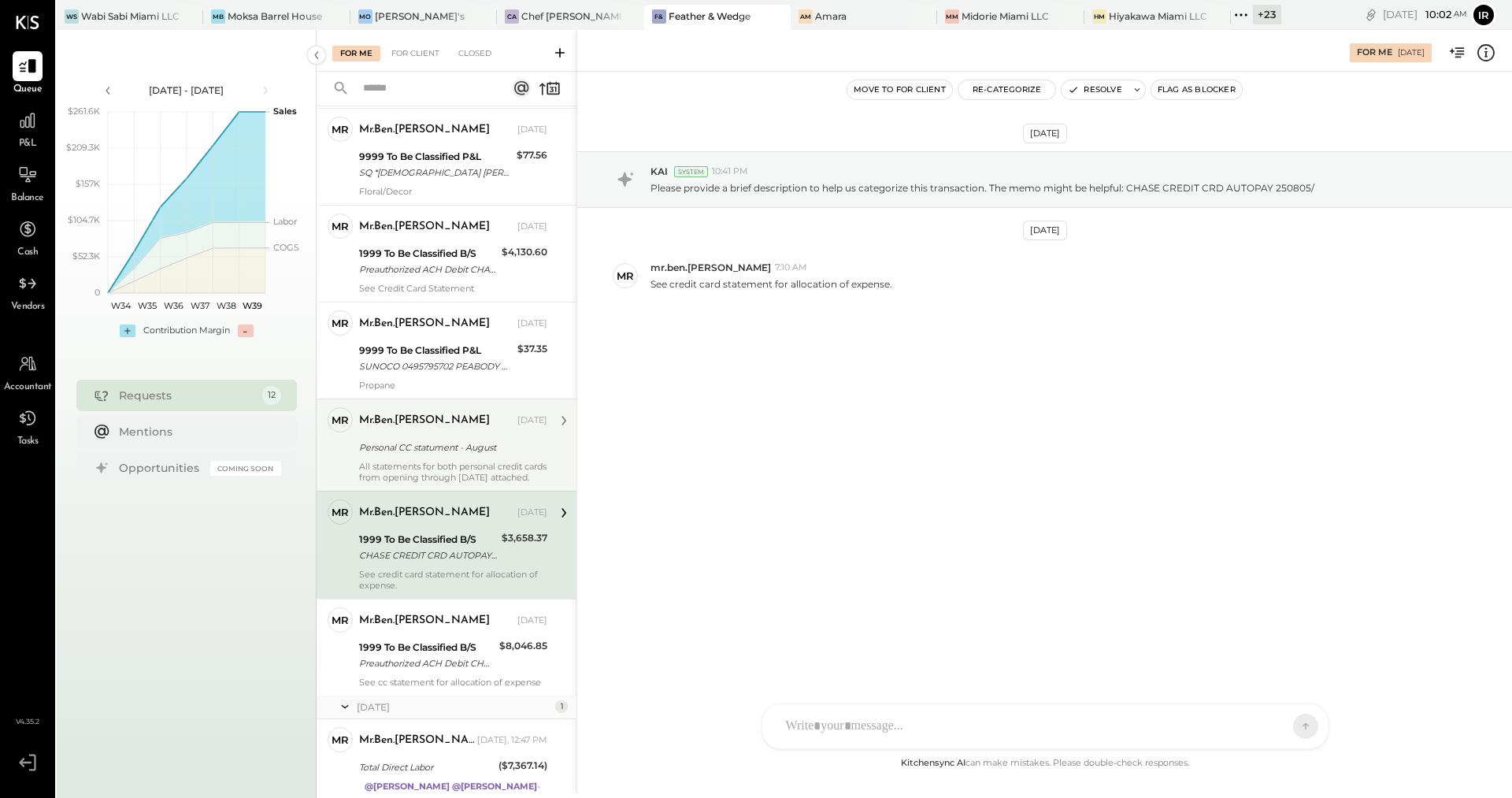
scroll to position [690, 0]
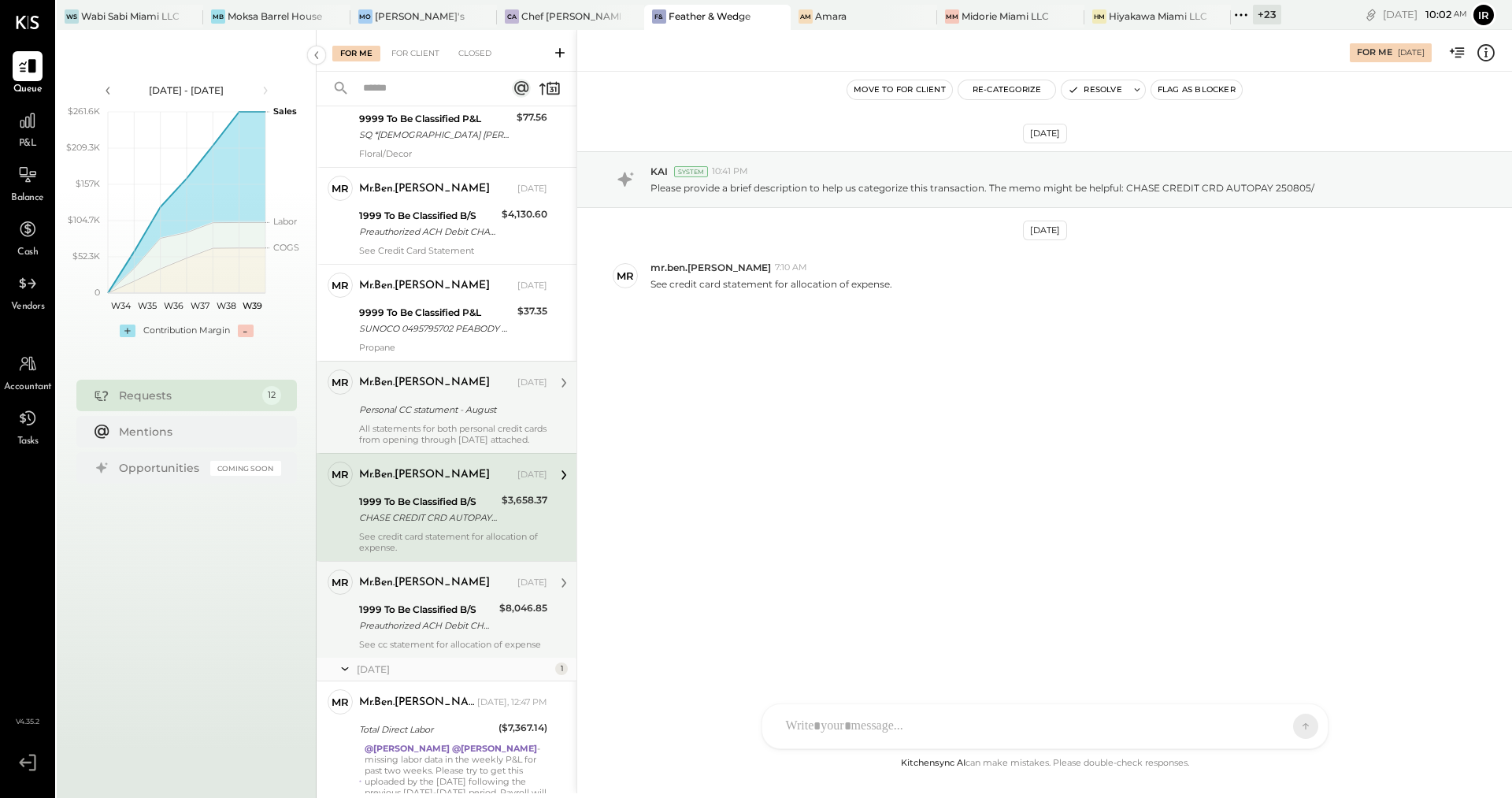
click at [411, 602] on div "1999 To Be Classified B/S" at bounding box center [427, 610] width 135 height 16
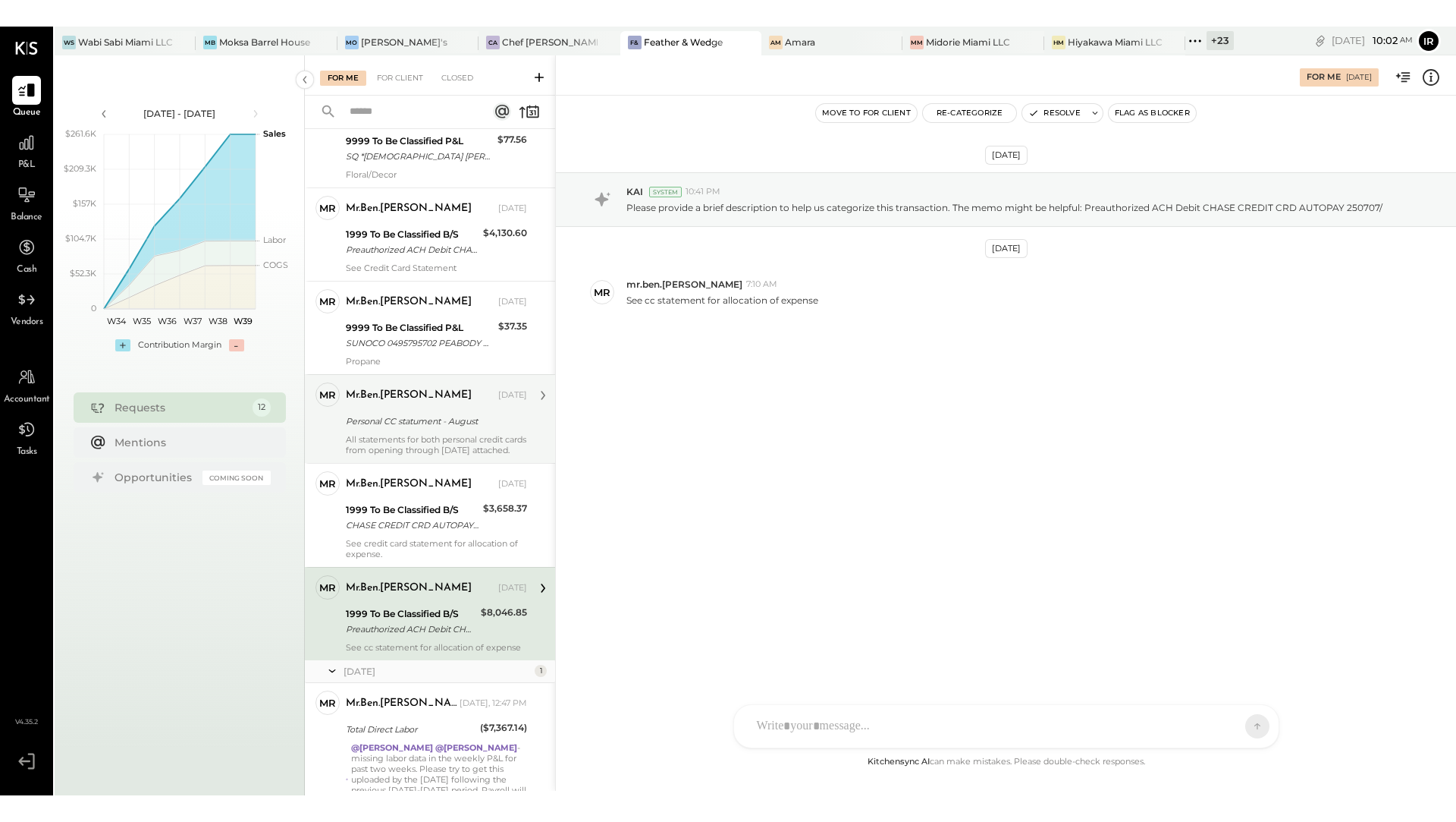
scroll to position [718, 0]
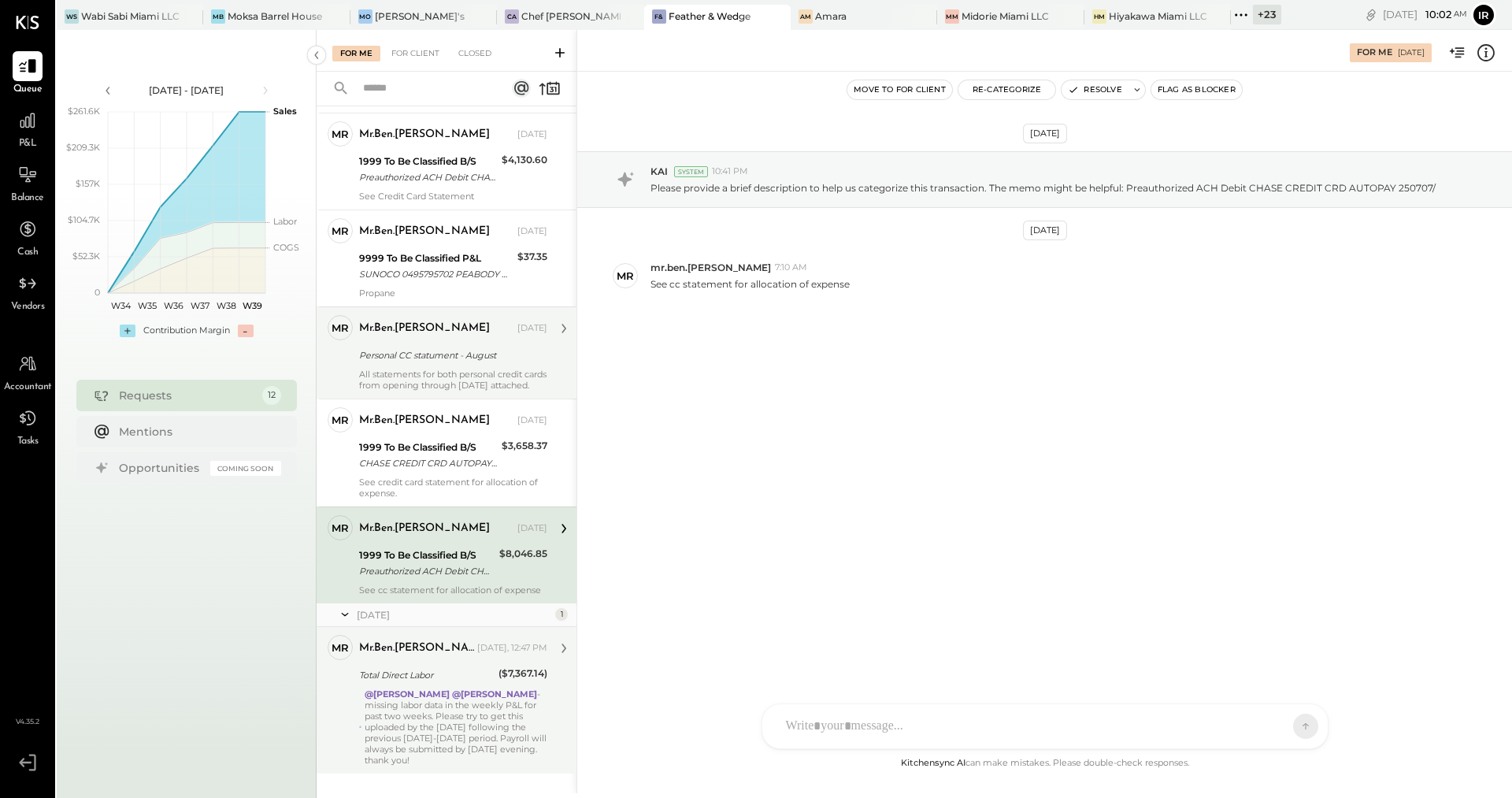
click at [412, 688] on div "@[PERSON_NAME] @[PERSON_NAME] - missing labor data in the weekly P&L for past t…" at bounding box center [456, 726] width 183 height 77
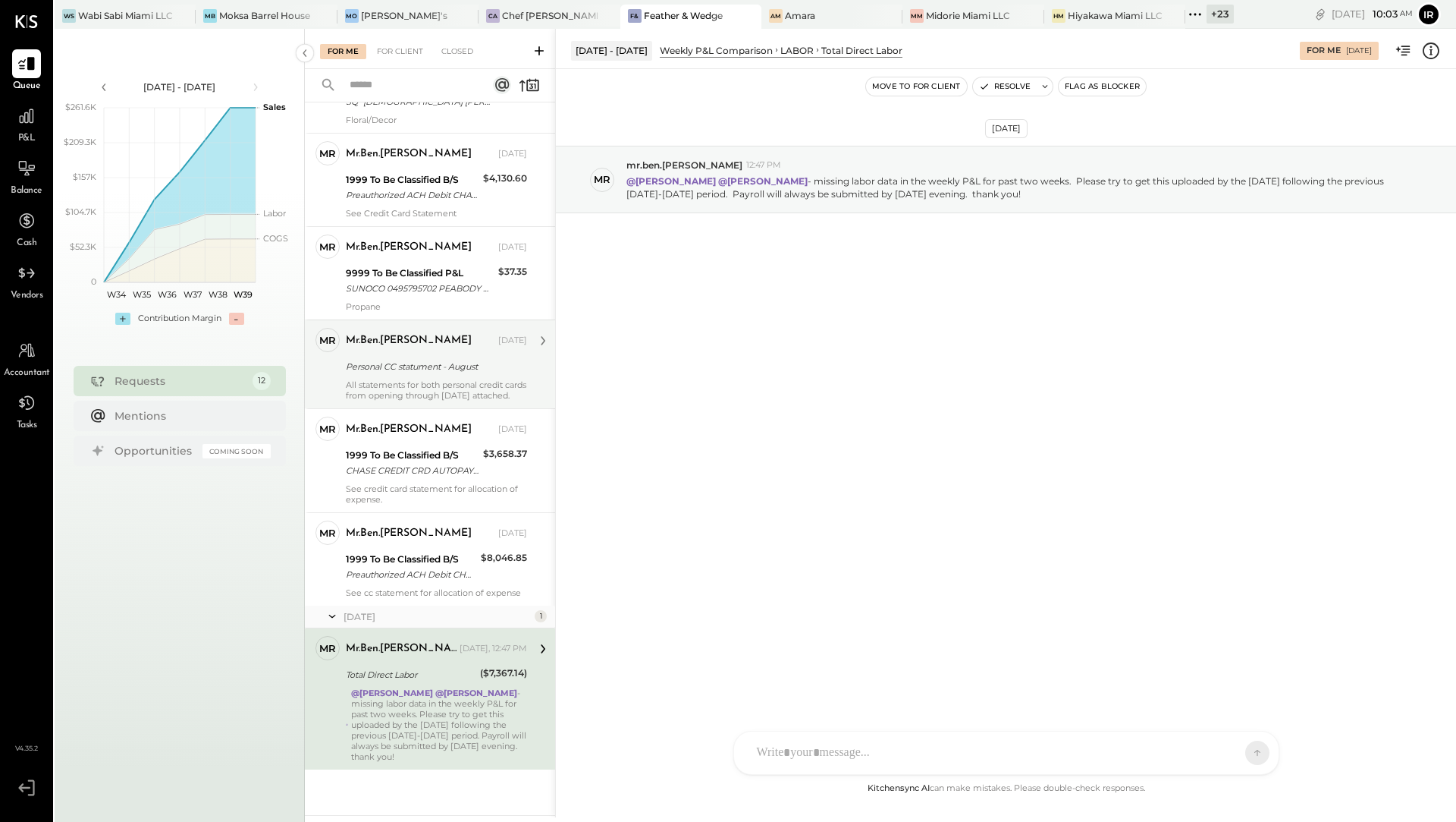
scroll to position [668, 0]
